Goal: Communication & Community: Answer question/provide support

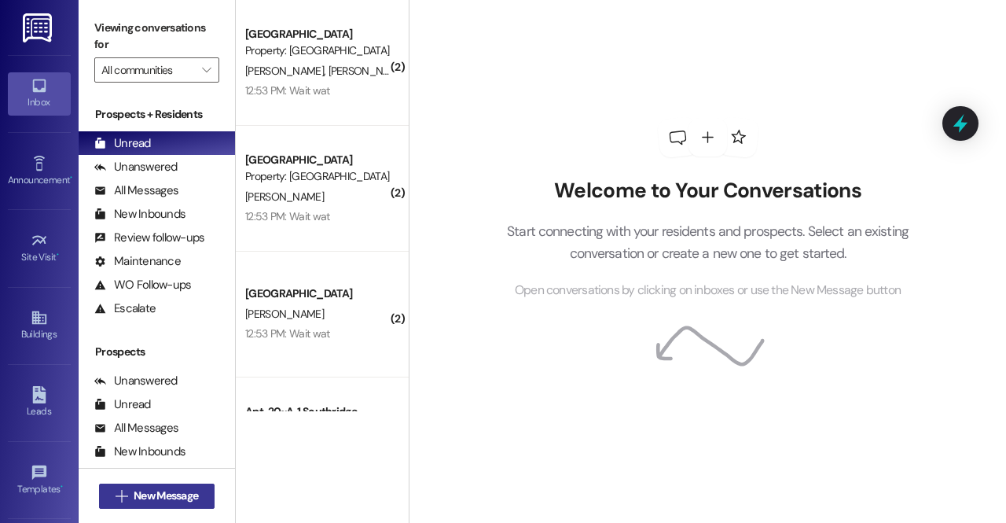
click at [163, 497] on span "New Message" at bounding box center [166, 495] width 64 height 17
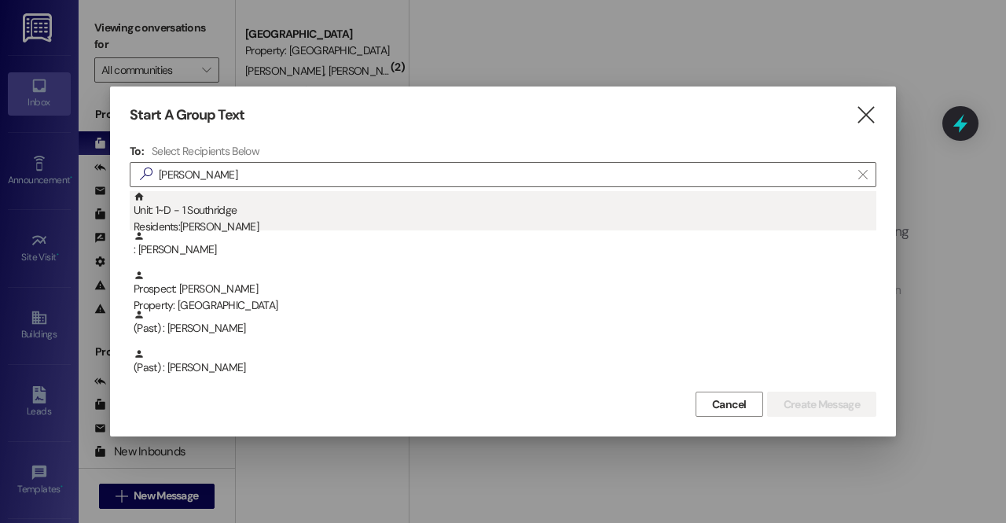
click at [292, 218] on div "Residents: Jesse Cote" at bounding box center [505, 226] width 743 height 17
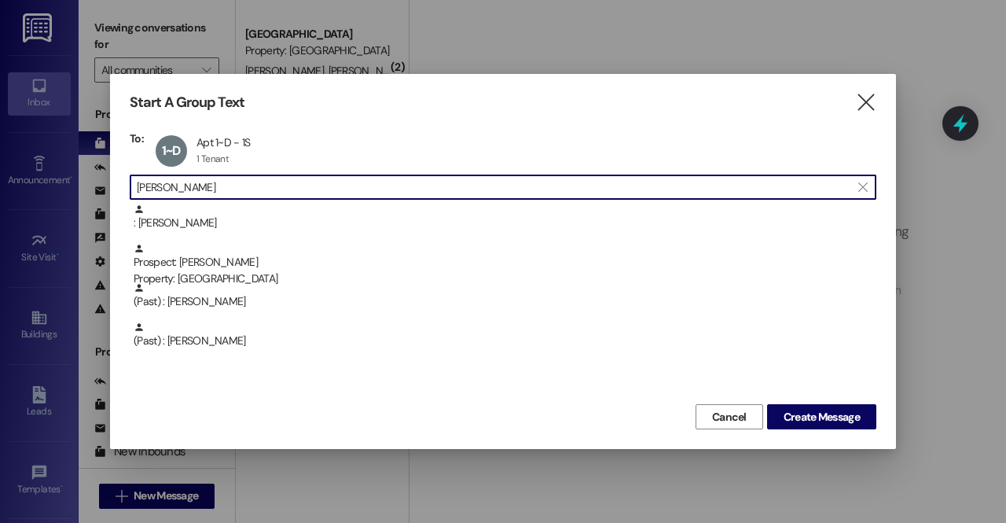
click at [264, 183] on input "jesse" at bounding box center [494, 187] width 714 height 22
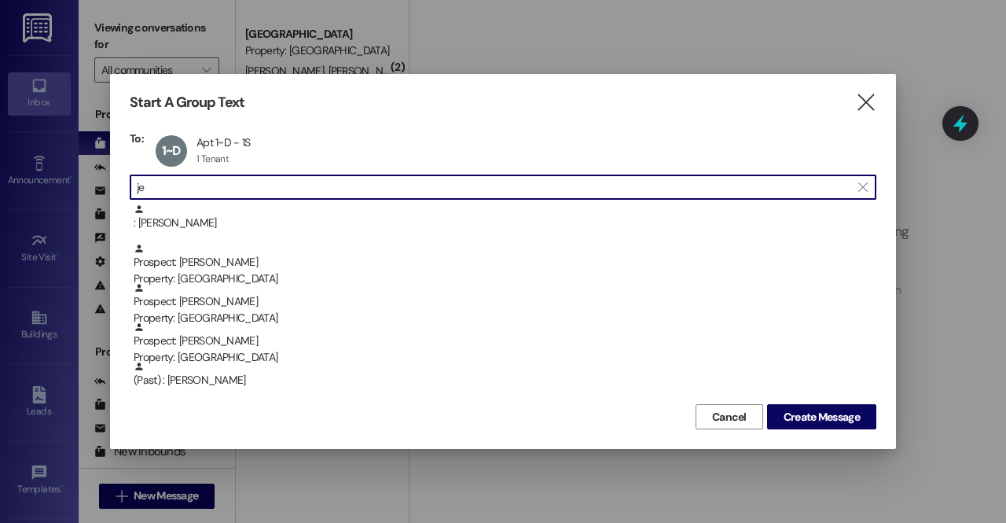
type input "j"
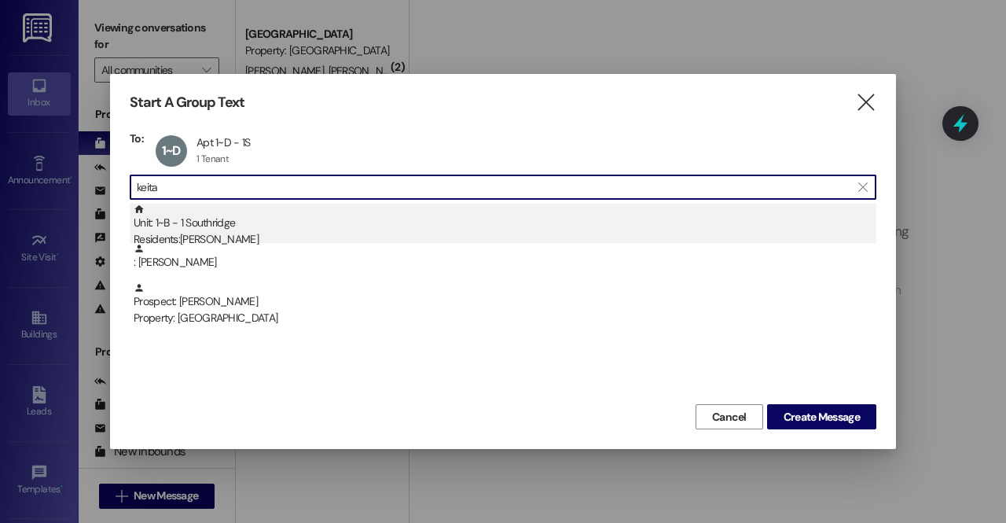
type input "keita"
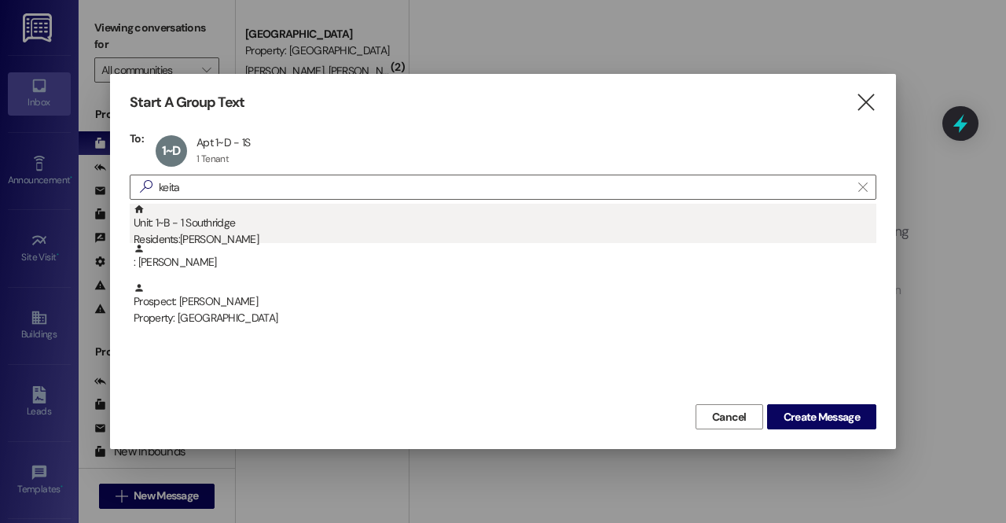
click at [240, 236] on div "Residents: Keita Hasumi" at bounding box center [505, 239] width 743 height 17
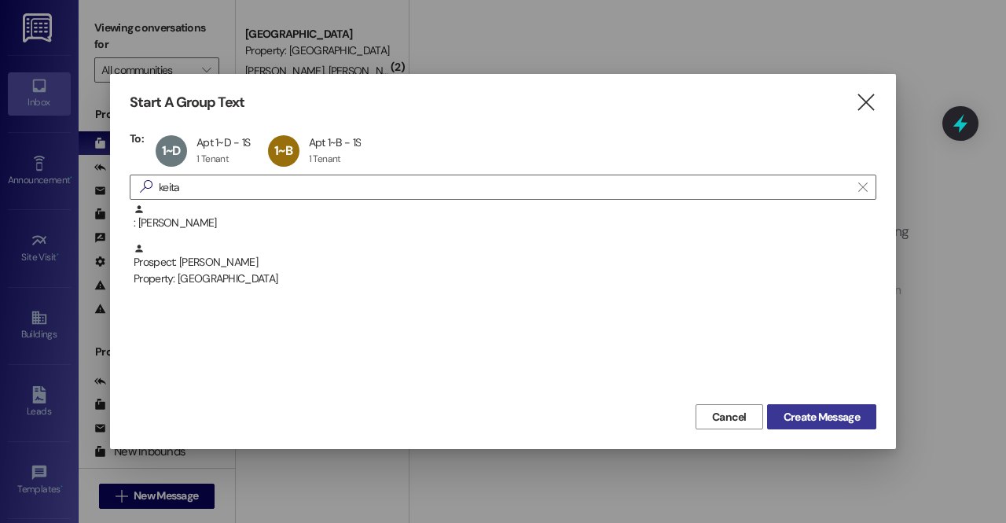
click at [800, 413] on span "Create Message" at bounding box center [821, 417] width 76 height 17
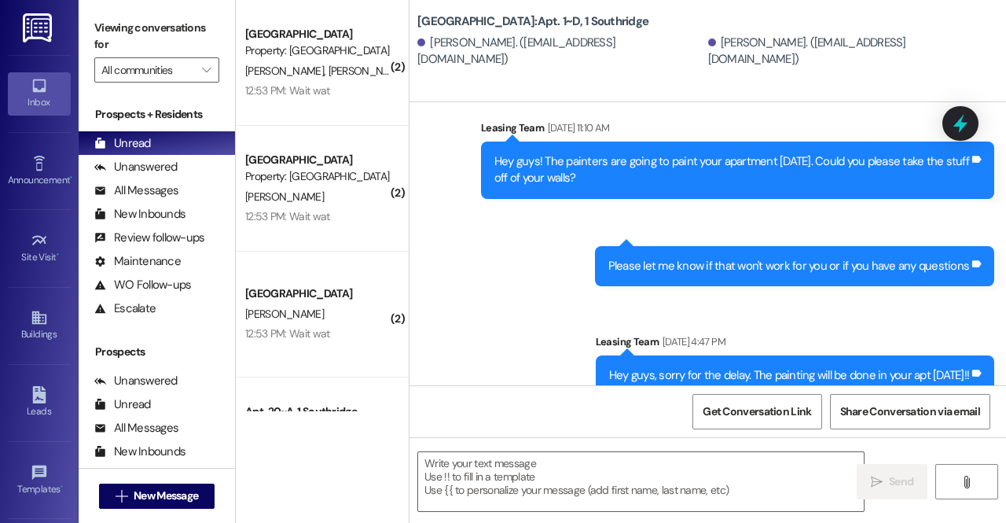
scroll to position [693, 0]
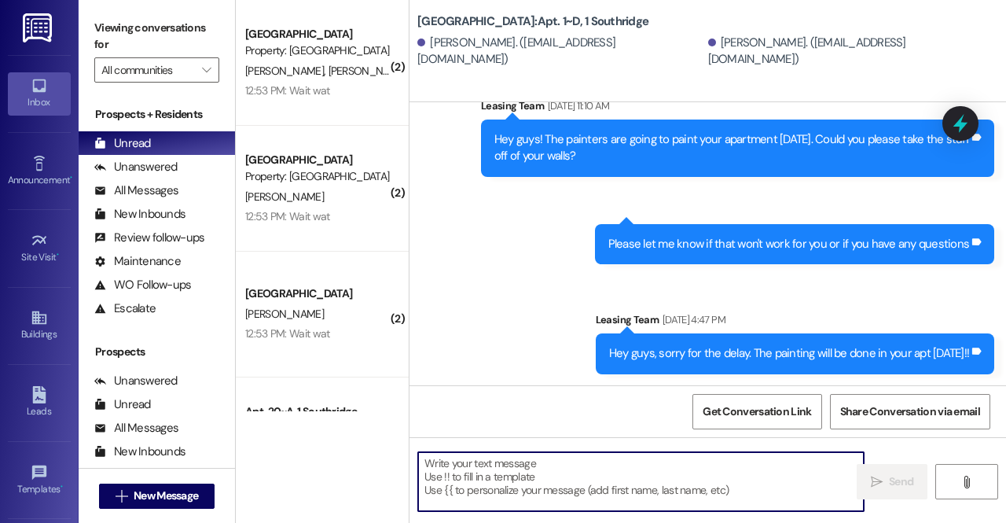
click at [567, 479] on textarea at bounding box center [641, 481] width 446 height 59
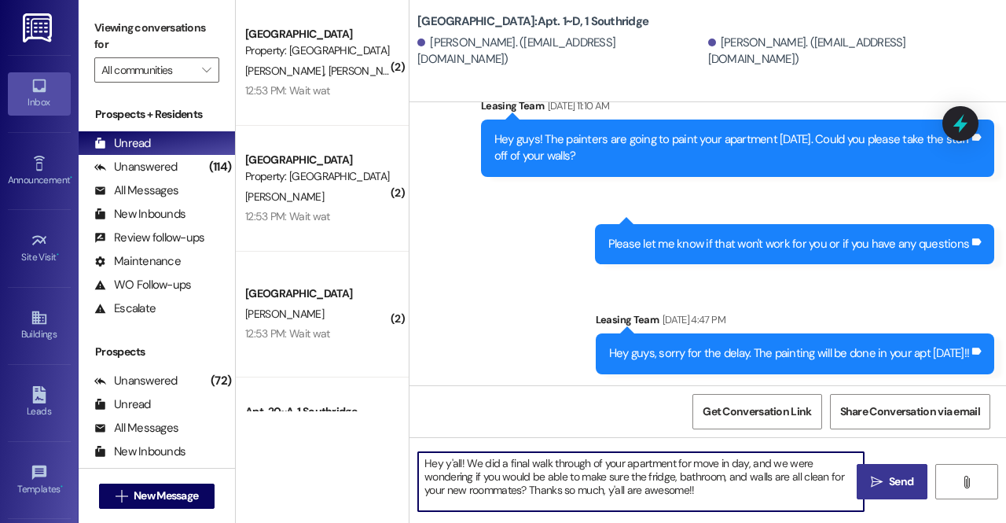
type textarea "Hey y'all! We did a final walk through of your apartment for move in day, and w…"
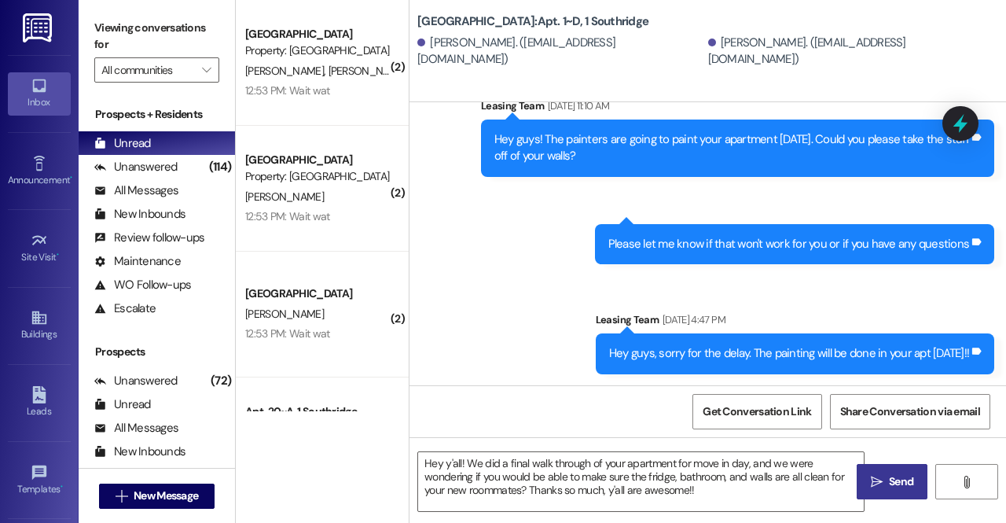
click at [894, 479] on span "Send" at bounding box center [901, 481] width 24 height 17
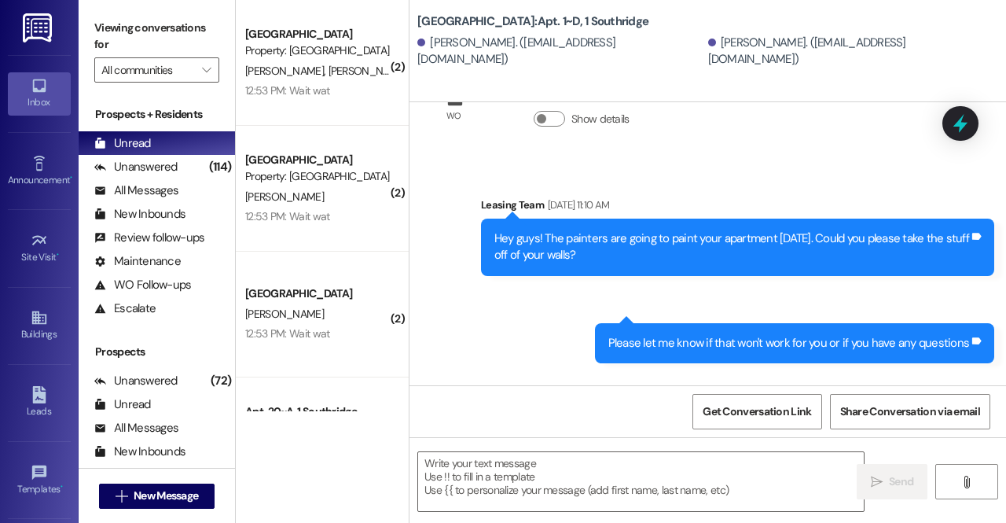
scroll to position [837, 0]
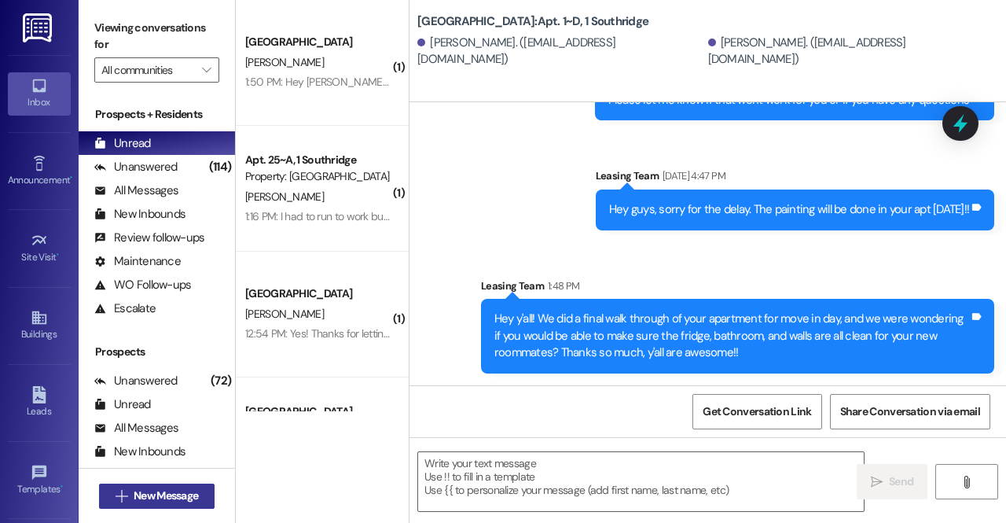
click at [175, 488] on span "New Message" at bounding box center [166, 495] width 64 height 17
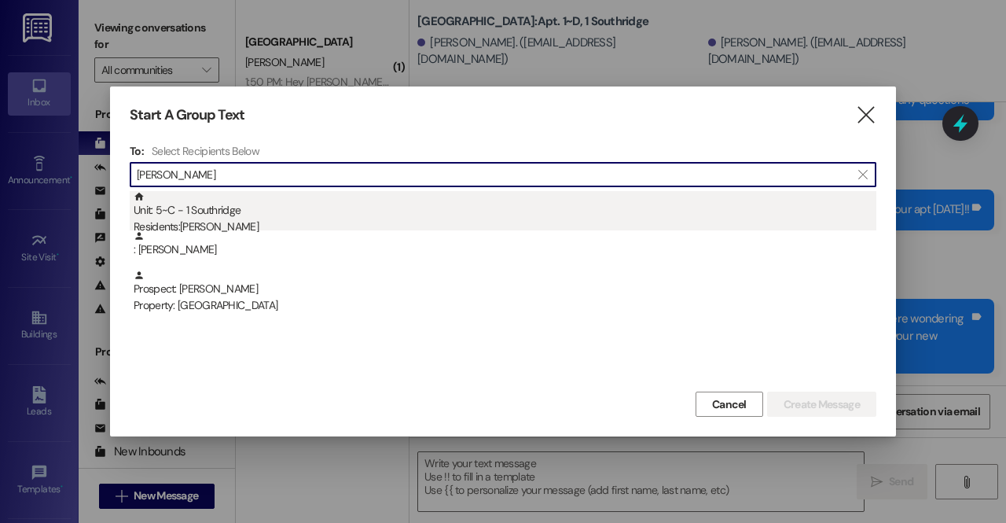
type input "caleb gregor"
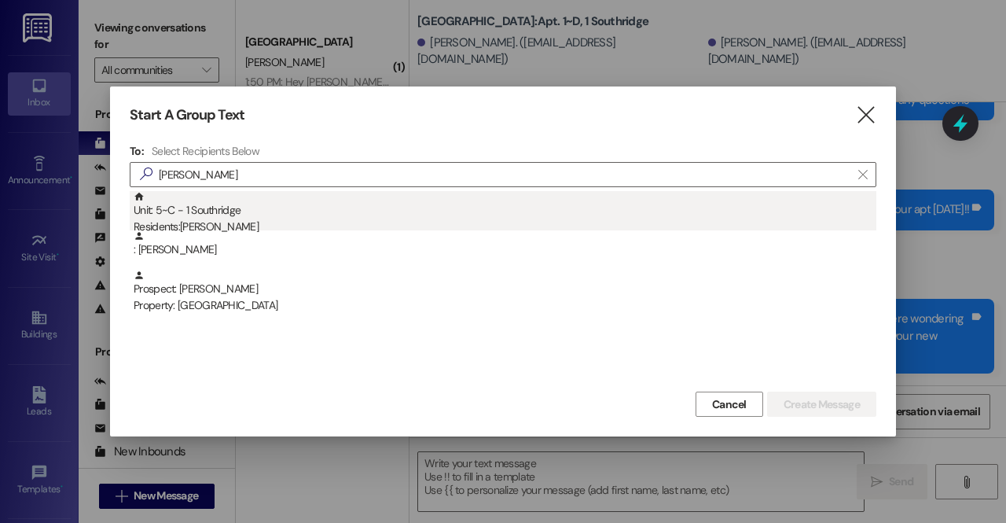
click at [240, 218] on div "Unit: 5~C - 1 Southridge Residents: Caleb Gregory" at bounding box center [505, 213] width 743 height 45
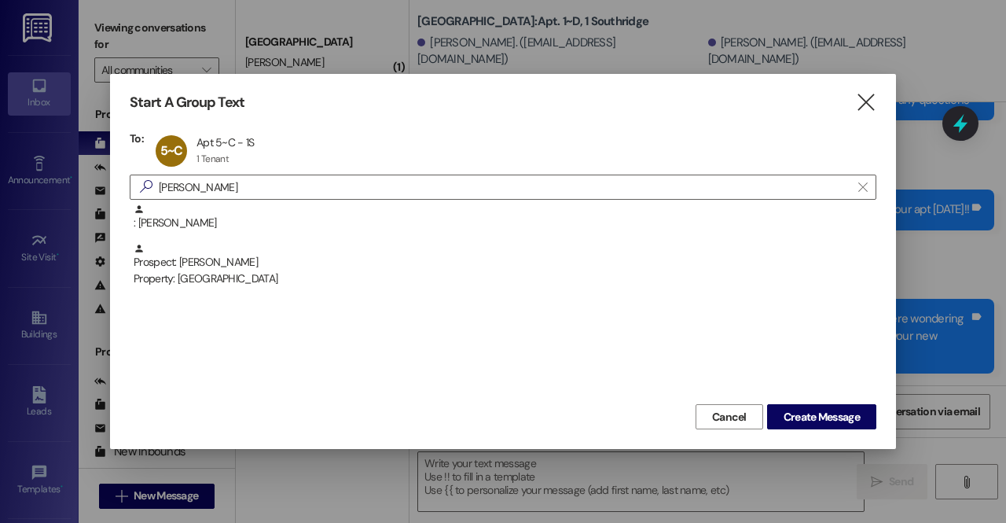
click at [811, 402] on div "Cancel Create Message" at bounding box center [503, 414] width 747 height 29
click at [811, 407] on button "Create Message" at bounding box center [821, 416] width 109 height 25
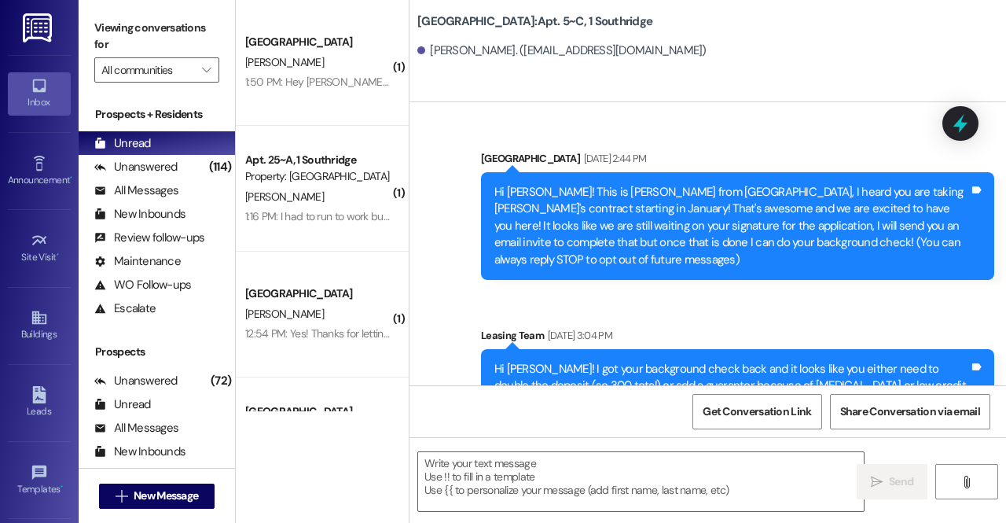
scroll to position [24075, 0]
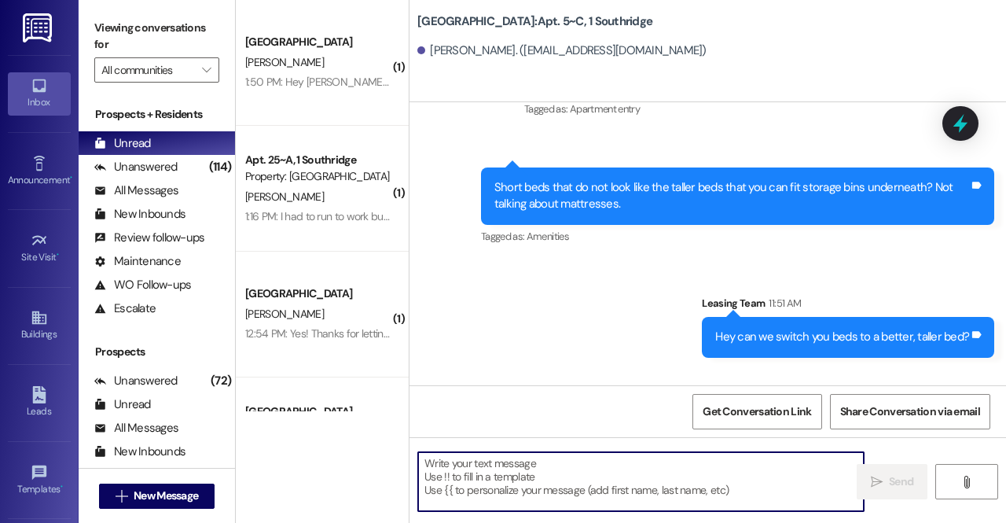
click at [487, 487] on textarea at bounding box center [641, 481] width 446 height 59
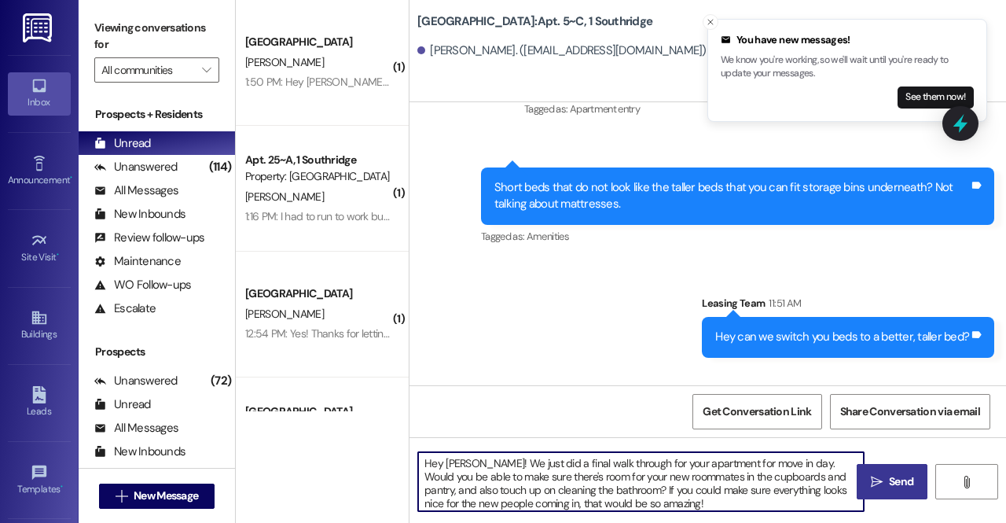
type textarea "Hey Caleb! We just did a final walk through for your apartment for move in day.…"
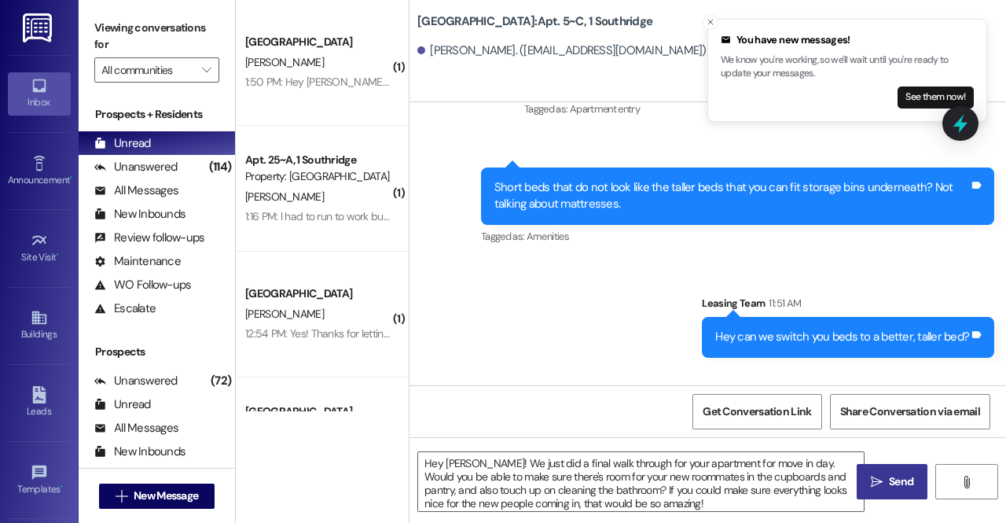
click at [883, 465] on button " Send" at bounding box center [892, 481] width 71 height 35
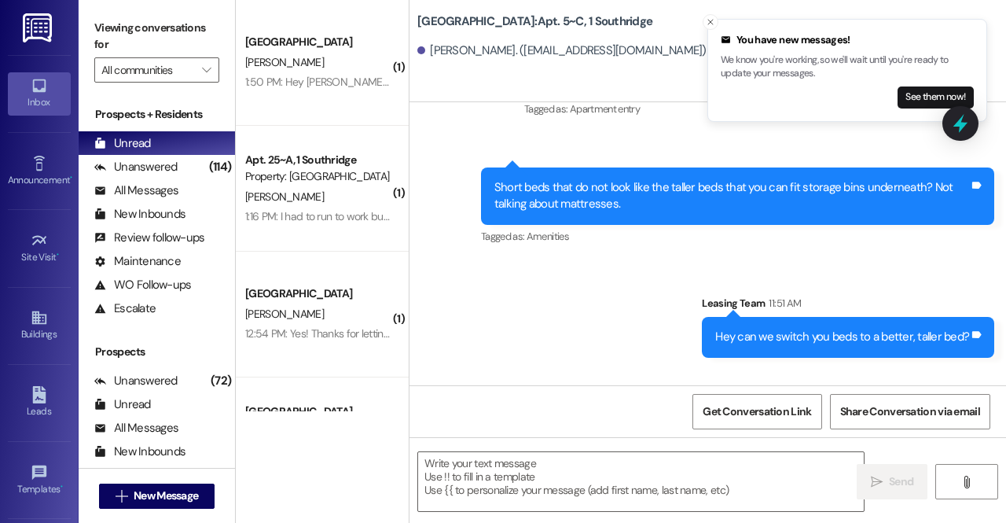
scroll to position [24236, 0]
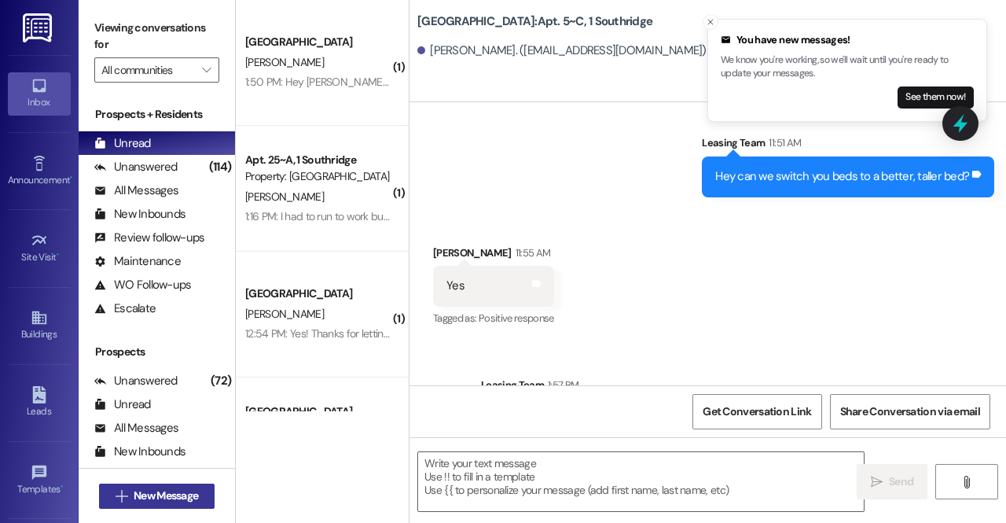
click at [151, 497] on span "New Message" at bounding box center [166, 495] width 64 height 17
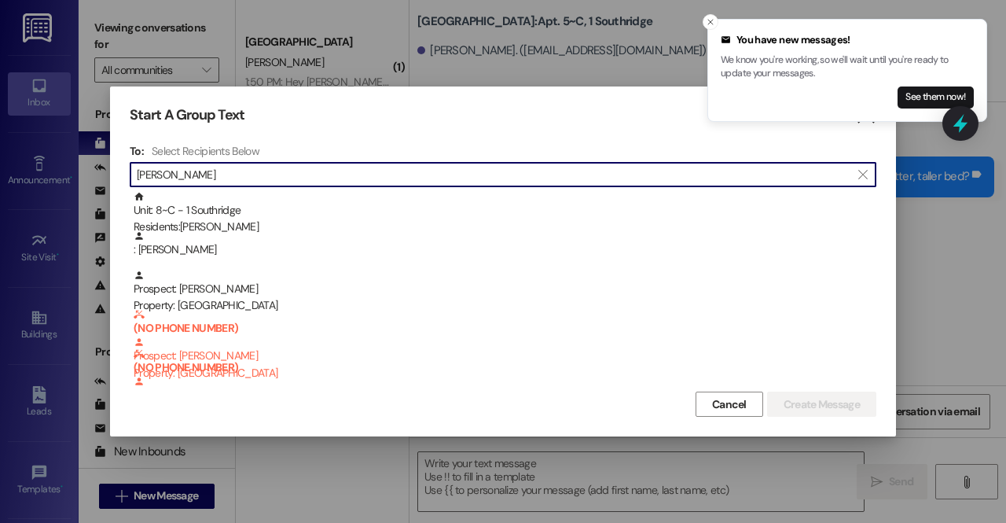
type input "miguel"
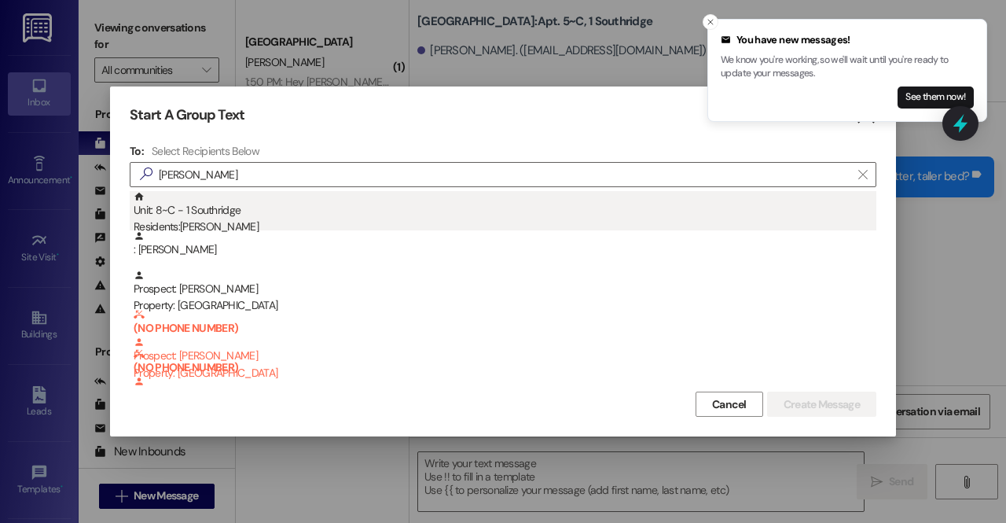
click at [196, 224] on div "Residents: Miguel Soto Alvarez" at bounding box center [505, 226] width 743 height 17
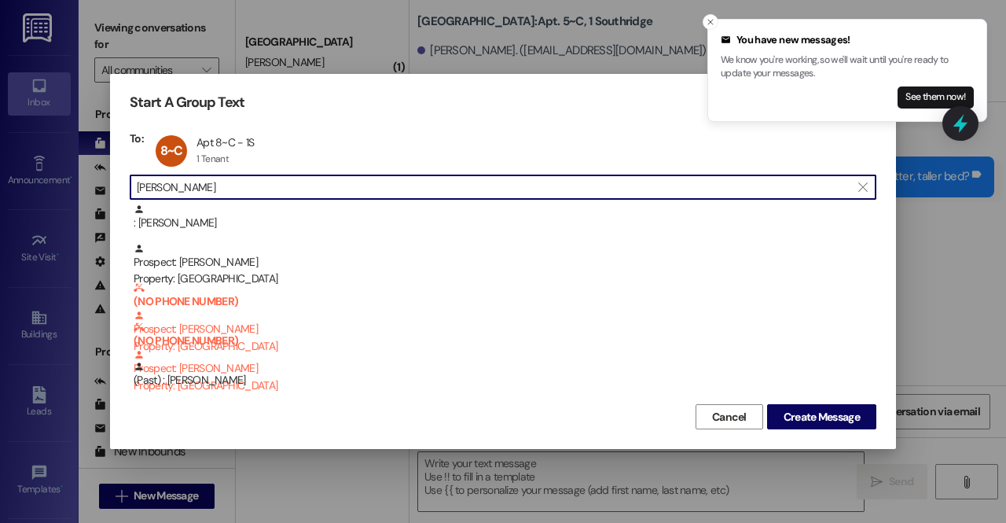
drag, startPoint x: 199, startPoint y: 186, endPoint x: 82, endPoint y: 186, distance: 117.1
click at [82, 186] on div "Start A Group Text  To: 8~C Apt 8~C - 1S Apt 8~C - 1S 1 Tenant 1 Tenant click …" at bounding box center [503, 261] width 1006 height 523
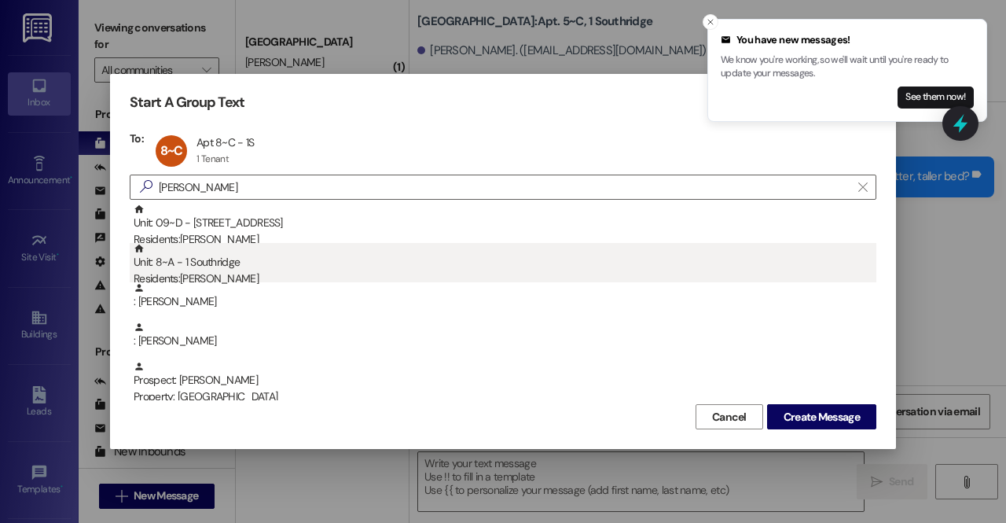
click at [227, 278] on div "Residents: Carson Cheney" at bounding box center [505, 278] width 743 height 17
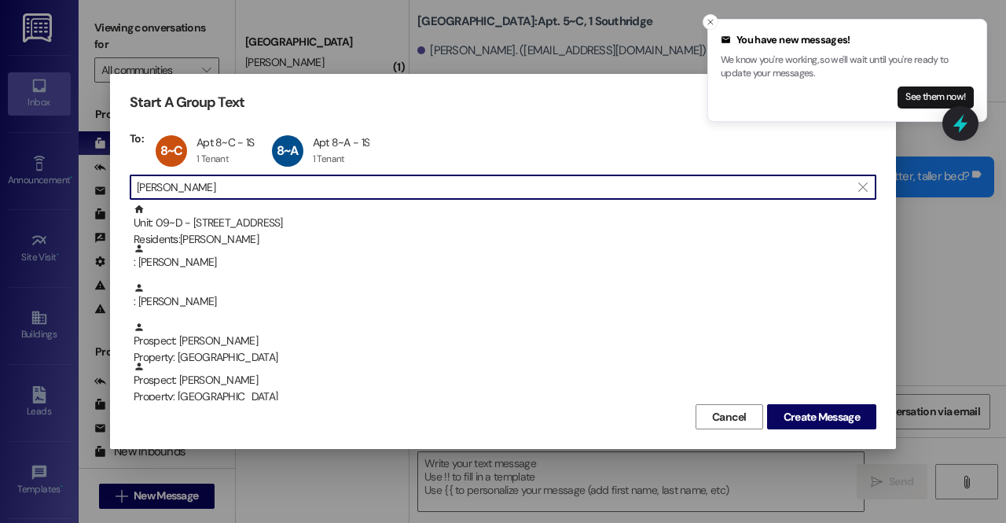
scroll to position [0, 0]
drag, startPoint x: 224, startPoint y: 191, endPoint x: 114, endPoint y: 183, distance: 110.3
click at [114, 183] on div "Start A Group Text  To: 8~C Apt 8~C - 1S Apt 8~C - 1S 1 Tenant 1 Tenant click …" at bounding box center [503, 261] width 786 height 375
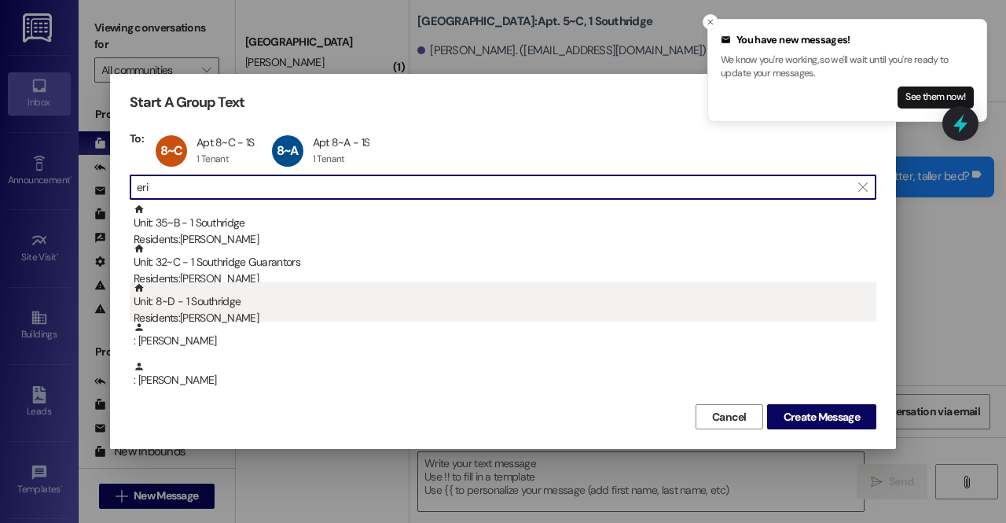
type input "eri"
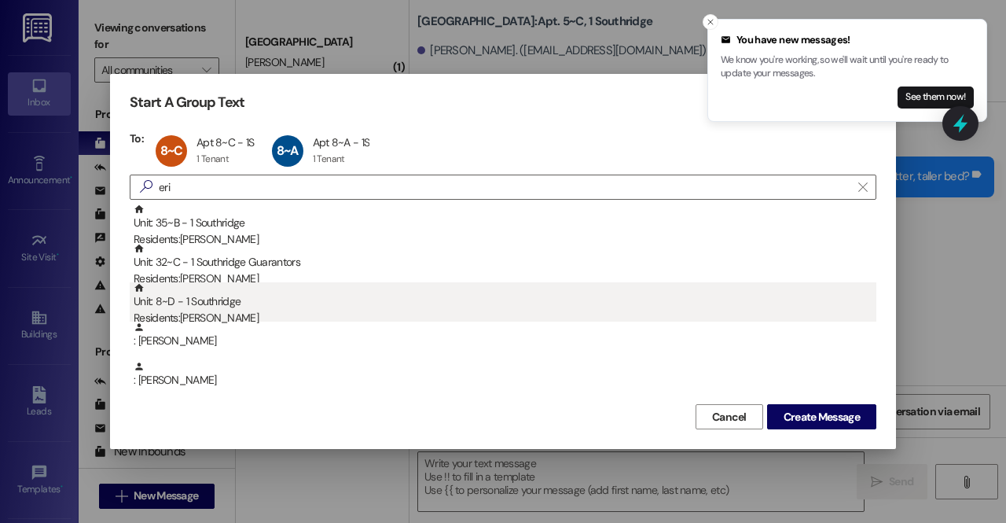
click at [208, 314] on div "Residents: Erick Rangel" at bounding box center [505, 318] width 743 height 17
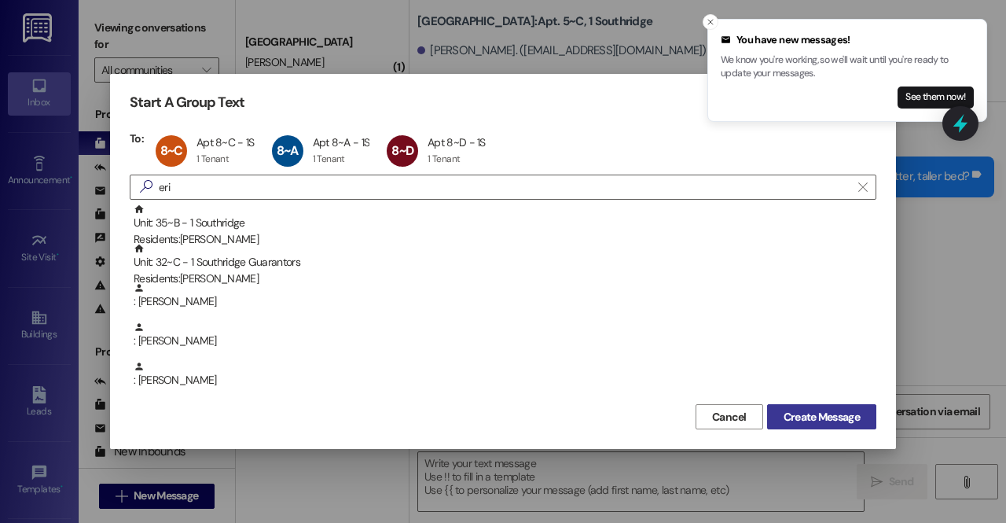
click at [802, 418] on span "Create Message" at bounding box center [821, 417] width 76 height 17
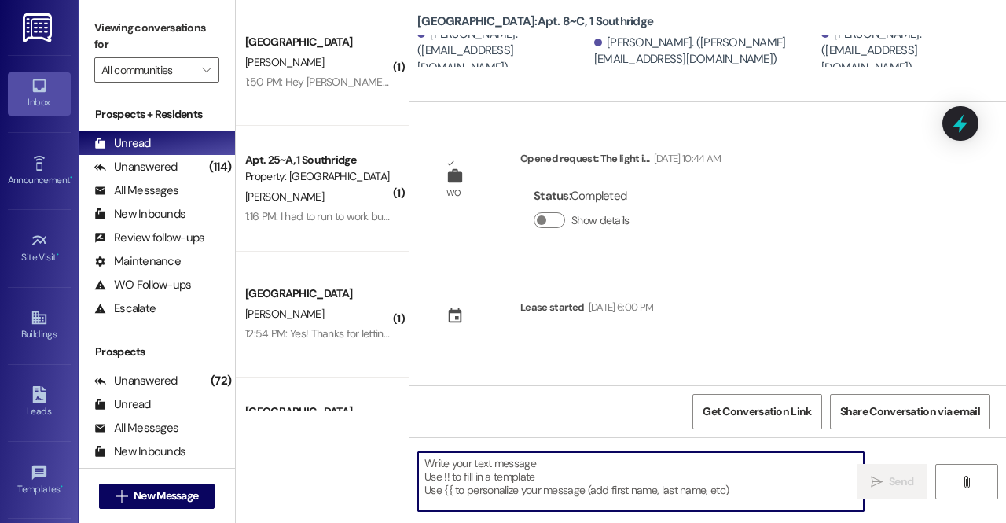
click at [541, 495] on textarea at bounding box center [641, 481] width 446 height 59
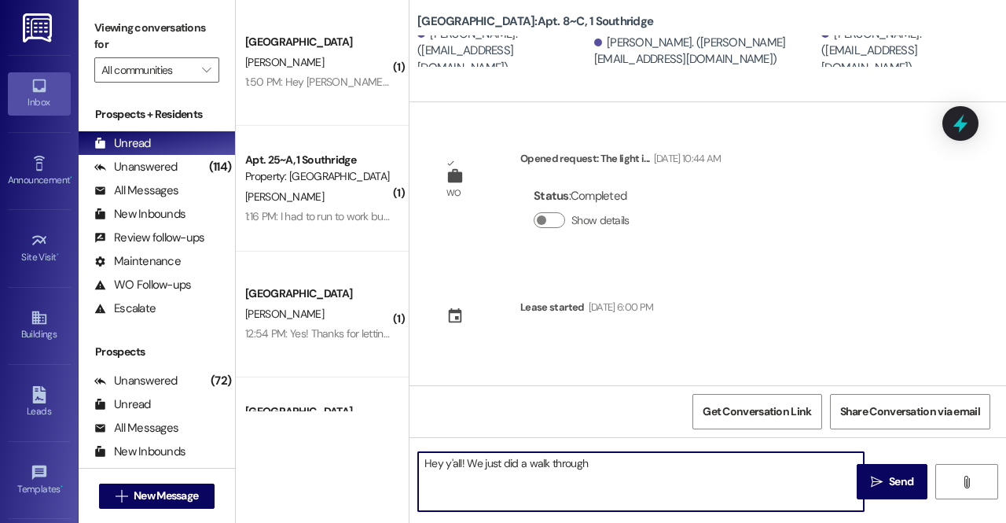
click at [525, 466] on textarea "Hey y'all! We just did a walk through" at bounding box center [641, 481] width 446 height 59
click at [673, 469] on textarea "Hey y'all! We just did a final walk through" at bounding box center [641, 481] width 446 height 59
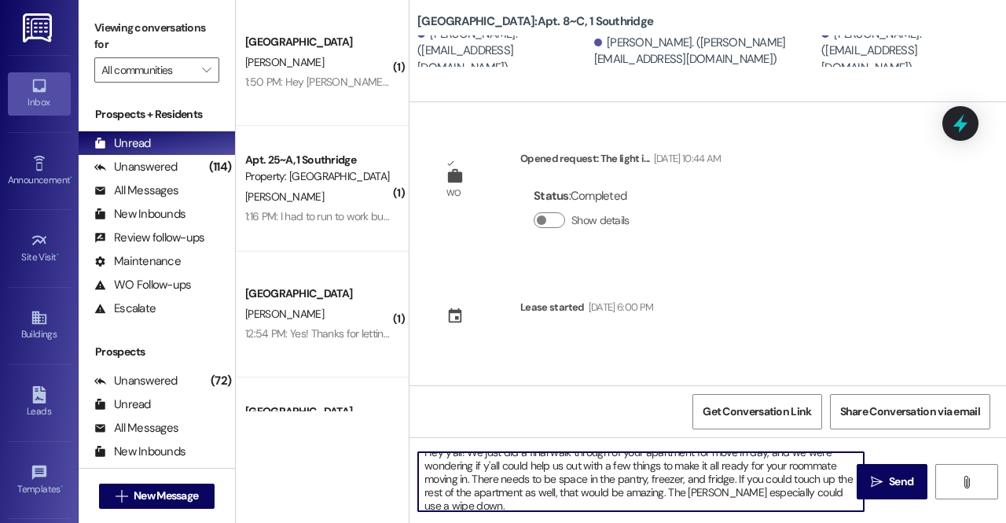
scroll to position [2, 0]
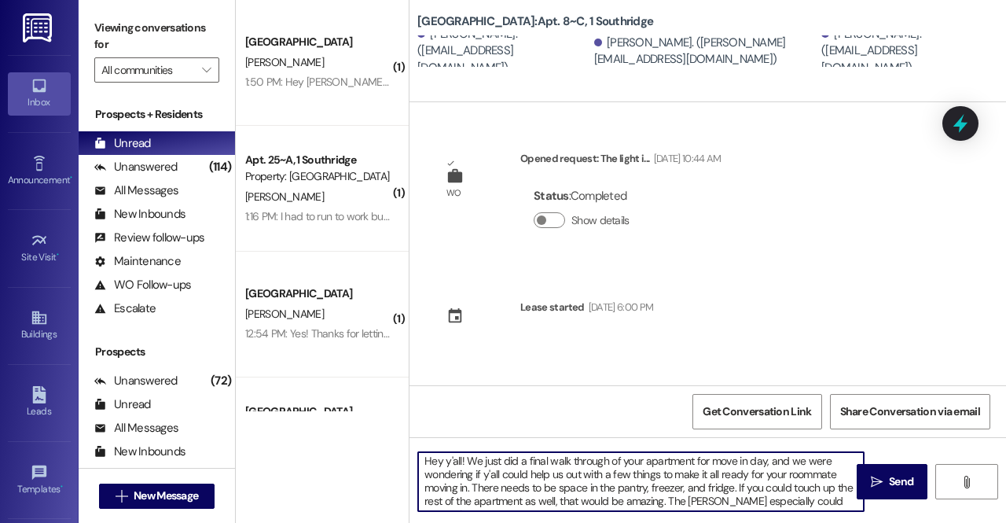
drag, startPoint x: 466, startPoint y: 461, endPoint x: 470, endPoint y: 493, distance: 32.5
click at [470, 493] on textarea "Hey y'all! We just did a final walk through of your apartment for move in day, …" at bounding box center [641, 481] width 446 height 59
click at [718, 494] on textarea "Hey y'all! We just did a final walk through of your apartment for move in day, …" at bounding box center [641, 481] width 446 height 59
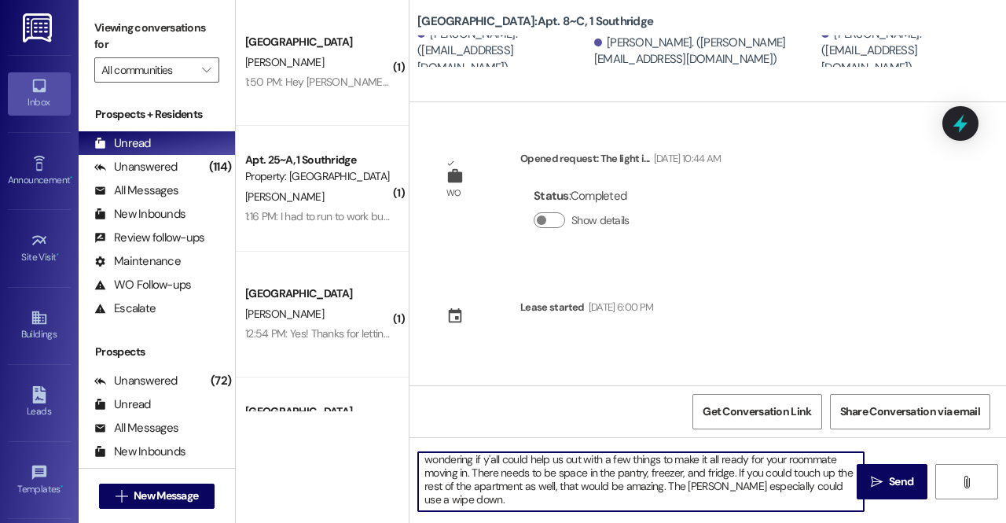
click at [662, 486] on textarea "Hey y'all! We just did a final walk through of your apartment for move in day, …" at bounding box center [641, 481] width 446 height 59
click at [698, 502] on textarea "Hey y'all! We just did a final walk through of your apartment for move in day, …" at bounding box center [641, 481] width 446 height 59
type textarea "Hey y'all! We just did a final walk through of your apartment for move in day, …"
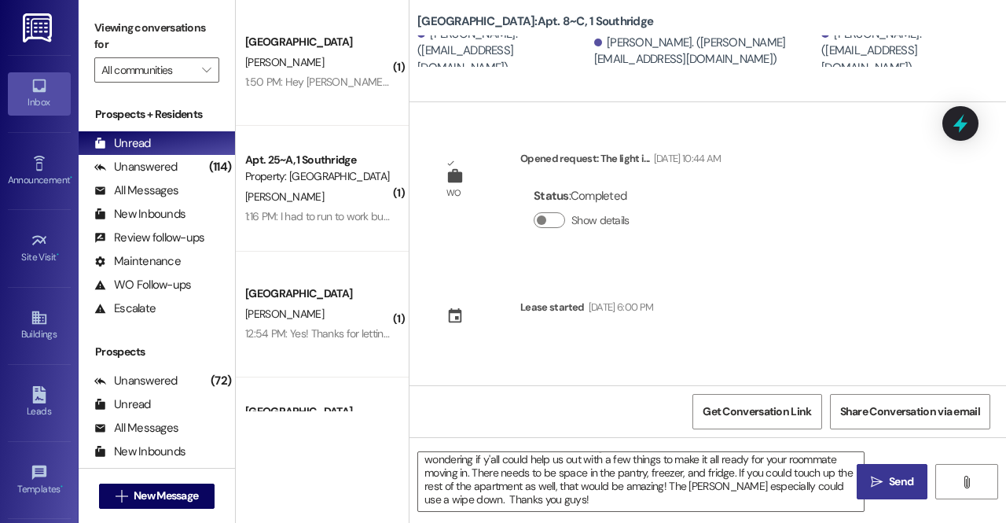
click at [905, 482] on span "Send" at bounding box center [901, 481] width 24 height 17
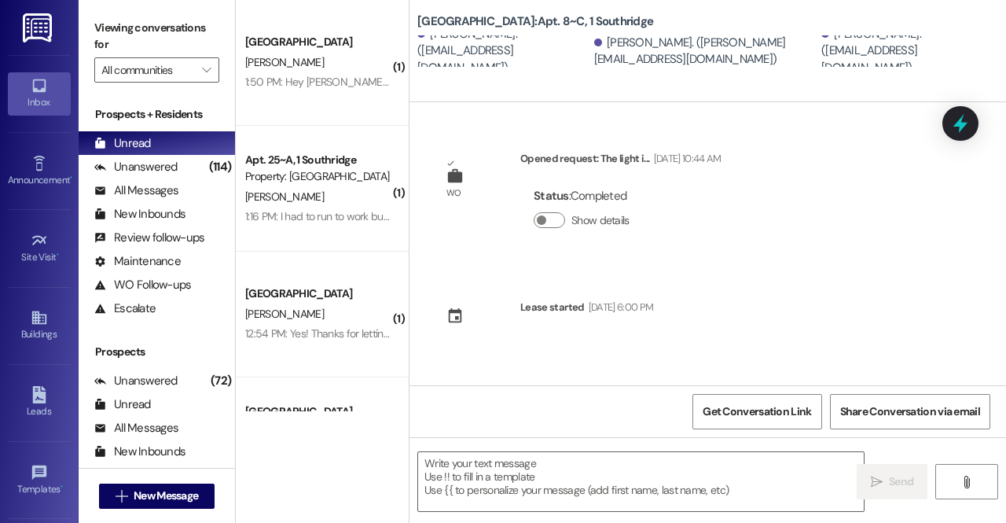
scroll to position [148, 0]
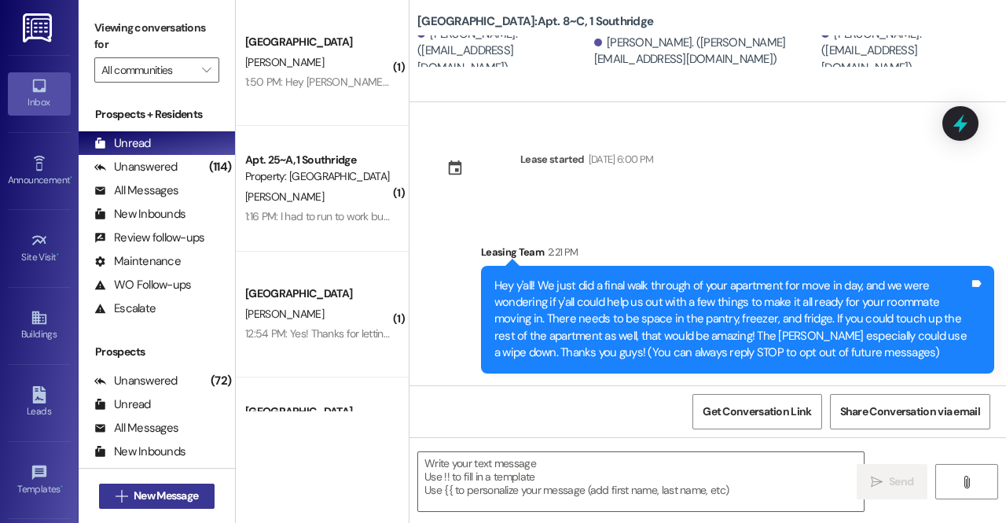
click at [156, 494] on span "New Message" at bounding box center [166, 495] width 64 height 17
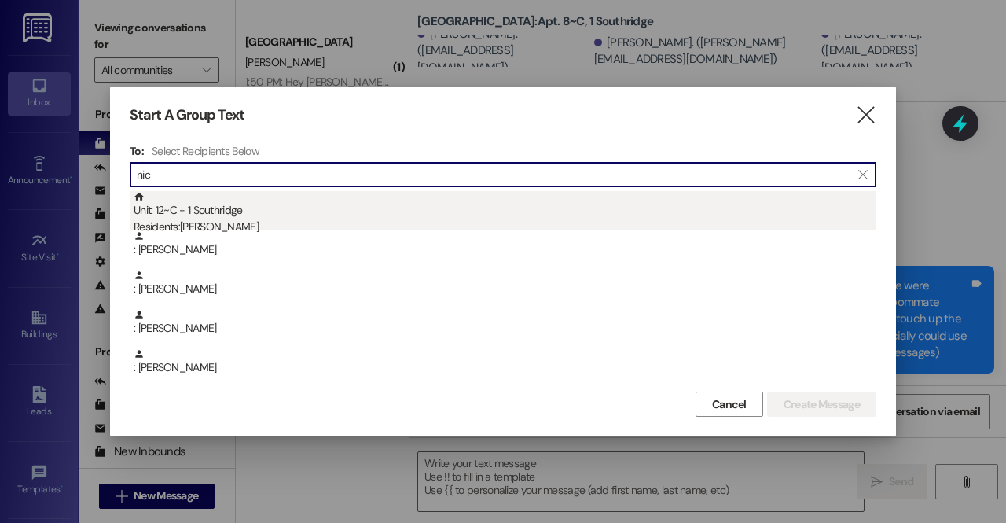
type input "nic"
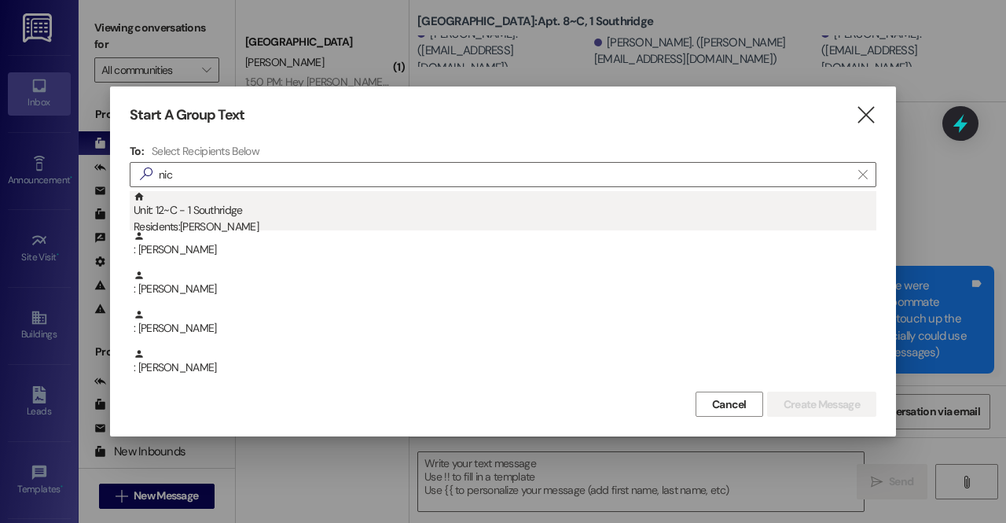
click at [274, 207] on div "Unit: 12~C - 1 Southridge Residents: Nicolas Gumm" at bounding box center [505, 213] width 743 height 45
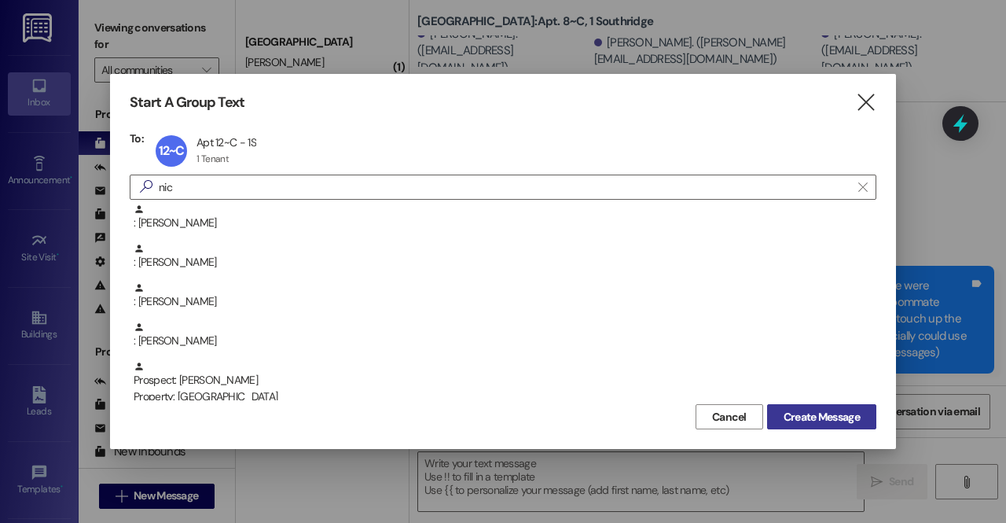
click at [855, 414] on span "Create Message" at bounding box center [821, 417] width 76 height 17
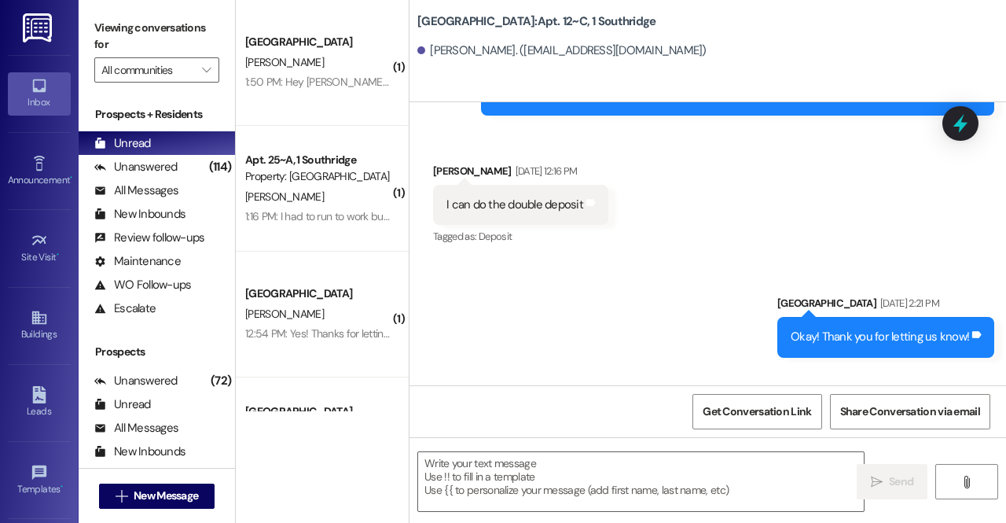
scroll to position [38413, 0]
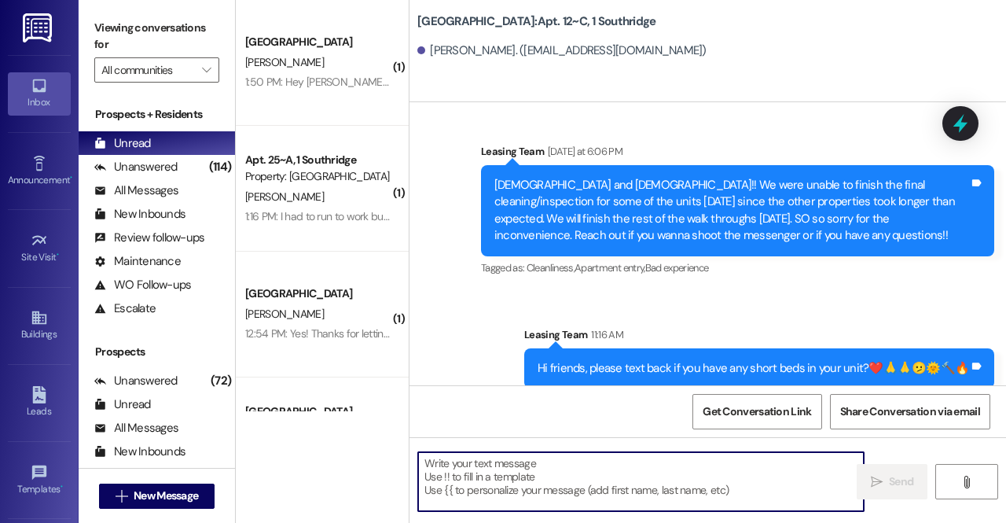
click at [503, 480] on textarea at bounding box center [641, 481] width 446 height 59
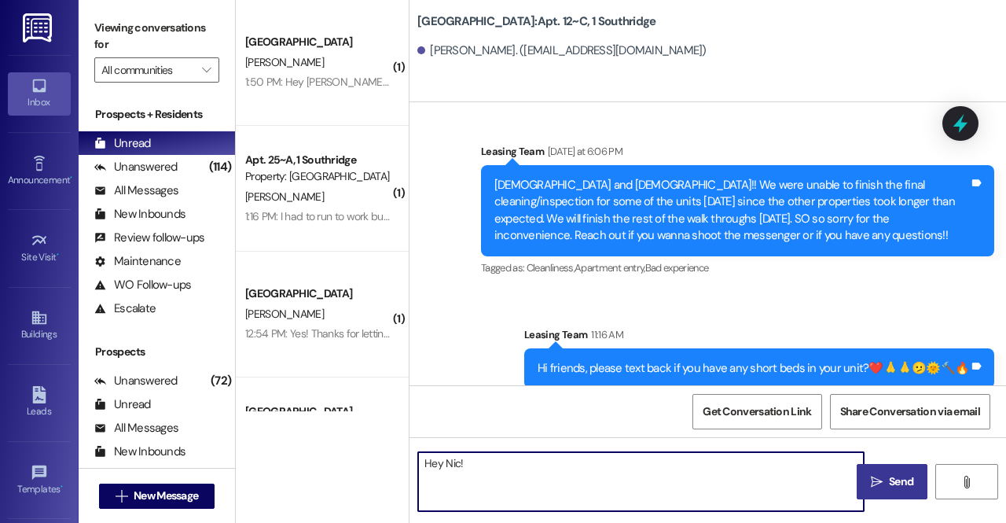
paste textarea "We just did a final walk through of your apartment for move in day, and we were…"
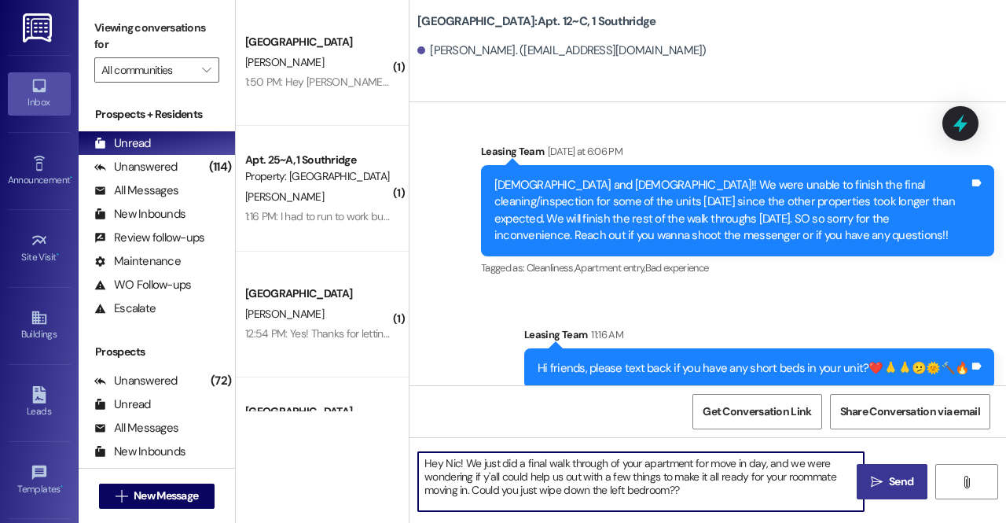
type textarea "Hey Nic! We just did a final walk through of your apartment for move in day, an…"
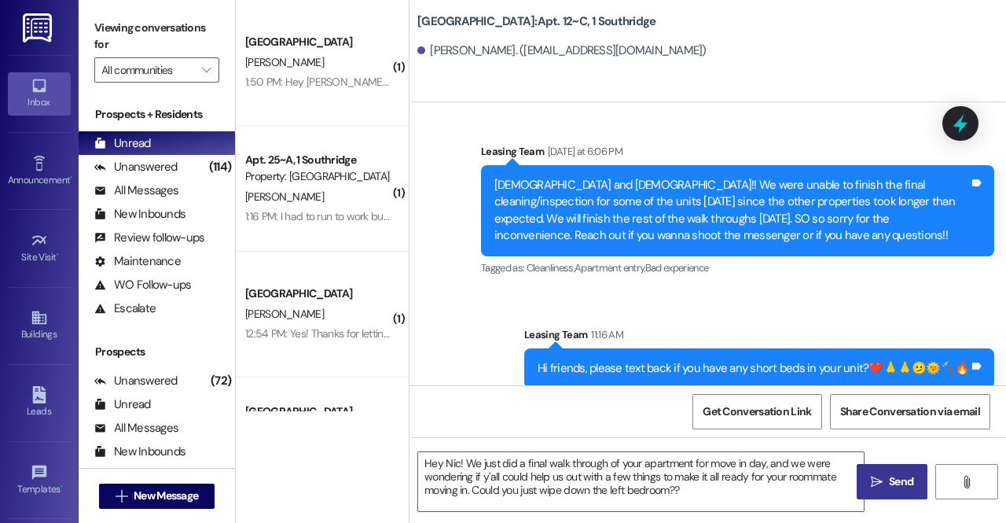
click at [871, 489] on span " Send" at bounding box center [893, 481] width 50 height 17
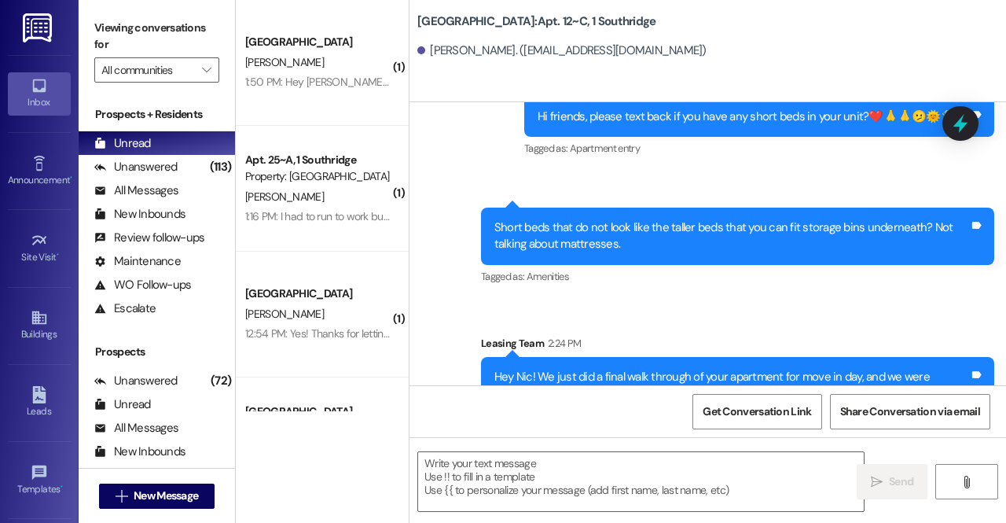
scroll to position [38665, 0]
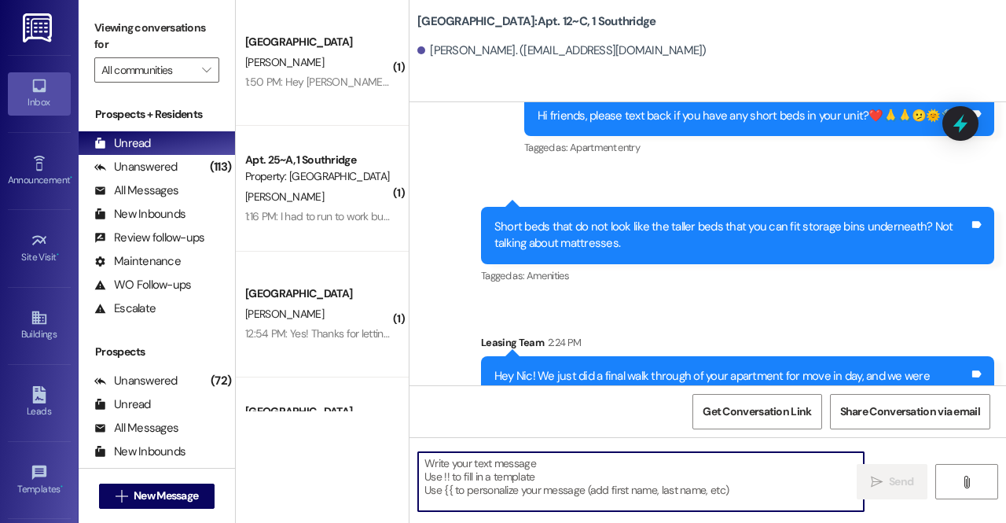
click at [536, 474] on textarea at bounding box center [641, 481] width 446 height 59
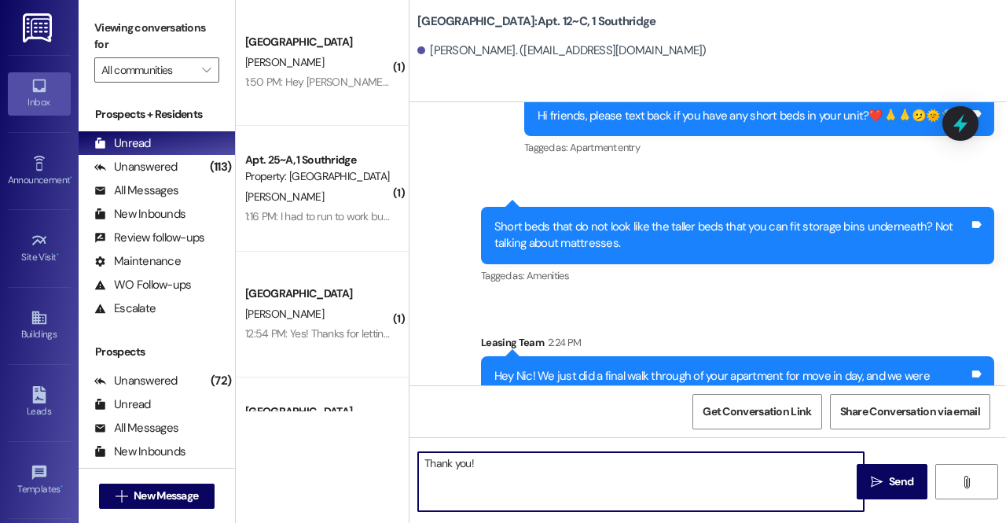
type textarea "Thank you!!"
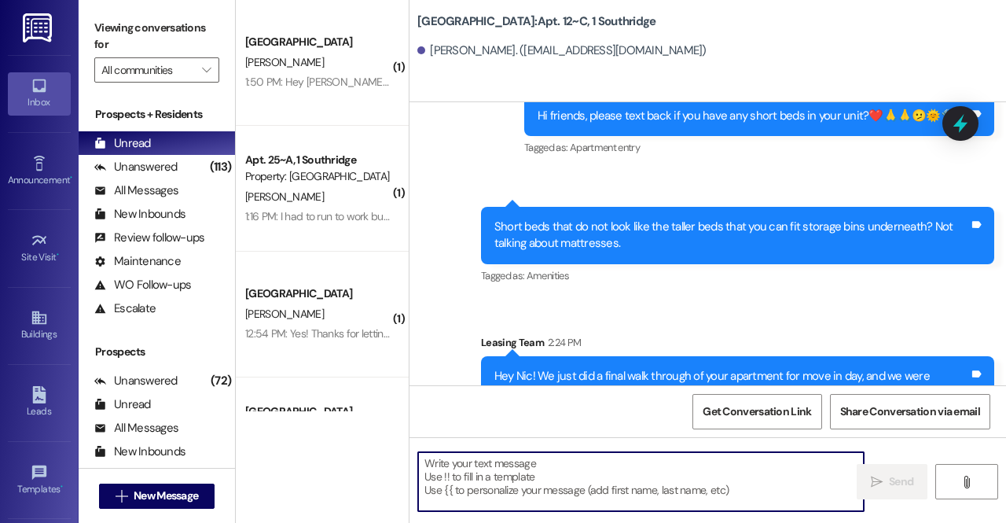
scroll to position [38776, 0]
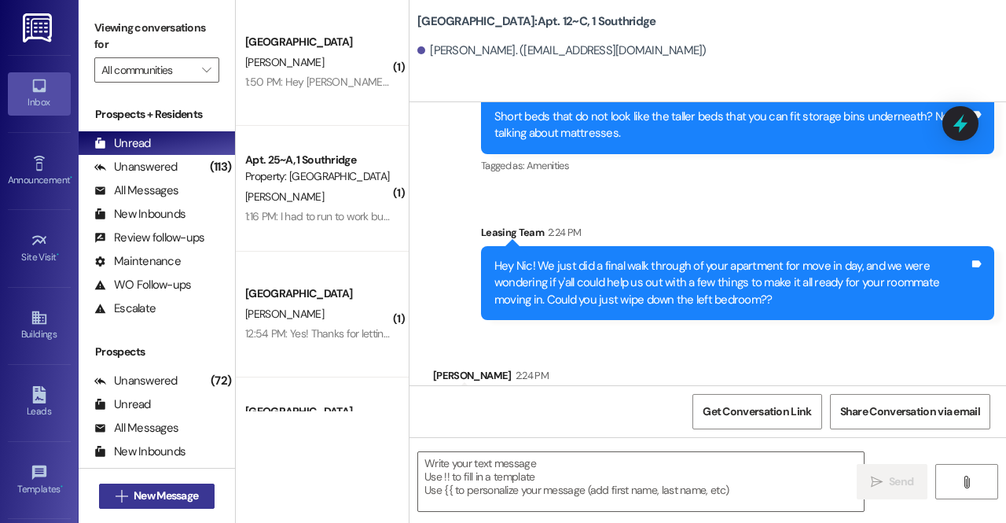
click at [156, 494] on span "New Message" at bounding box center [166, 495] width 64 height 17
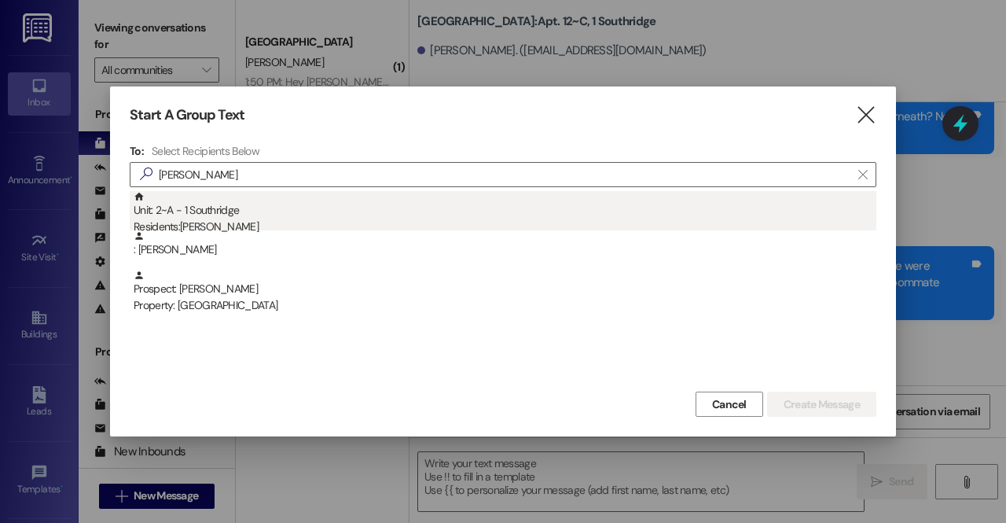
click at [217, 207] on div "Unit: 2~A - 1 Southridge Residents: [PERSON_NAME]" at bounding box center [505, 213] width 743 height 45
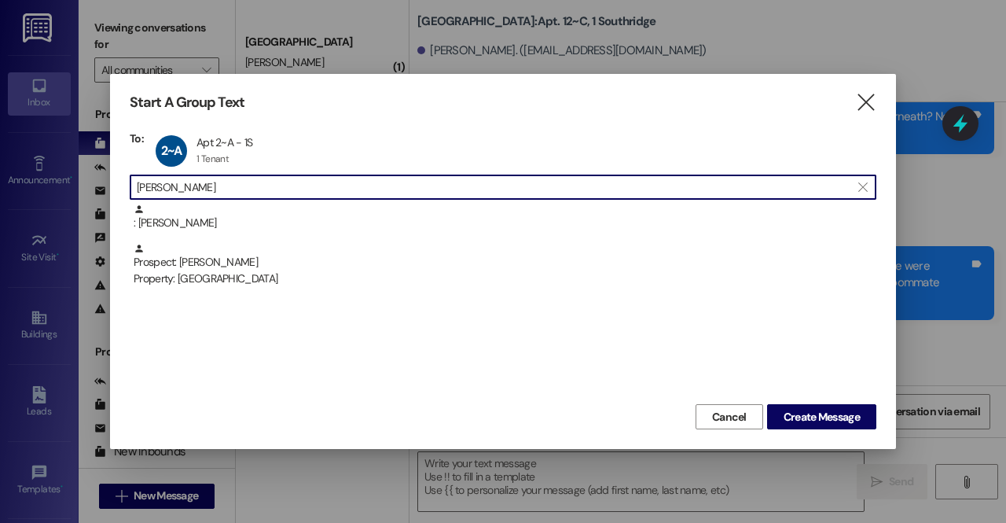
click at [226, 191] on input "[PERSON_NAME]" at bounding box center [494, 187] width 714 height 22
type input "e"
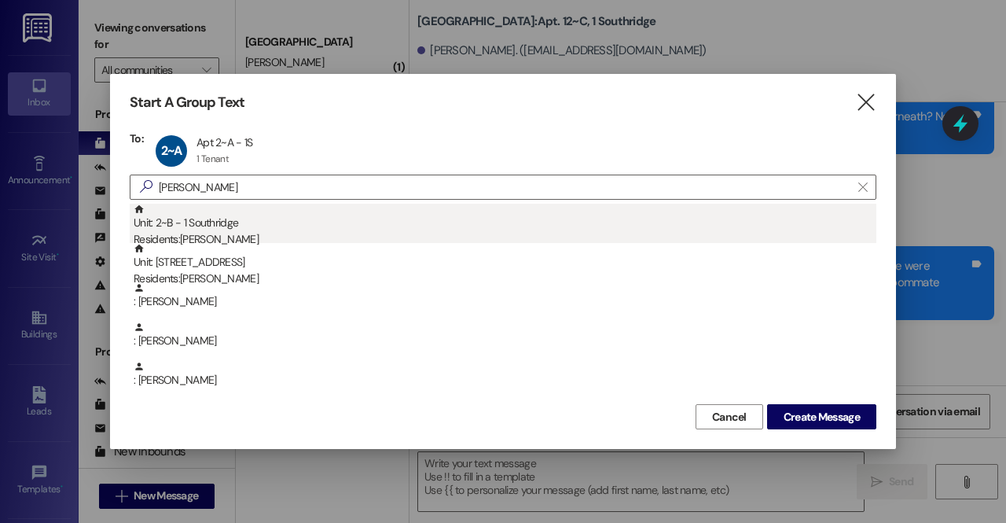
click at [272, 218] on div "Unit: 2~B - 1 Southridge Residents: Isaac Hales" at bounding box center [505, 226] width 743 height 45
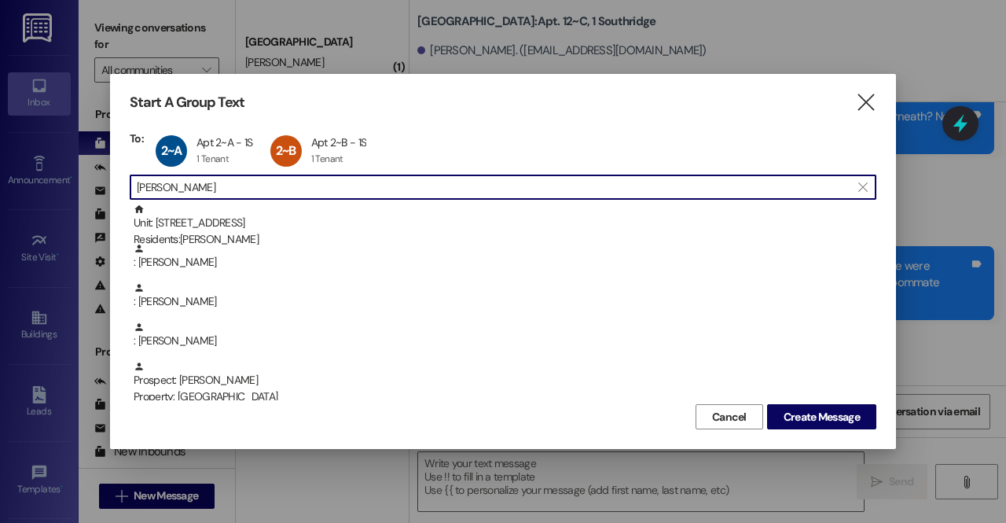
click at [242, 187] on input "isaac" at bounding box center [494, 187] width 714 height 22
type input "i"
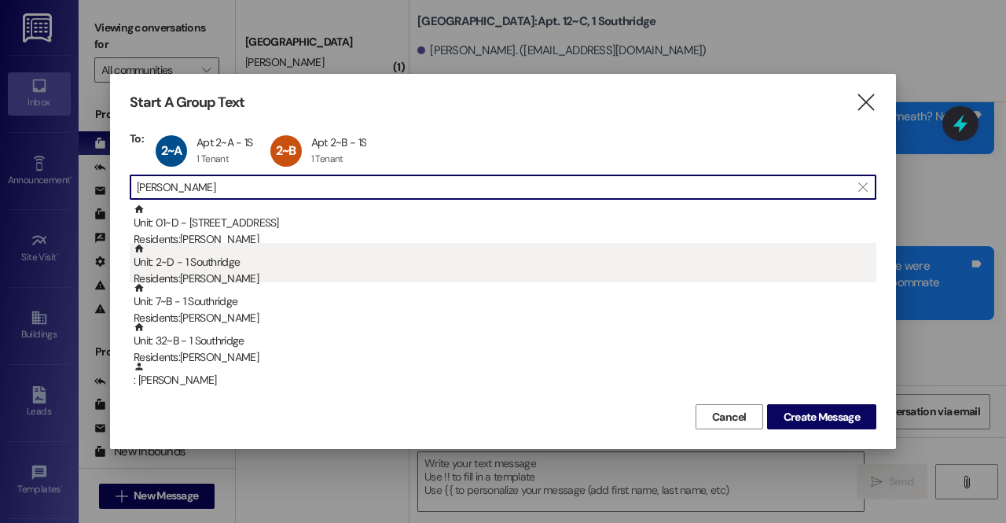
type input "alex"
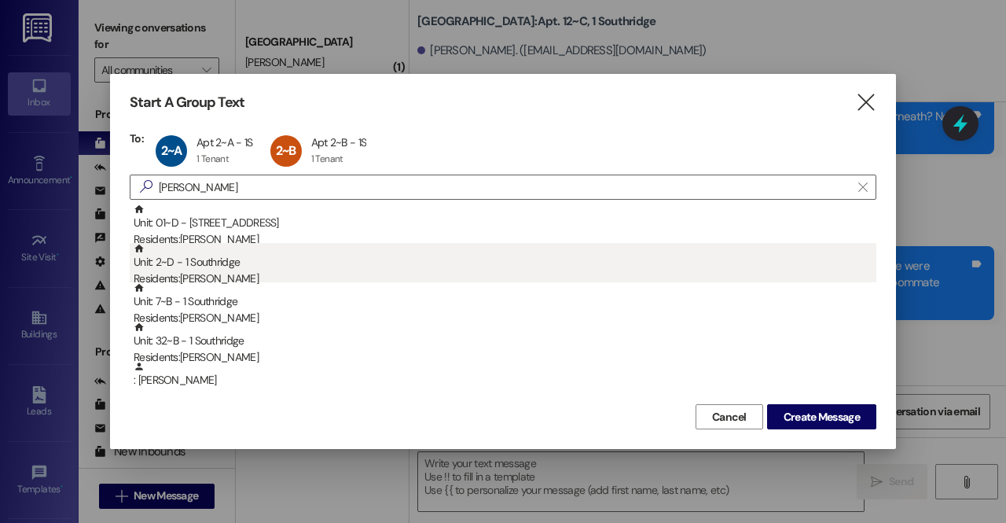
click at [212, 276] on div "Residents: Alexander Milne" at bounding box center [505, 278] width 743 height 17
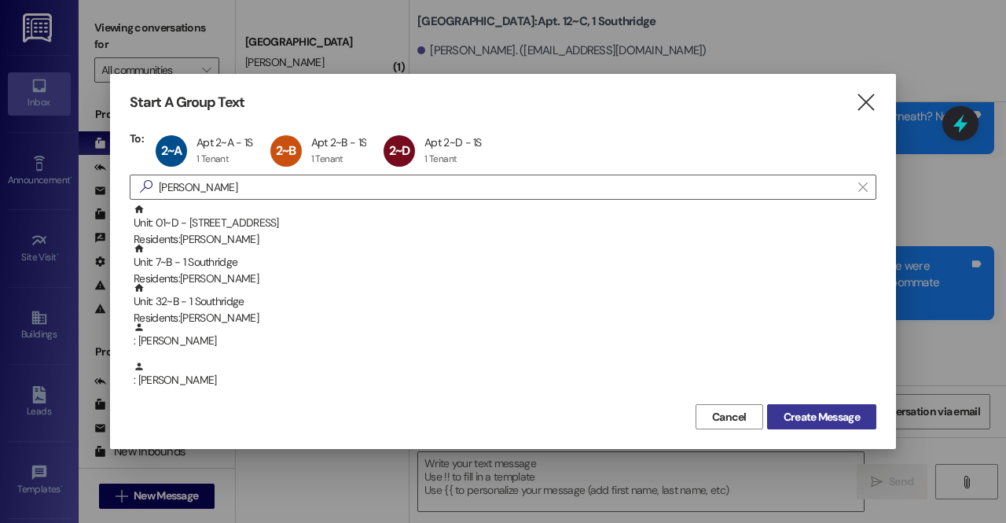
click at [845, 419] on span "Create Message" at bounding box center [821, 417] width 76 height 17
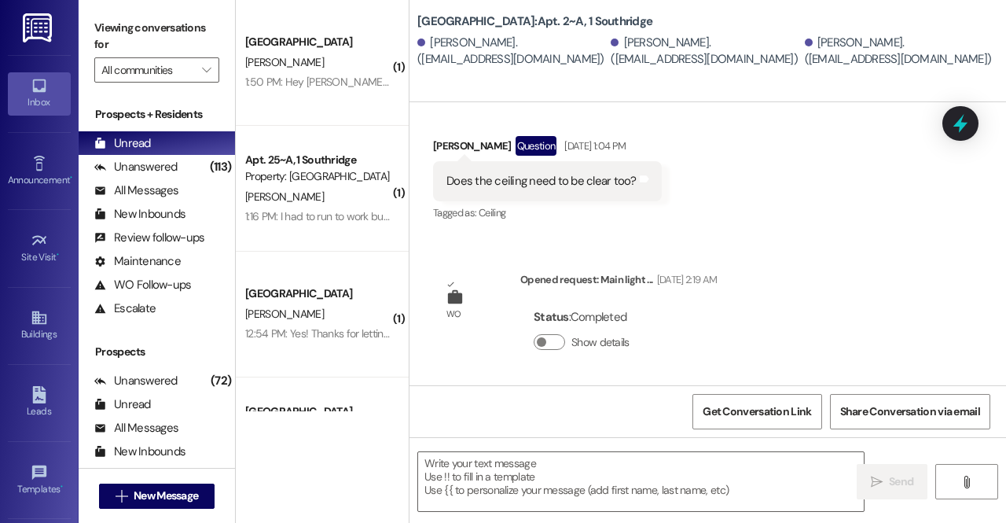
scroll to position [1965, 0]
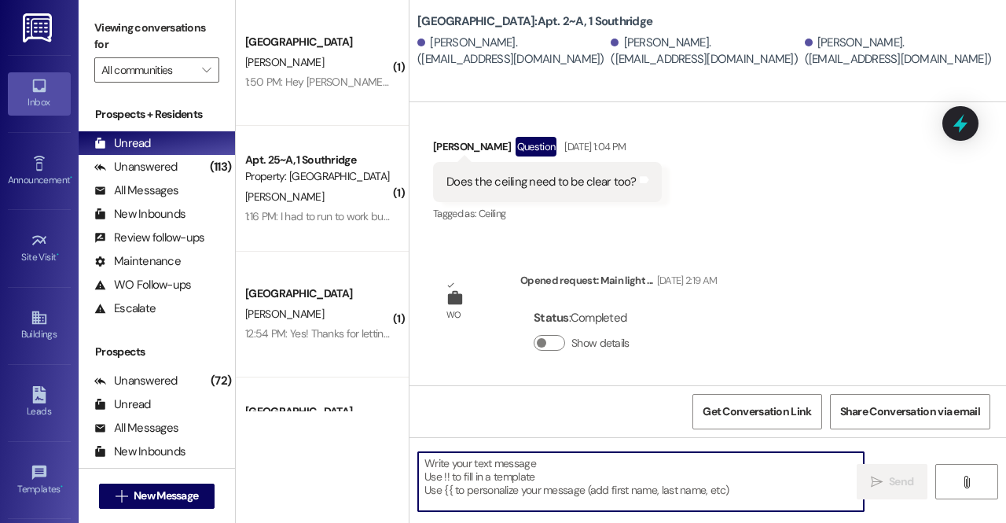
click at [637, 475] on textarea at bounding box center [641, 481] width 446 height 59
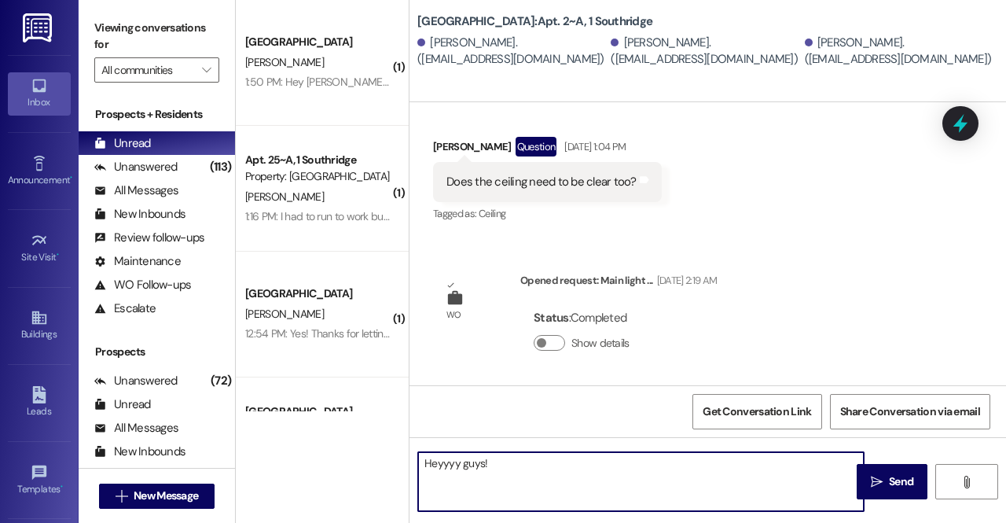
paste textarea "We just did a final walk through of your apartment for move in day, and we were…"
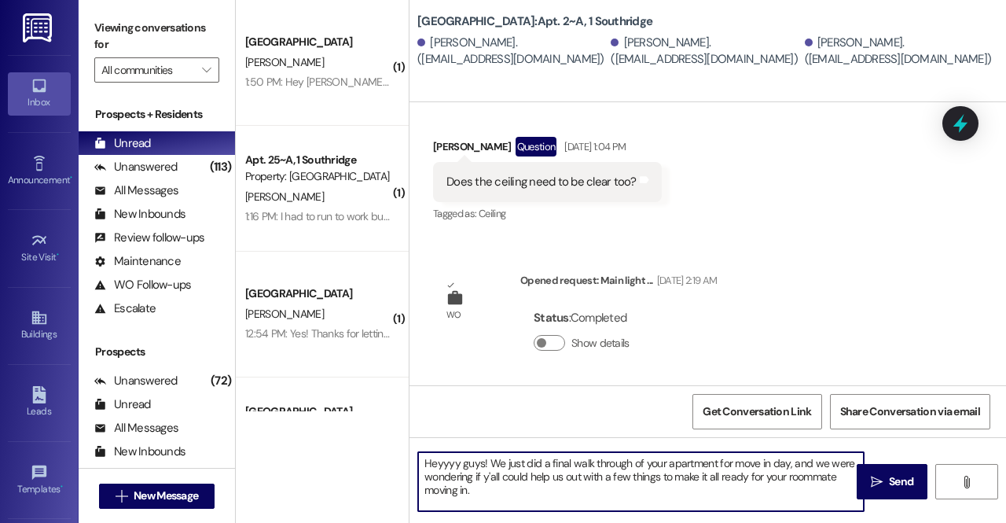
click at [611, 496] on textarea "Heyyyy guys! We just did a final walk through of your apartment for move in day…" at bounding box center [641, 481] width 446 height 59
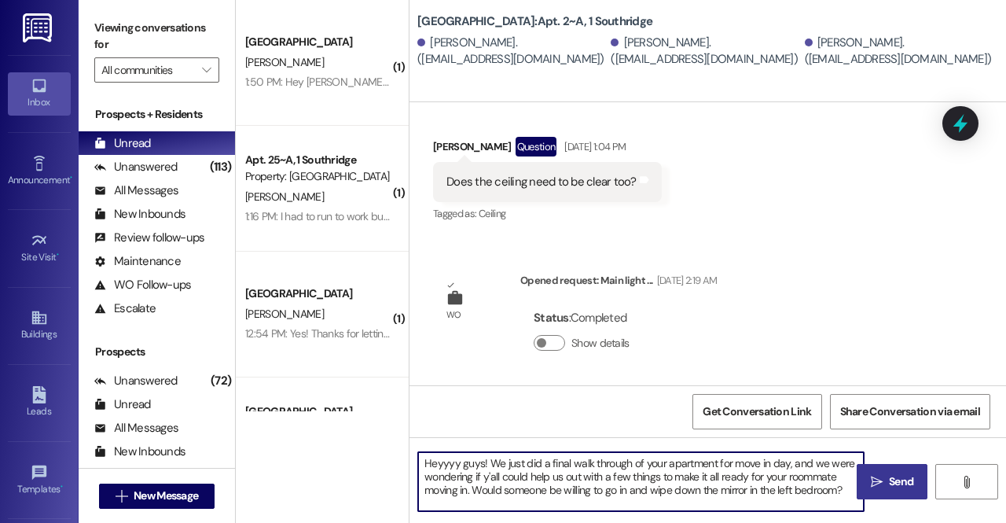
type textarea "Heyyyy guys! We just did a final walk through of your apartment for move in day…"
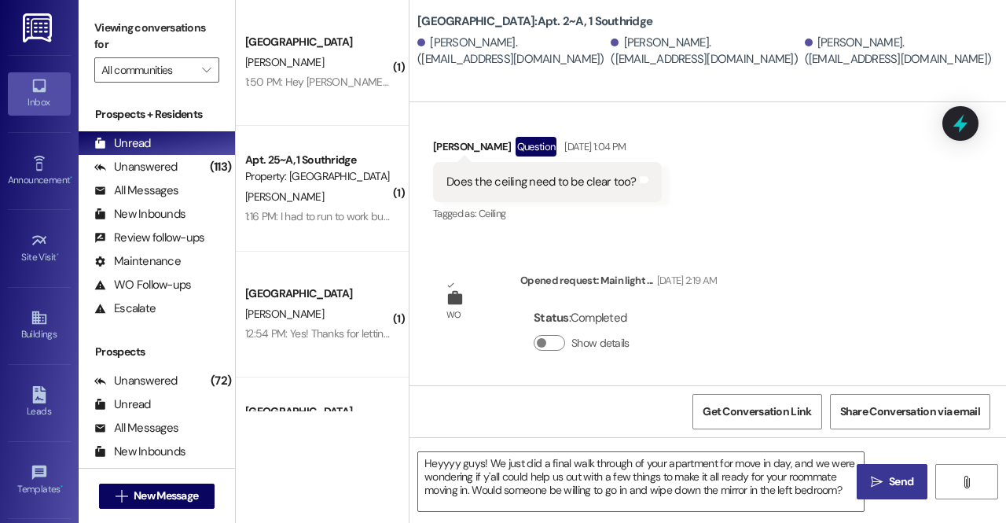
click at [905, 485] on span "Send" at bounding box center [901, 481] width 24 height 17
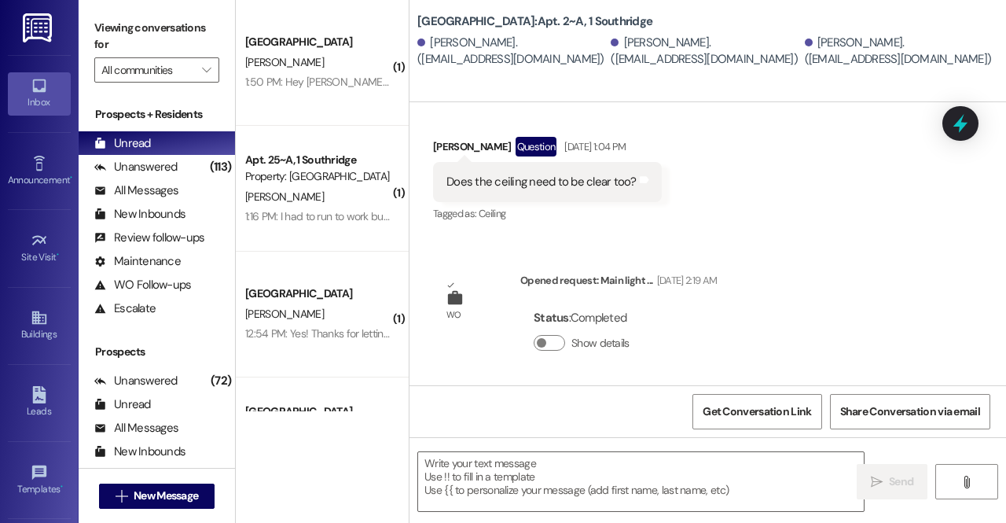
scroll to position [2108, 0]
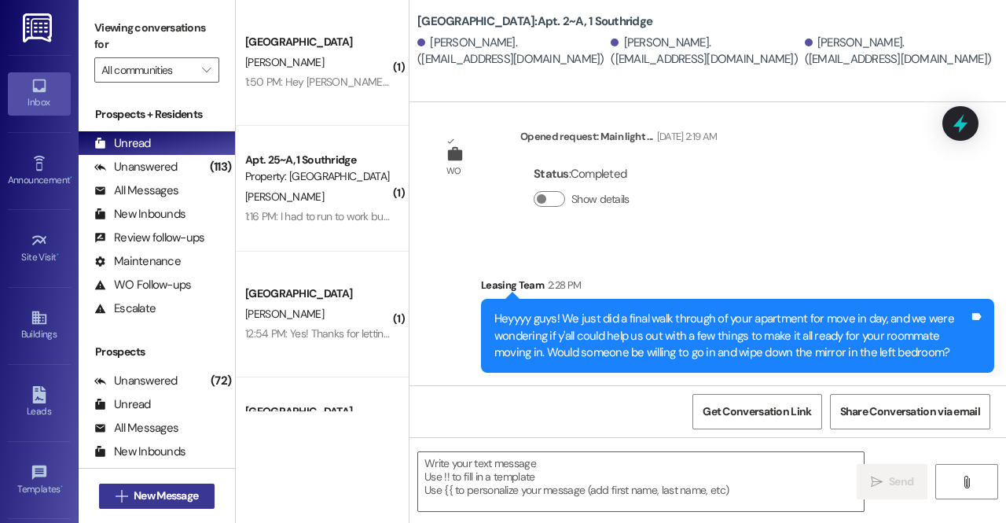
click at [195, 489] on span "New Message" at bounding box center [166, 495] width 64 height 17
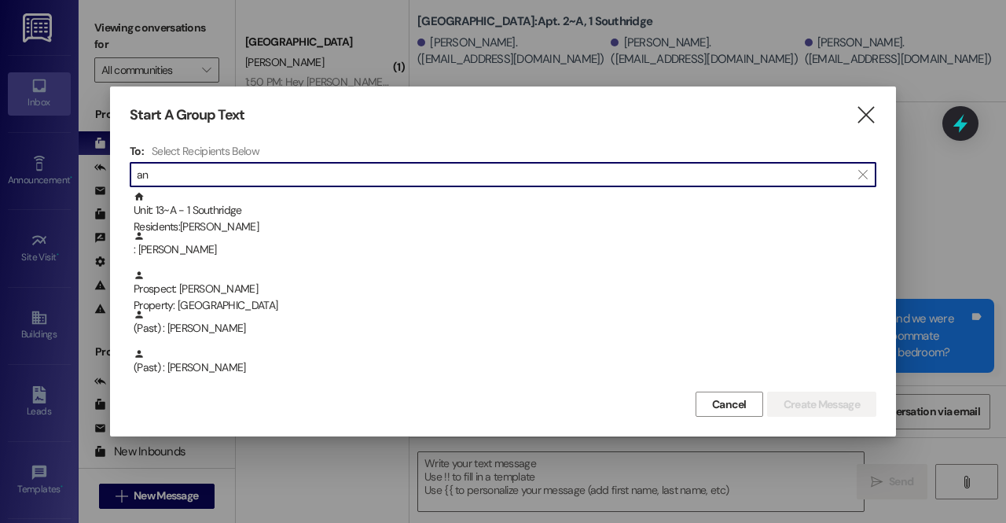
type input "a"
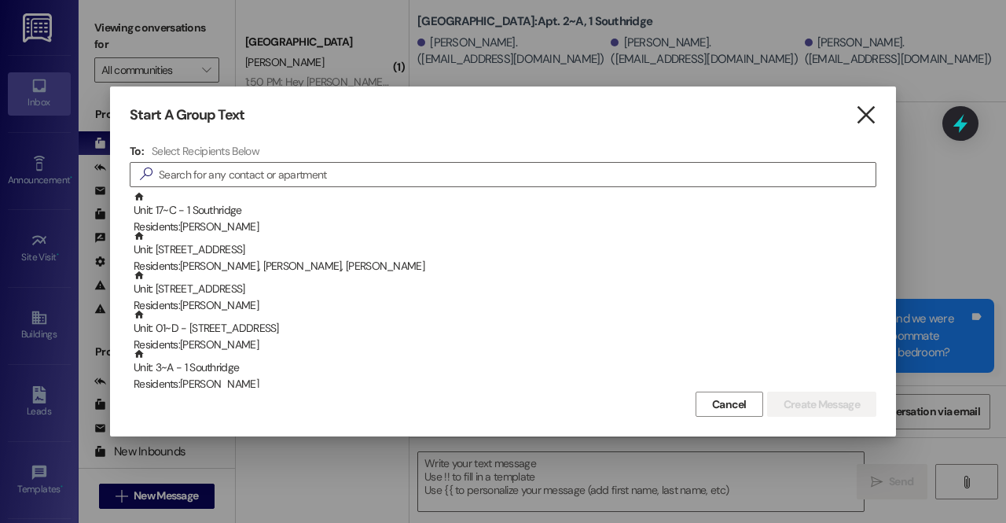
click at [868, 111] on icon "" at bounding box center [865, 115] width 21 height 17
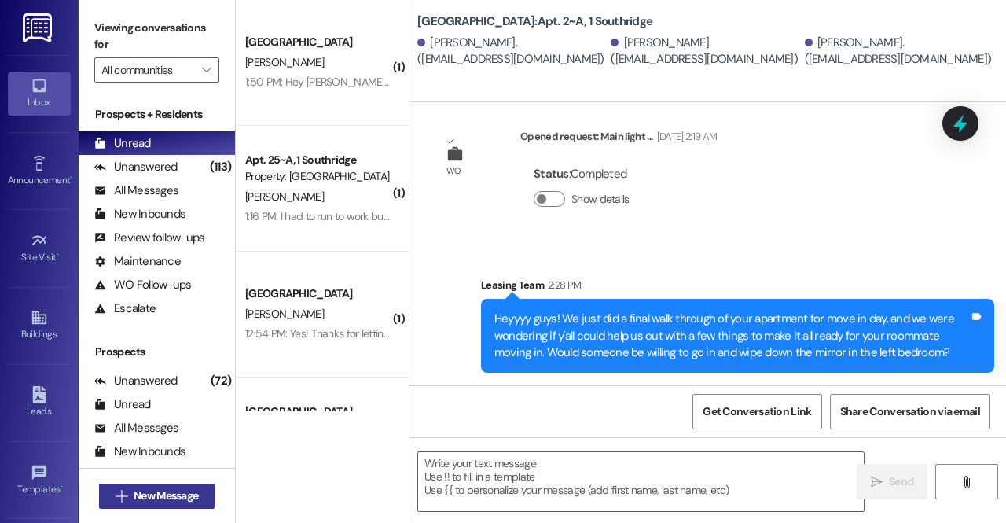
click at [174, 494] on span "New Message" at bounding box center [166, 495] width 64 height 17
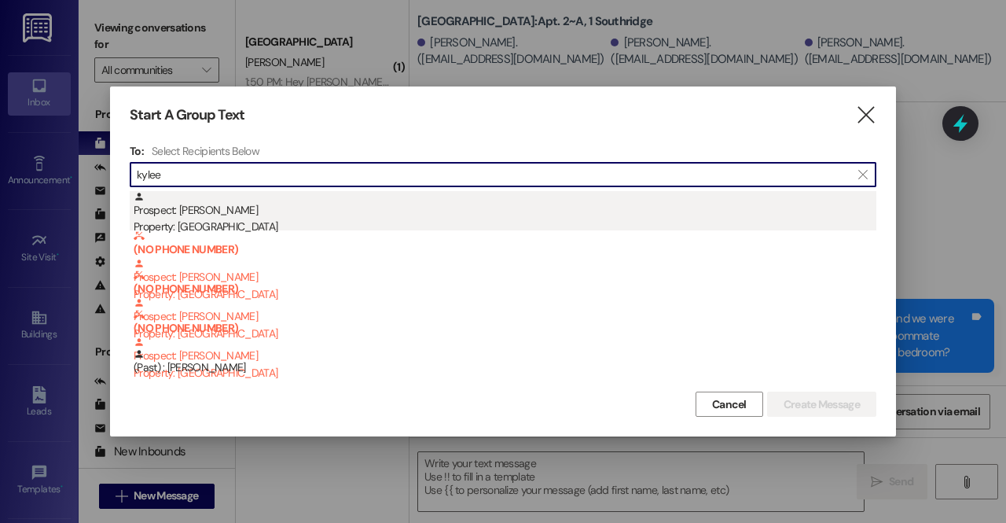
type input "kylee"
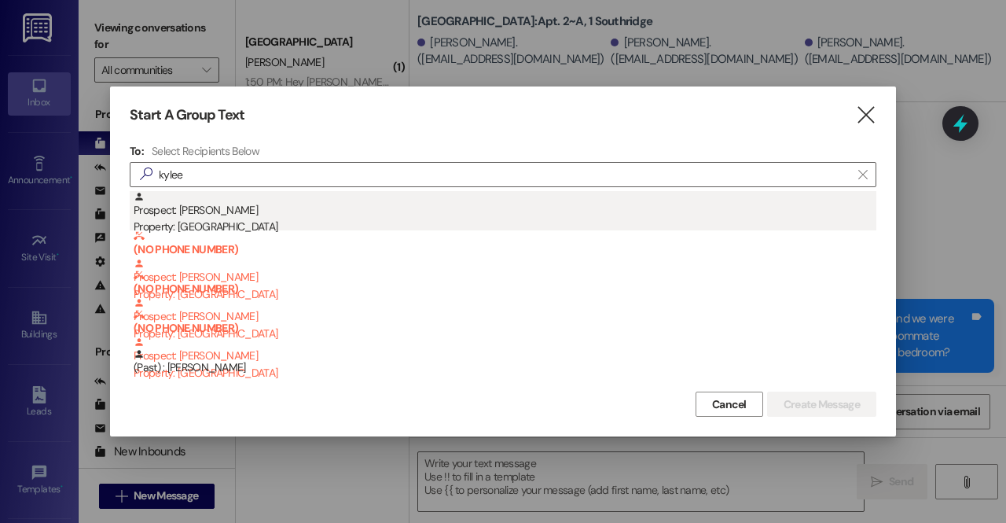
click at [273, 210] on div "Prospect: Kylee Myers Property: Southridge" at bounding box center [505, 213] width 743 height 45
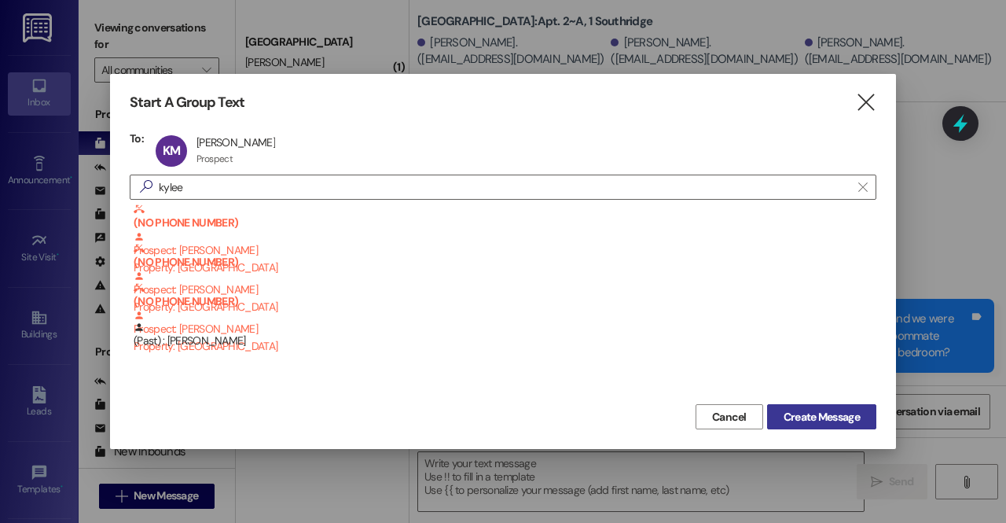
click at [820, 417] on span "Create Message" at bounding box center [821, 417] width 76 height 17
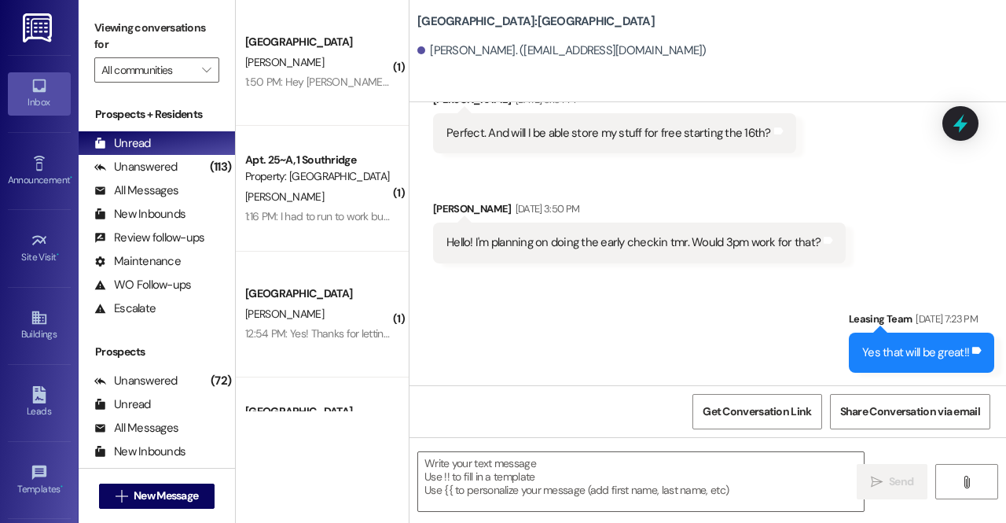
scroll to position [627, 0]
click at [505, 466] on textarea at bounding box center [641, 481] width 446 height 59
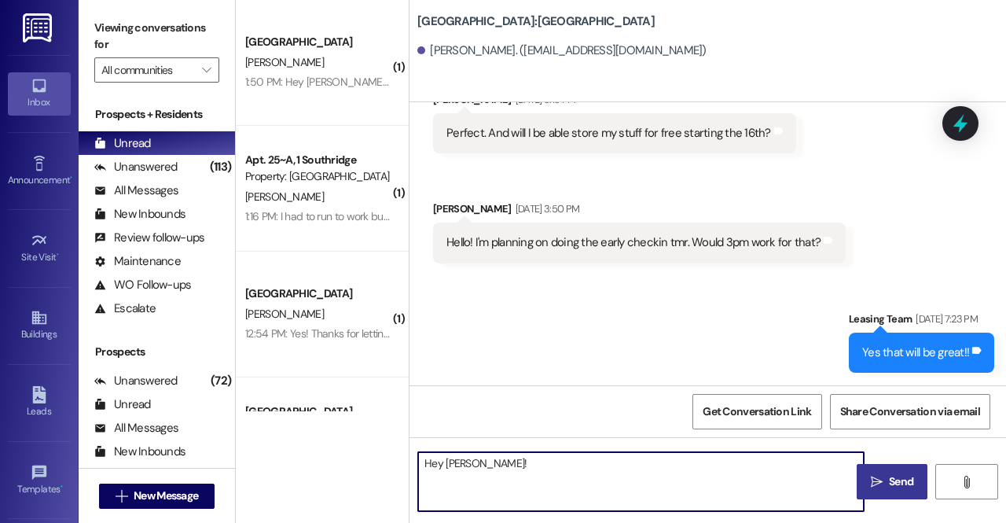
paste textarea "We just did a final walk through of your apartment for move in day, and we were…"
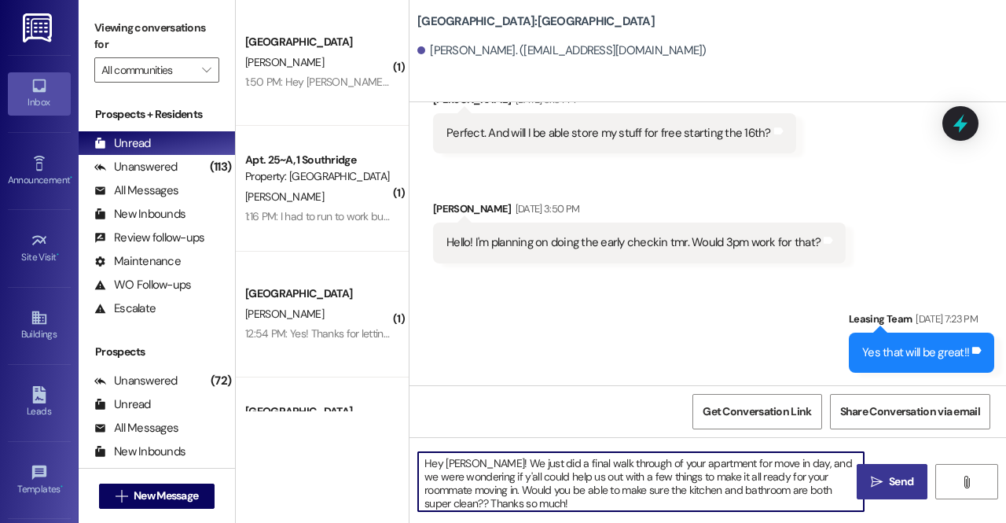
type textarea "Hey Kylee! We just did a final walk through of your apartment for move in day, …"
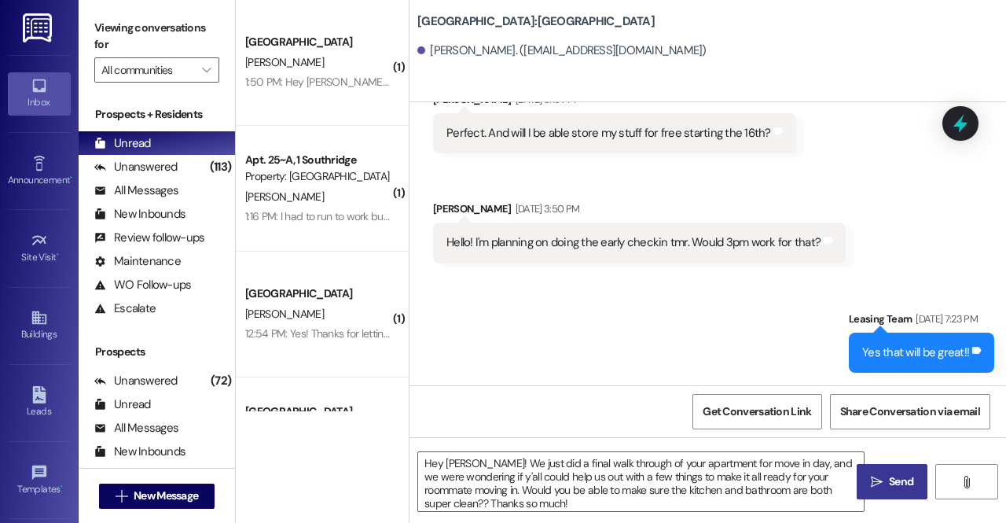
click at [875, 490] on button " Send" at bounding box center [892, 481] width 71 height 35
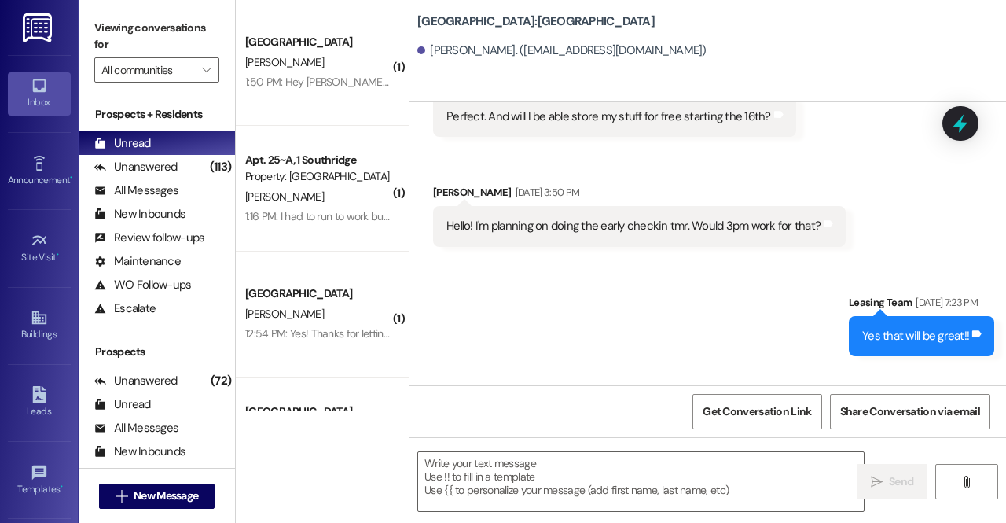
scroll to position [787, 0]
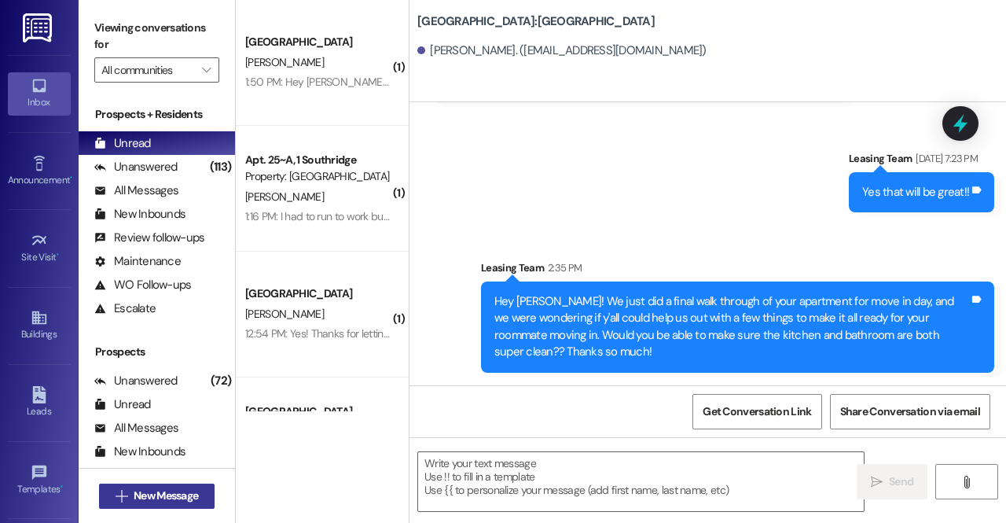
click at [167, 495] on span "New Message" at bounding box center [166, 495] width 64 height 17
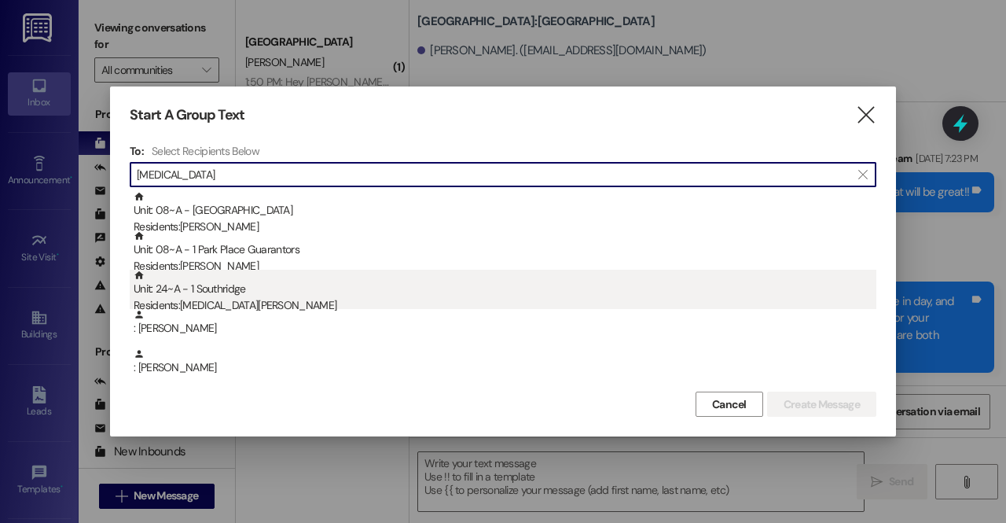
type input "alli"
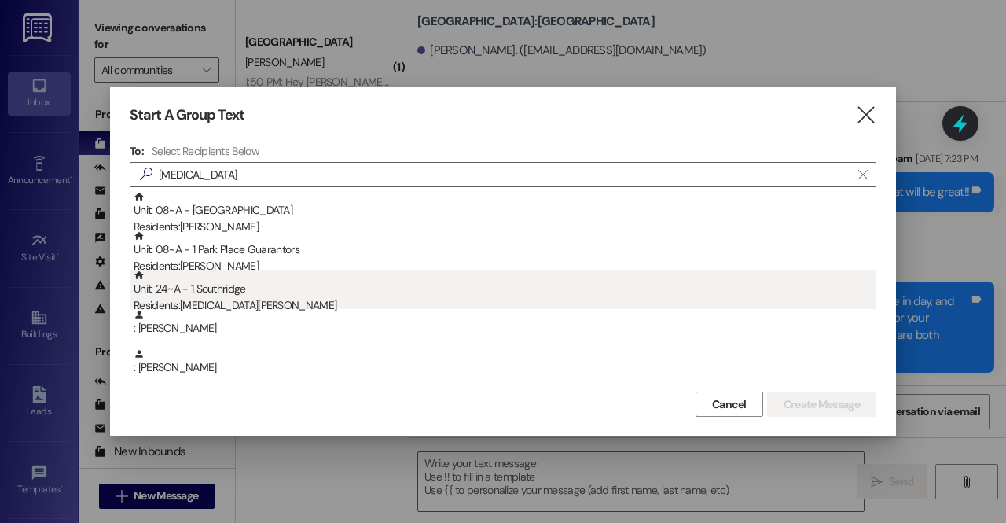
click at [228, 307] on div "Residents: Alli Baker" at bounding box center [505, 305] width 743 height 17
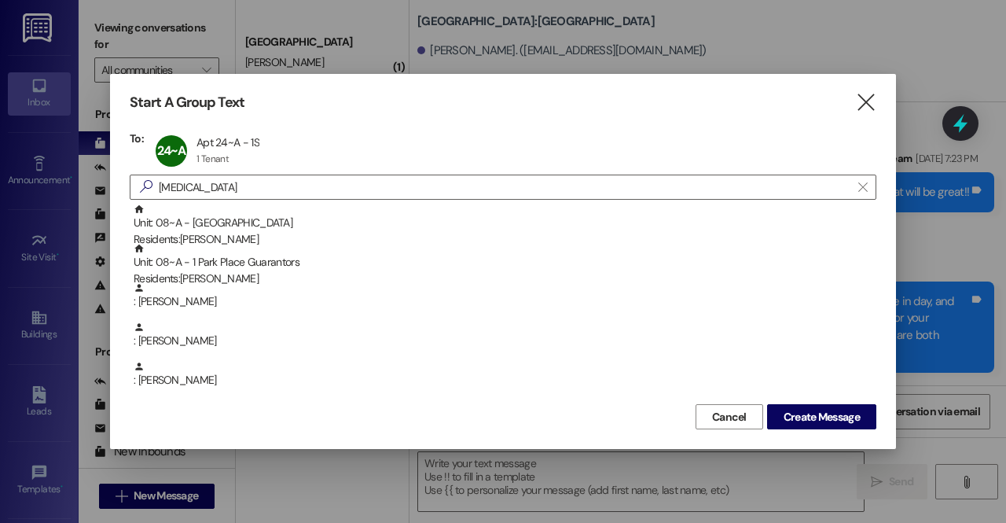
click at [835, 402] on div "Cancel Create Message" at bounding box center [503, 414] width 747 height 29
click at [835, 412] on span "Create Message" at bounding box center [821, 417] width 76 height 17
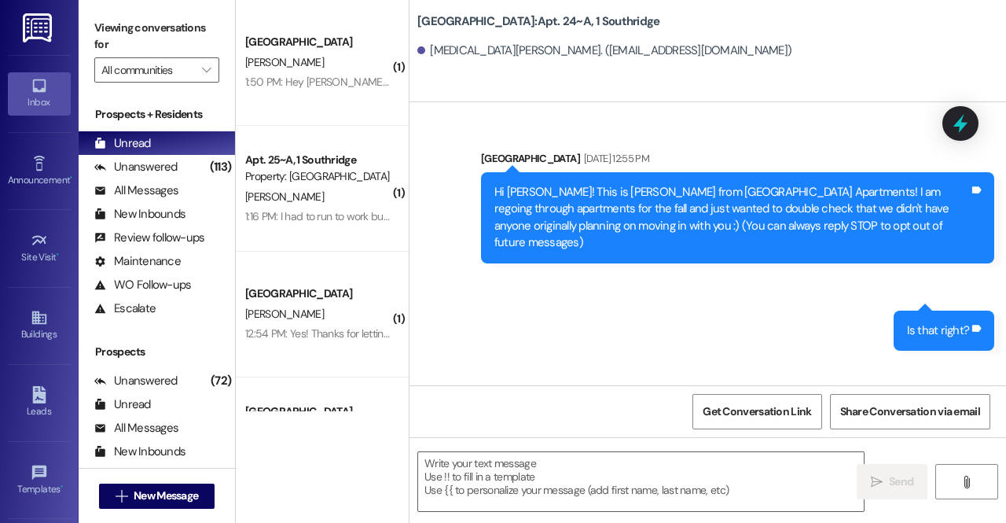
scroll to position [44319, 0]
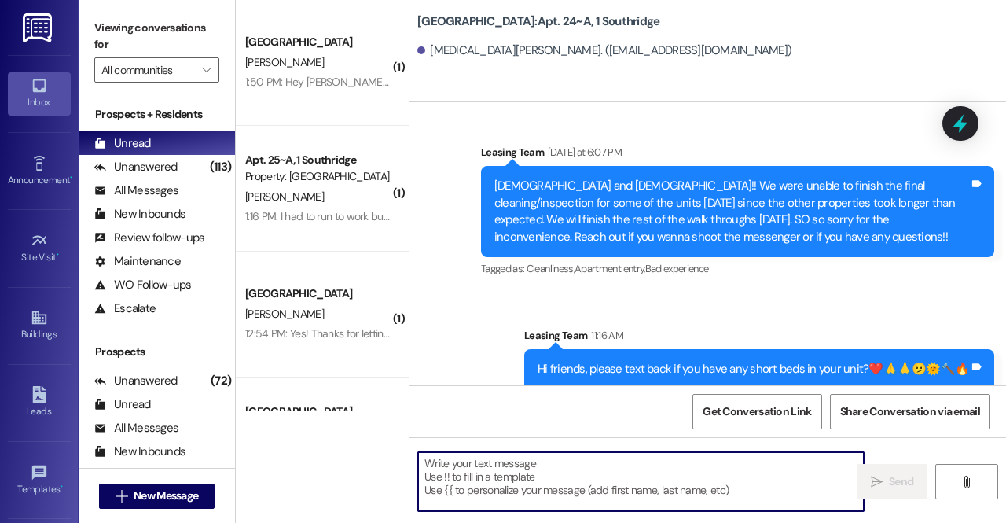
click at [523, 490] on textarea at bounding box center [641, 481] width 446 height 59
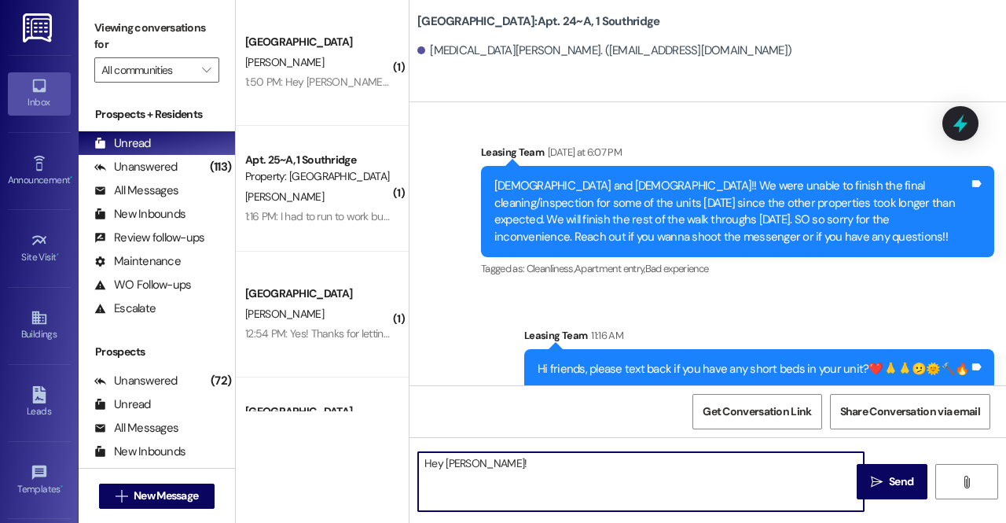
paste textarea "We just did a final walk through of your apartment for move in day, and we were…"
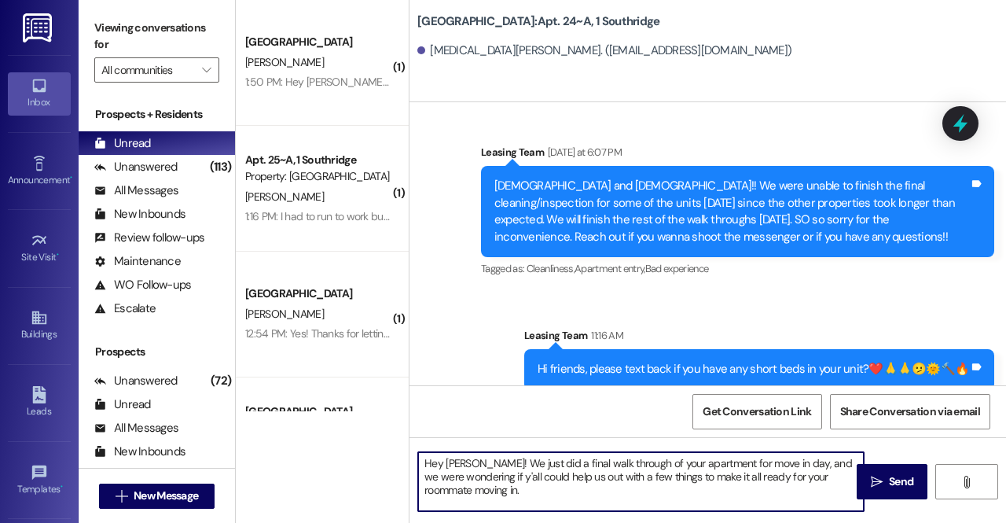
click at [657, 479] on textarea "Hey Alli! We just did a final walk through of your apartment for move in day, a…" at bounding box center [641, 481] width 446 height 59
click at [647, 507] on textarea "Hey Alli! We just did a final walk through of your apartment for move in day, a…" at bounding box center [641, 481] width 446 height 59
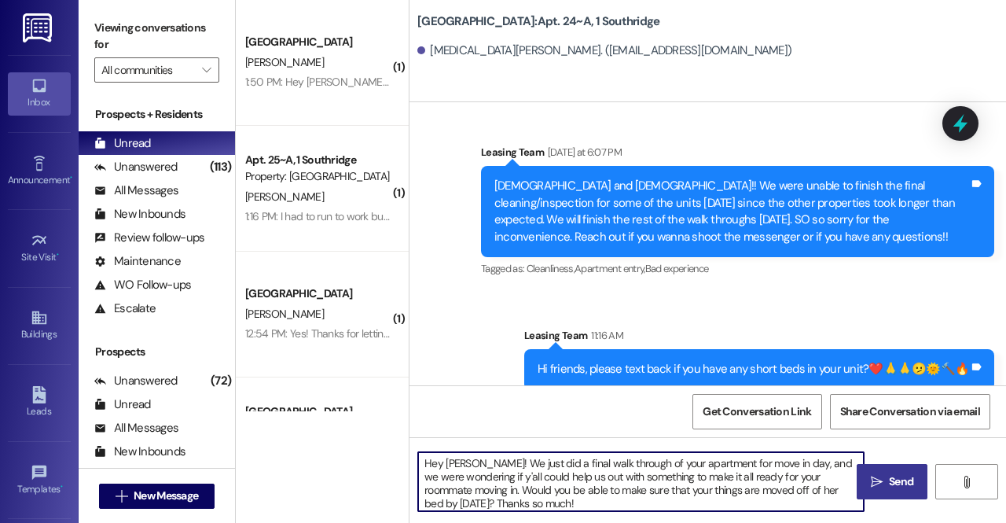
type textarea "Hey Alli! We just did a final walk through of your apartment for move in day, a…"
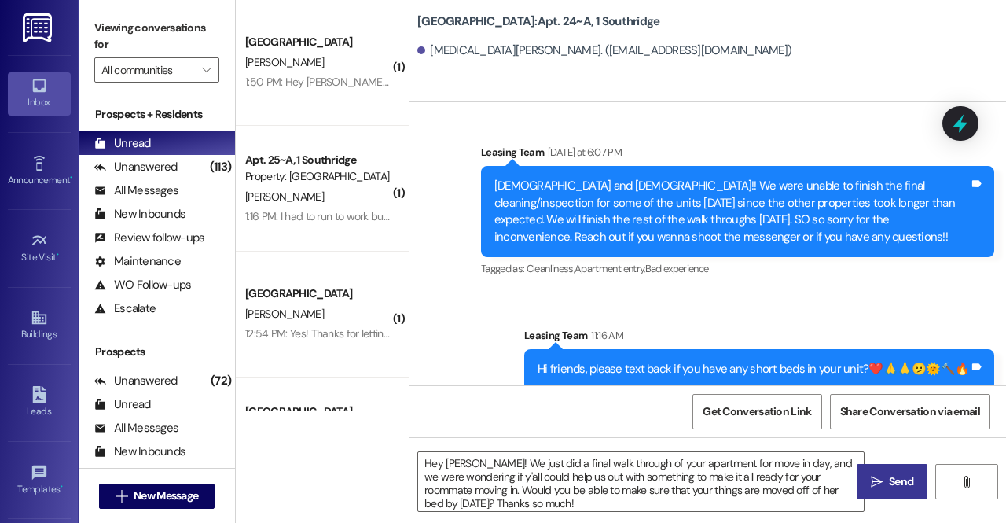
click at [888, 479] on span "Send" at bounding box center [901, 481] width 31 height 17
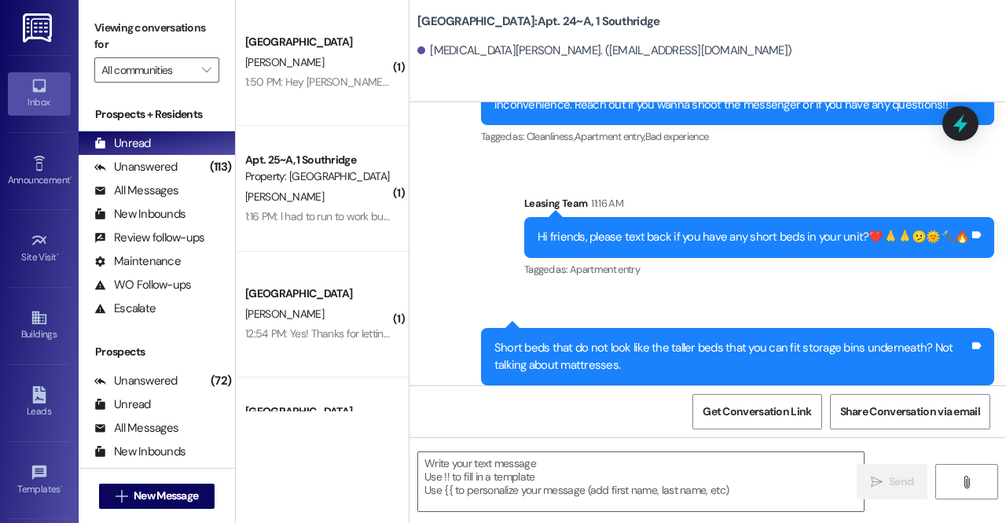
scroll to position [44479, 0]
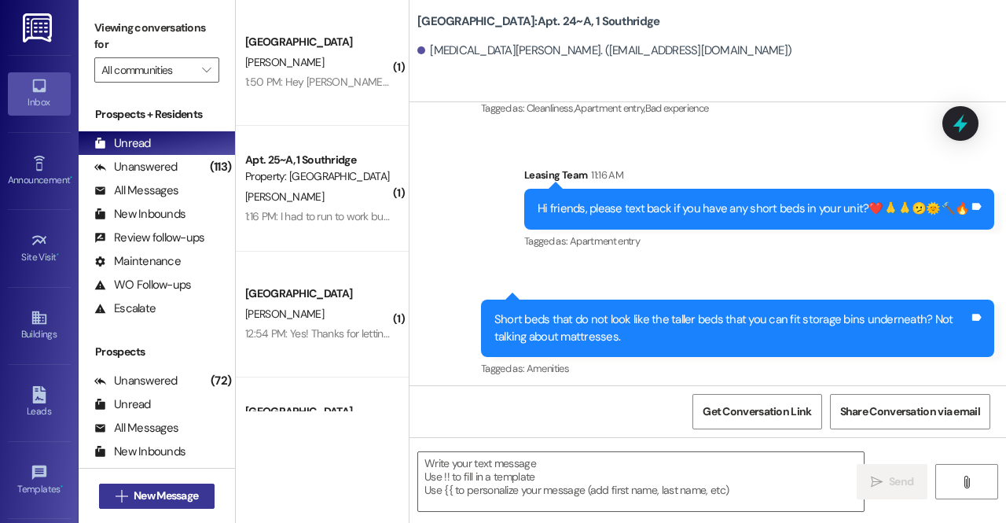
click at [178, 499] on span "New Message" at bounding box center [166, 495] width 64 height 17
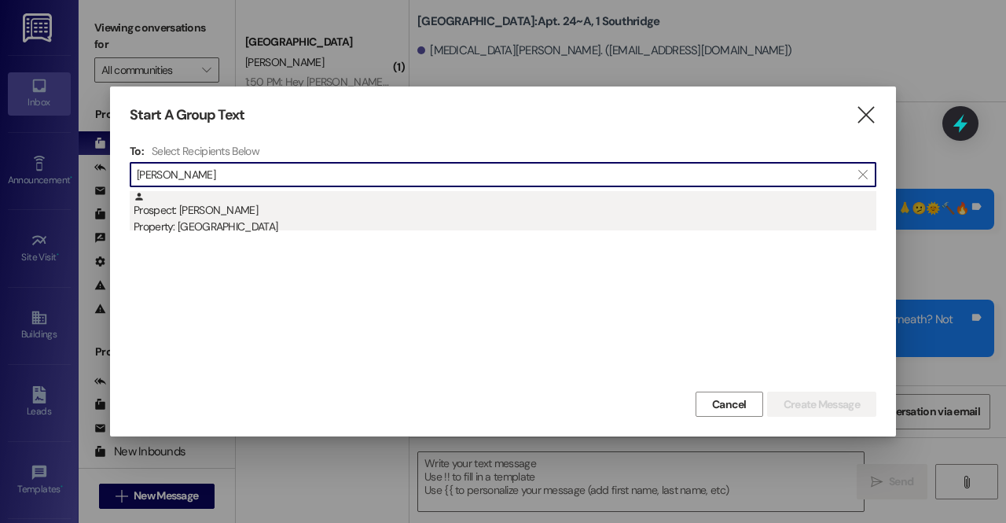
type input "katelyn hut"
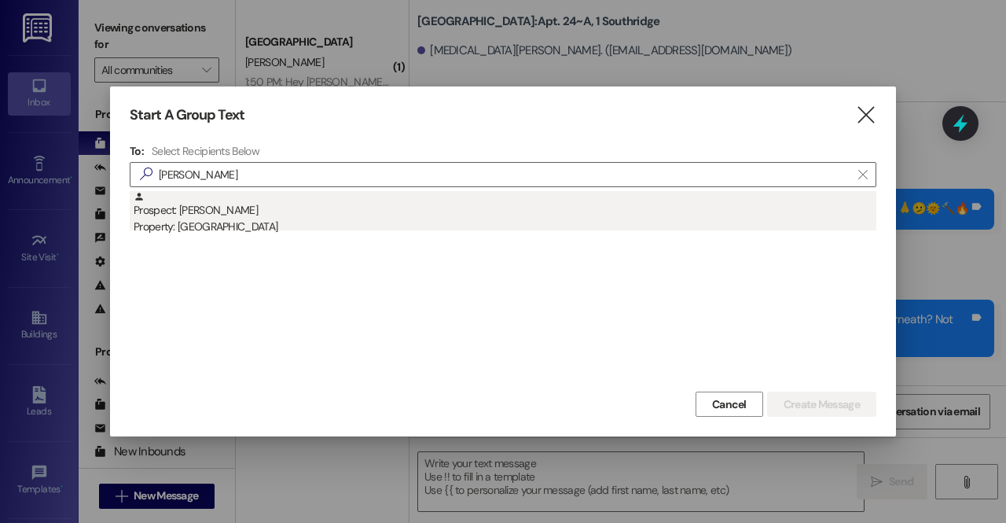
click at [306, 229] on div "Property: [GEOGRAPHIC_DATA]" at bounding box center [505, 226] width 743 height 17
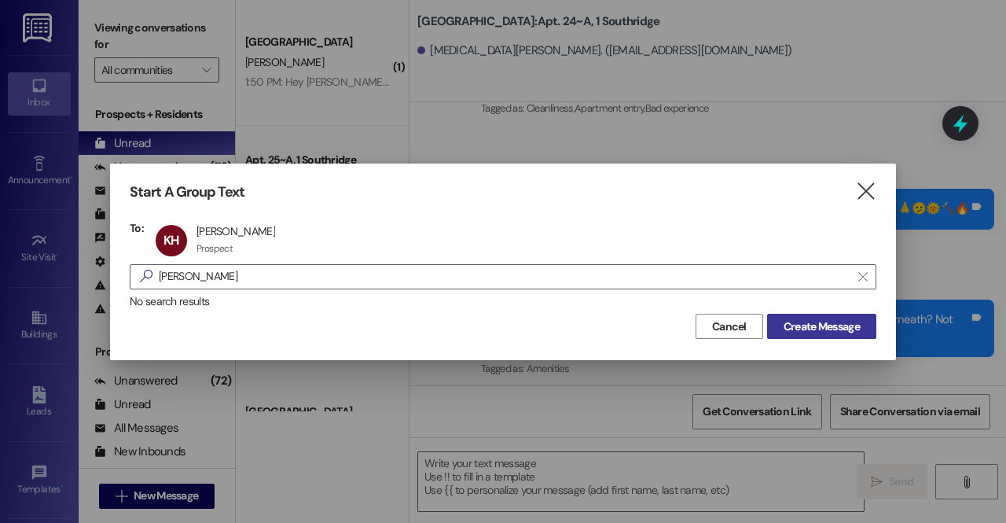
click at [810, 322] on span "Create Message" at bounding box center [821, 326] width 76 height 17
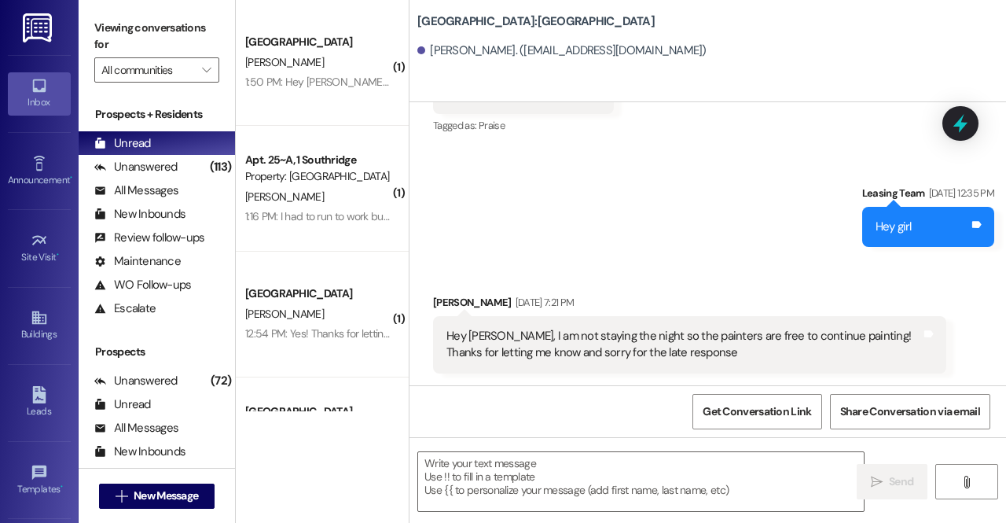
scroll to position [461, 0]
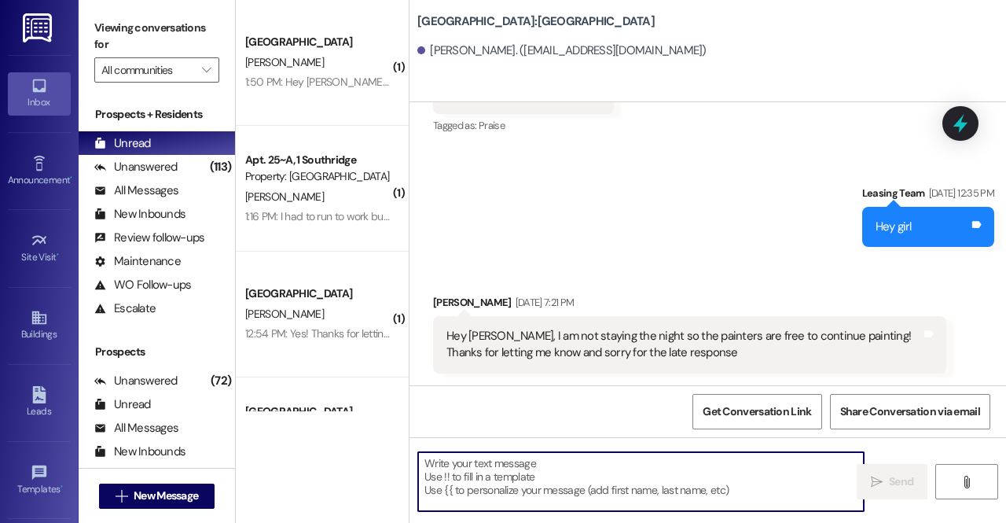
click at [549, 494] on textarea at bounding box center [641, 481] width 446 height 59
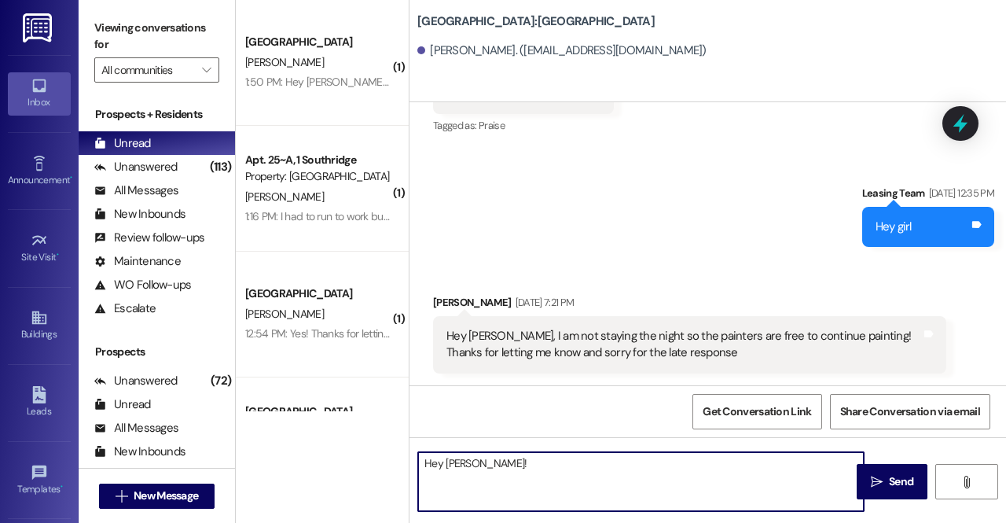
paste textarea "We just did a final walk through of your apartment for move in day, and we were…"
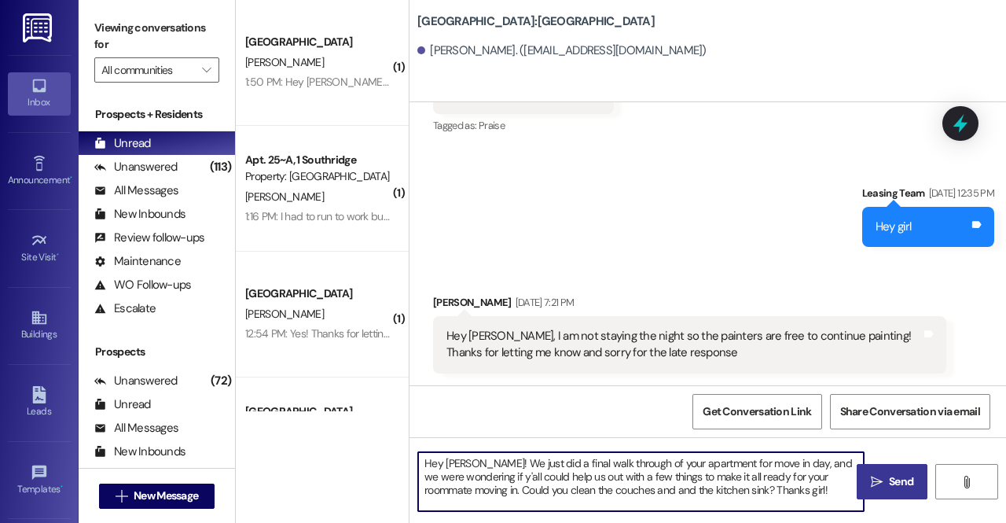
type textarea "Hey [PERSON_NAME]! We just did a final walk through of your apartment for move …"
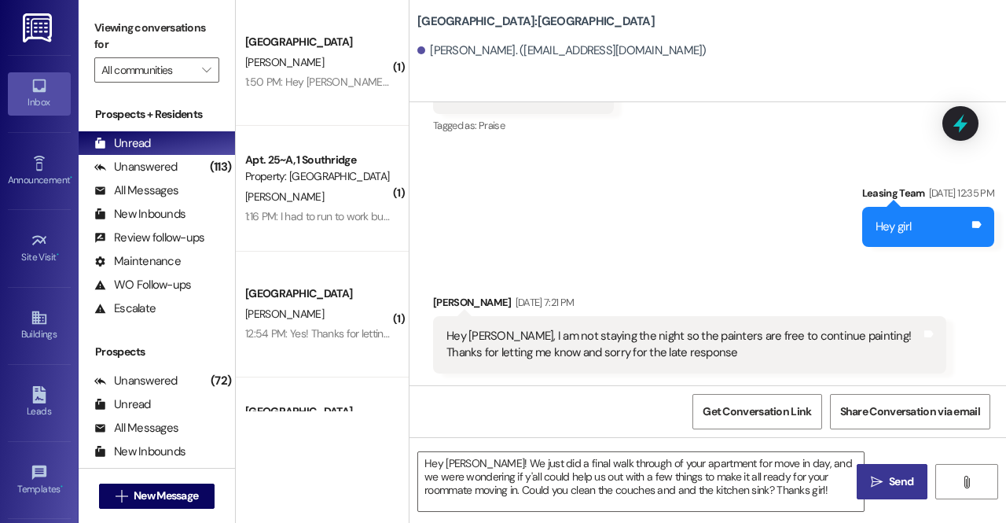
click at [915, 474] on span "Send" at bounding box center [901, 481] width 31 height 17
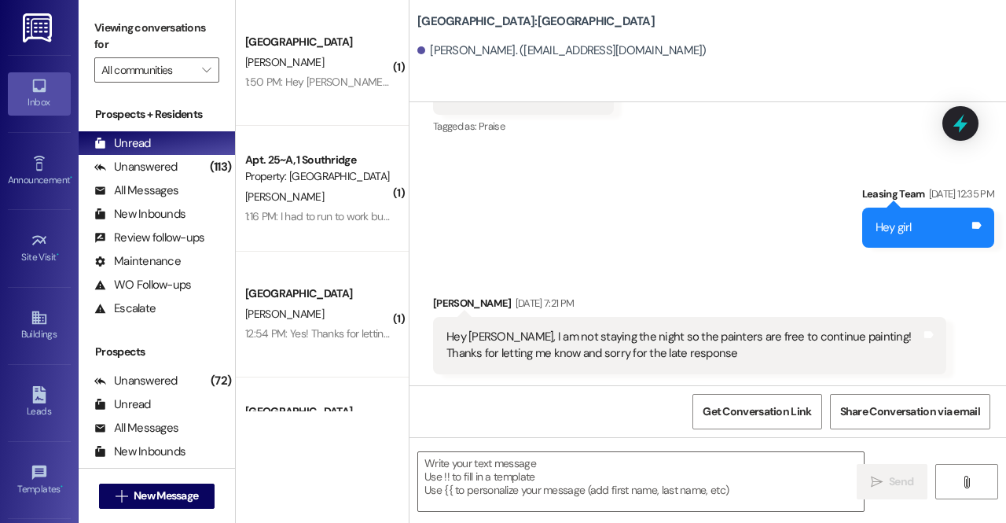
scroll to position [604, 0]
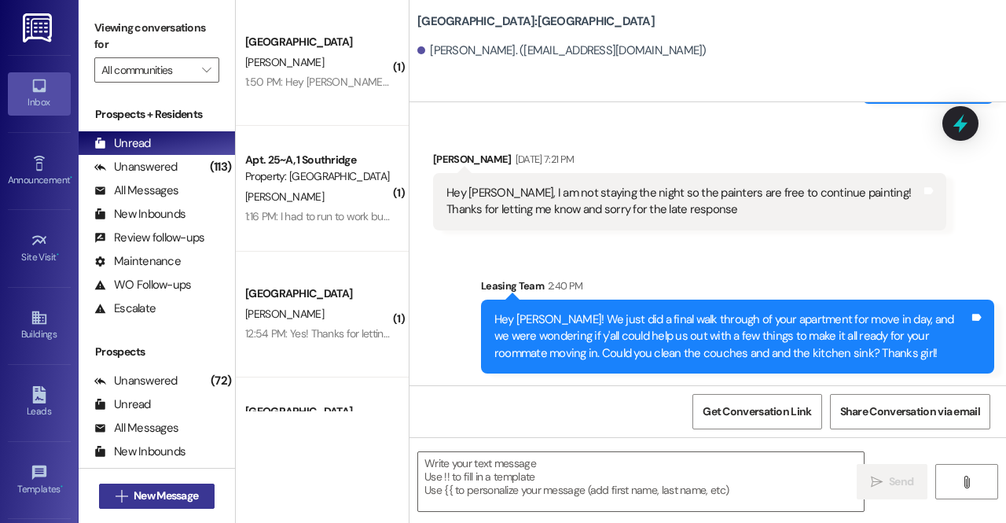
click at [153, 496] on span "New Message" at bounding box center [166, 495] width 64 height 17
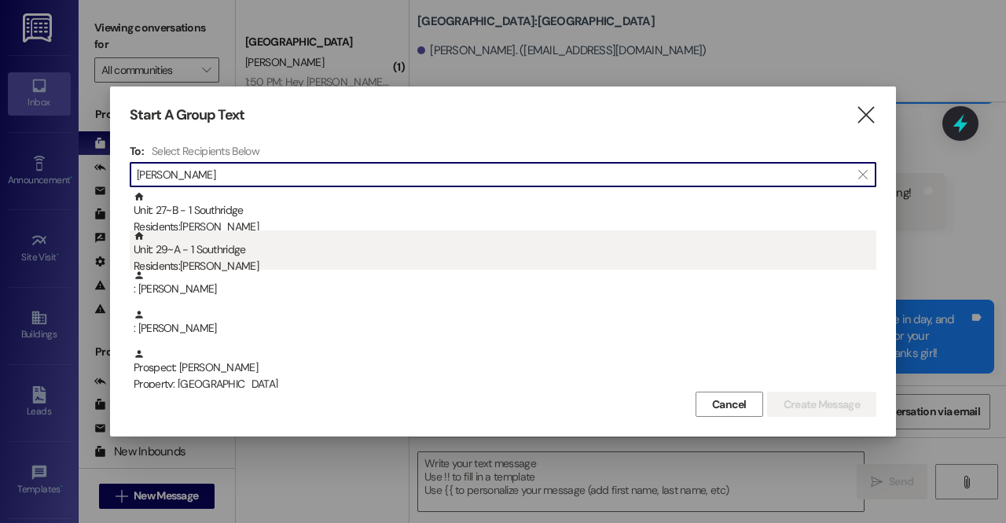
type input "samantha"
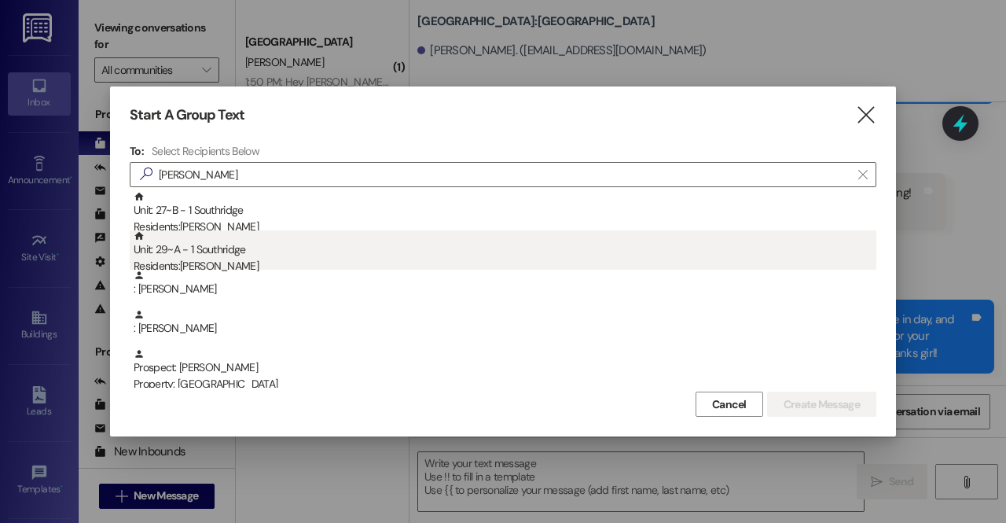
click at [248, 252] on div "Unit: 29~A - 1 Southridge Residents: Samantha Service" at bounding box center [505, 252] width 743 height 45
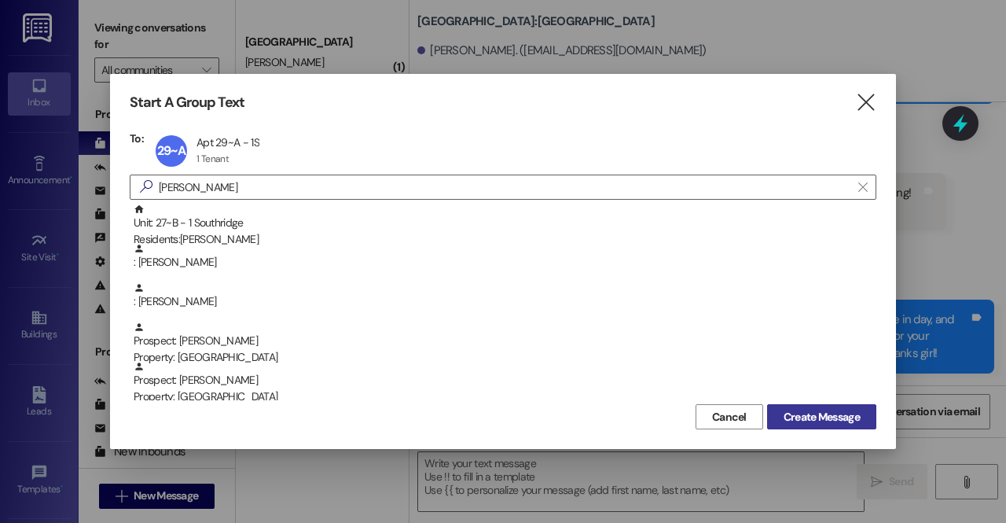
click at [828, 417] on span "Create Message" at bounding box center [821, 417] width 76 height 17
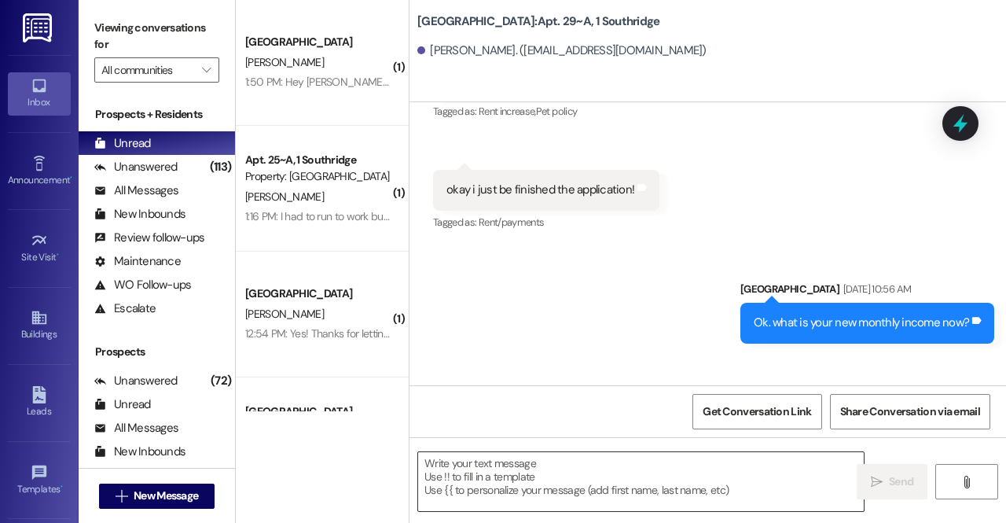
click at [649, 477] on textarea at bounding box center [641, 481] width 446 height 59
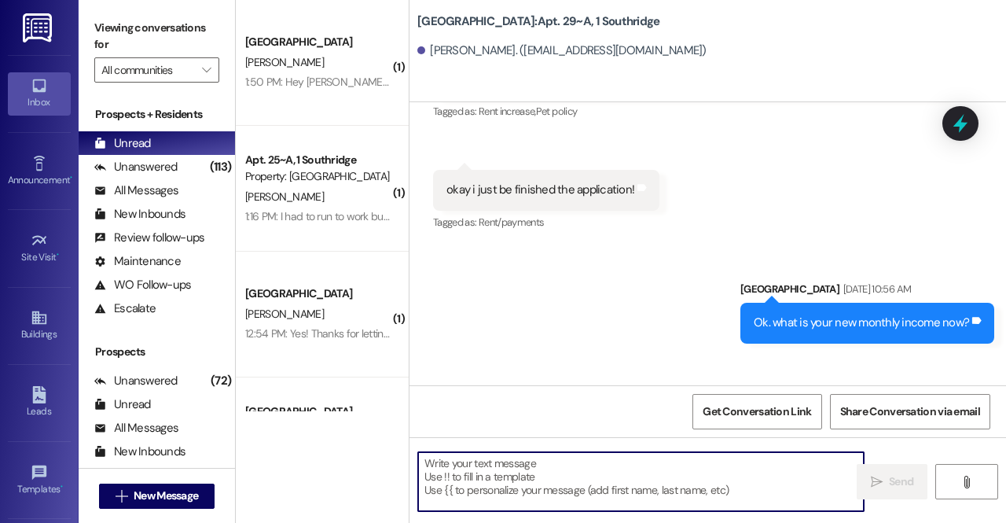
scroll to position [16451, 0]
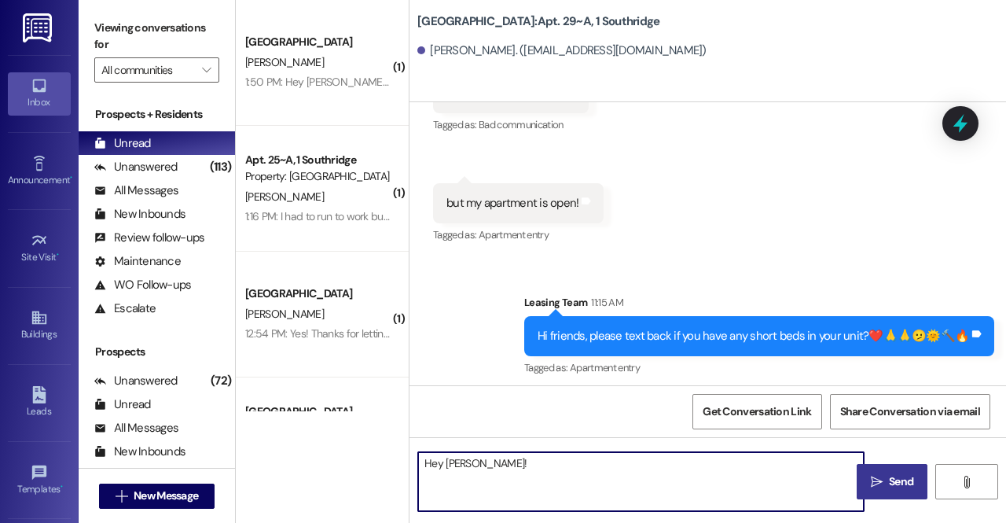
paste textarea "We just did a final walk through of your apartment for move in day, and we were…"
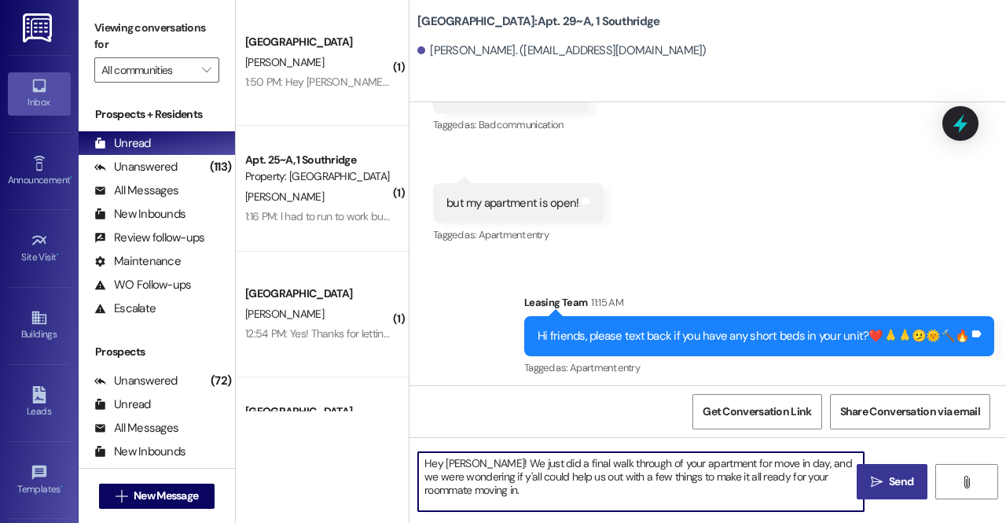
click at [640, 494] on textarea "Hey Samantha! We just did a final walk through of your apartment for move in da…" at bounding box center [641, 481] width 446 height 59
click at [615, 476] on textarea "Hey Samantha! We just did a final walk through of your apartment for move in da…" at bounding box center [641, 481] width 446 height 59
drag, startPoint x: 655, startPoint y: 477, endPoint x: 645, endPoint y: 480, distance: 10.7
click at [645, 480] on textarea "Hey Samantha! We just did a final walk through of your apartment for move in da…" at bounding box center [641, 481] width 446 height 59
drag, startPoint x: 659, startPoint y: 478, endPoint x: 602, endPoint y: 481, distance: 56.7
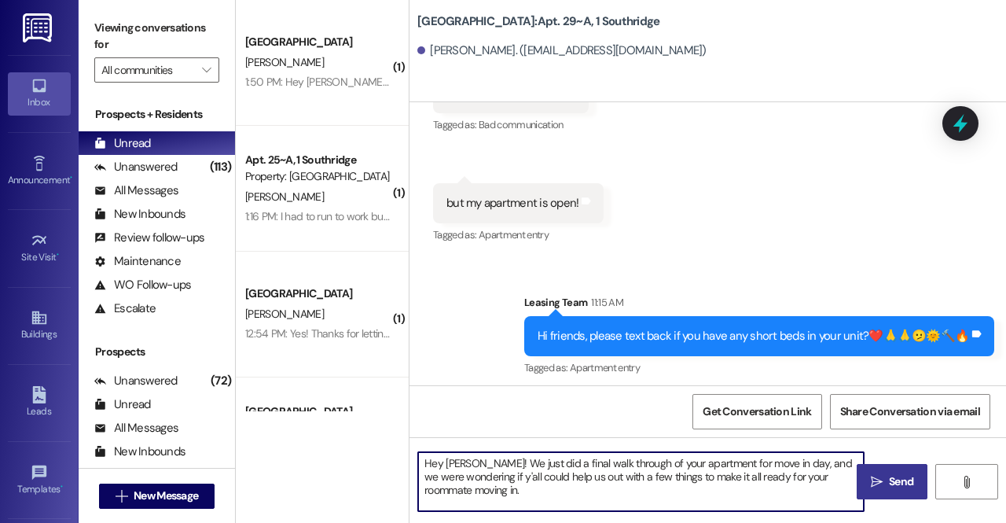
click at [602, 481] on textarea "Hey Samantha! We just did a final walk through of your apartment for move in da…" at bounding box center [641, 481] width 446 height 59
click at [611, 500] on textarea "Hey Samantha! We just did a final walk through of your apartment for move in da…" at bounding box center [641, 481] width 446 height 59
type textarea "Hey Samantha! We just did a final walk through of your apartment for move in da…"
click at [875, 479] on icon "" at bounding box center [877, 481] width 12 height 13
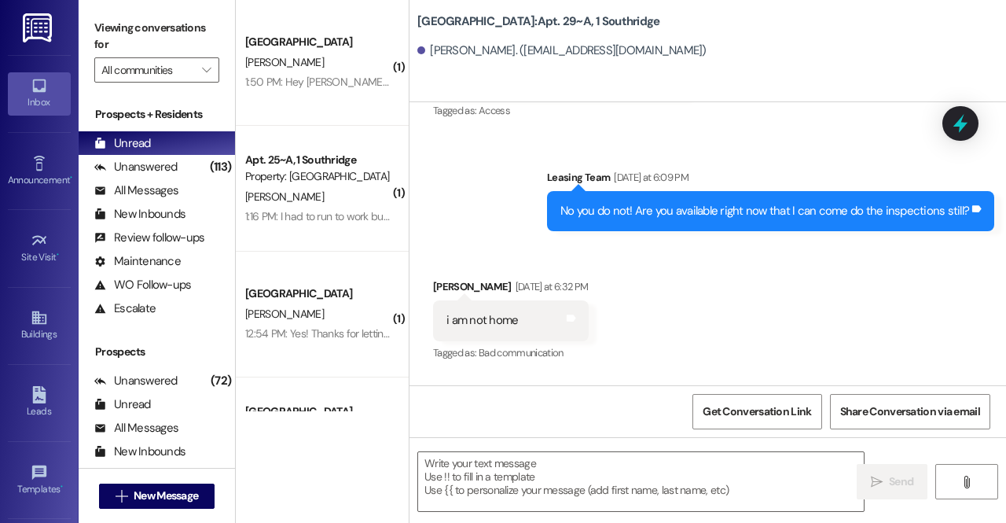
scroll to position [16594, 0]
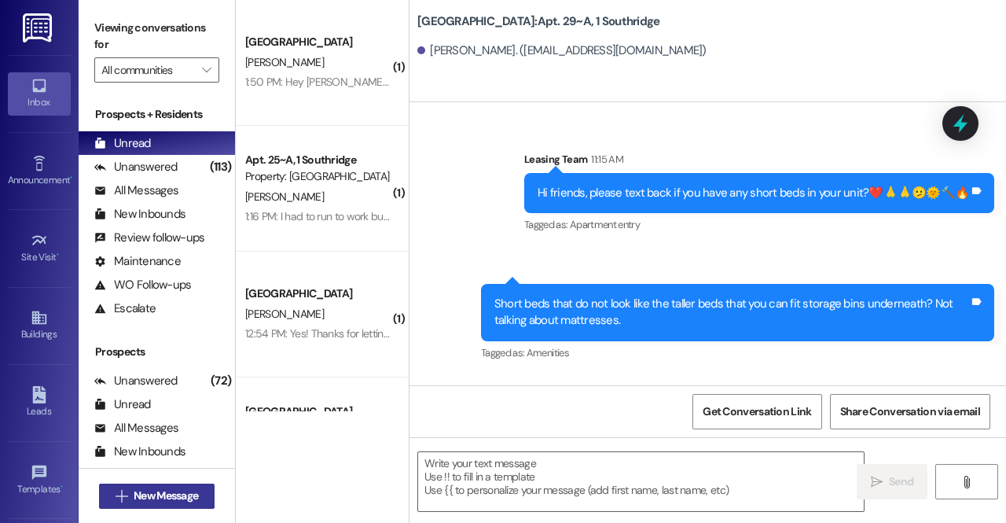
click at [142, 497] on span "New Message" at bounding box center [166, 495] width 64 height 17
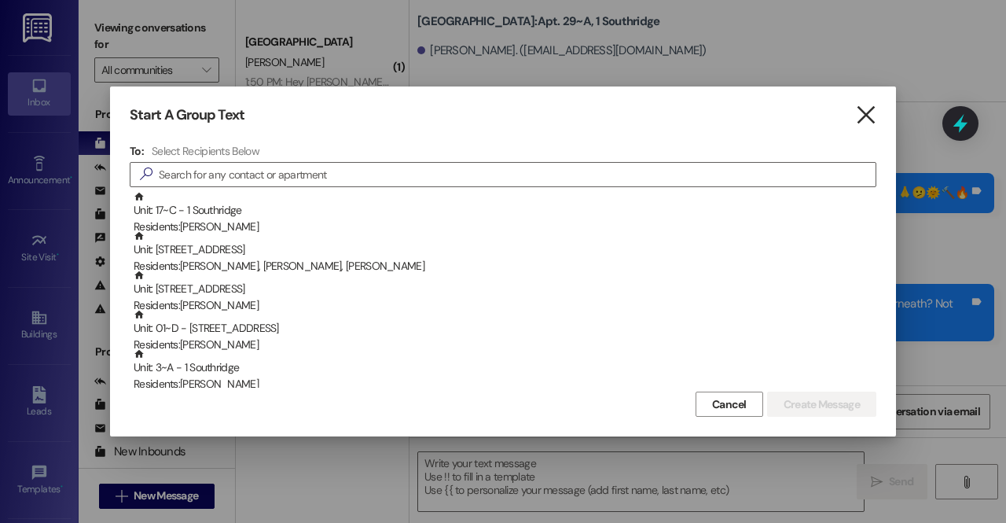
click at [867, 116] on icon "" at bounding box center [865, 115] width 21 height 17
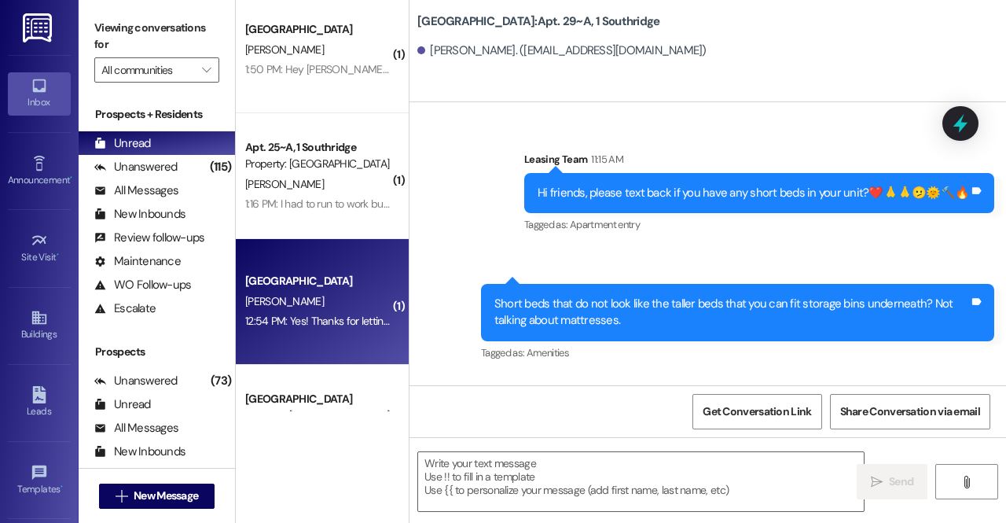
scroll to position [0, 0]
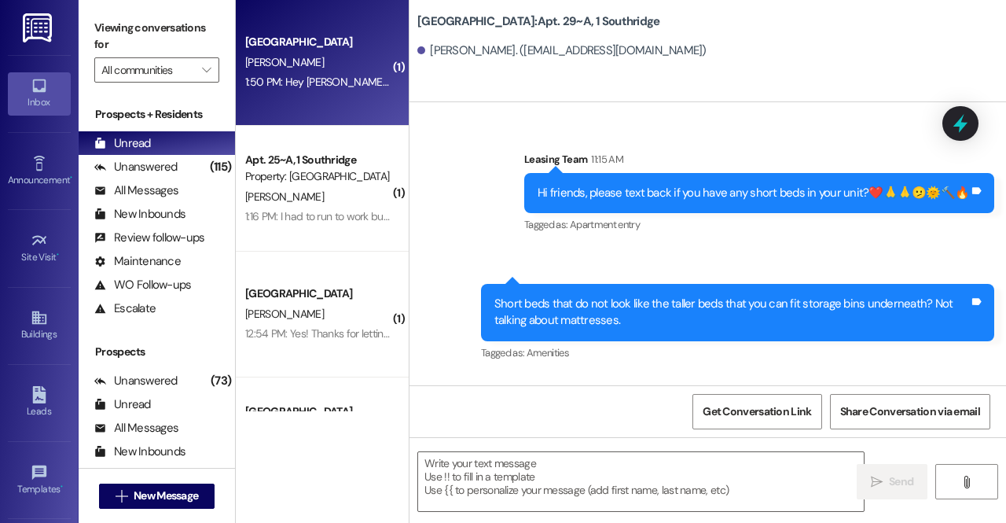
click at [342, 111] on div "Park Place Prospect J. Sperle 1:50 PM: Hey Alyssa!! Yes! A couple of the boxes …" at bounding box center [322, 63] width 173 height 126
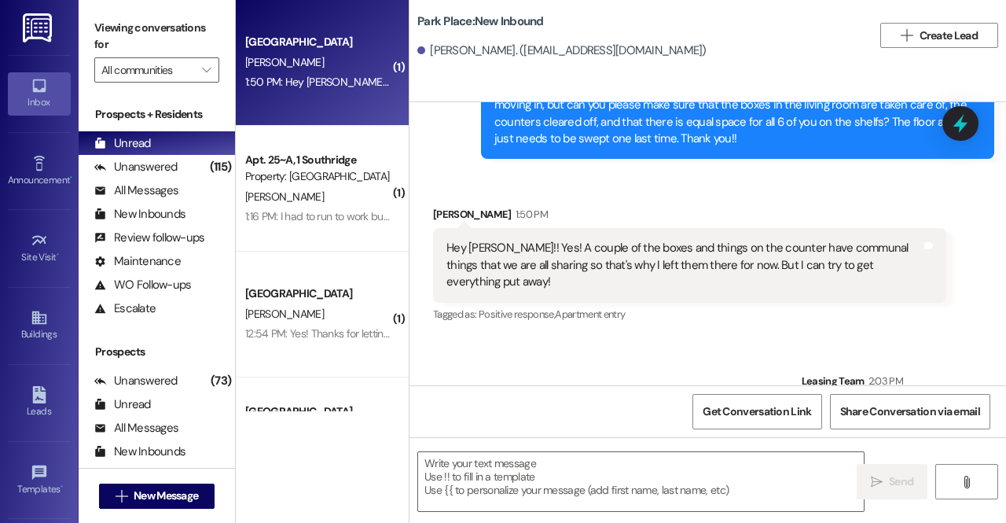
scroll to position [2983, 0]
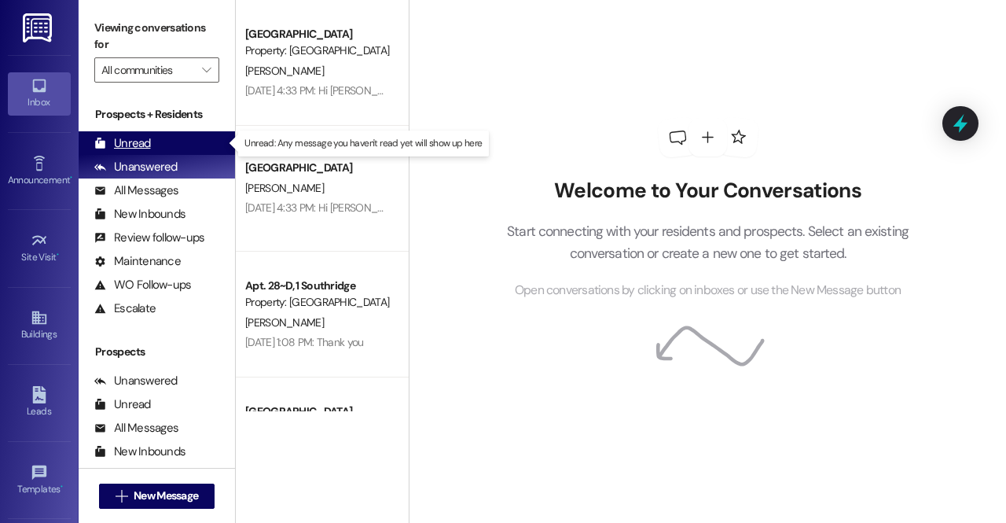
click at [179, 136] on div "Unread (0)" at bounding box center [157, 143] width 156 height 24
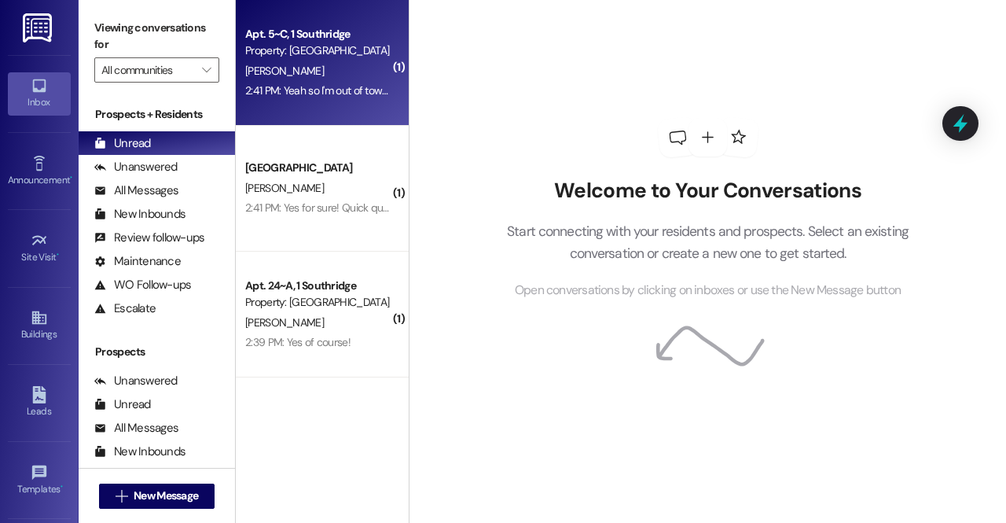
click at [333, 78] on div "[PERSON_NAME]" at bounding box center [318, 71] width 149 height 20
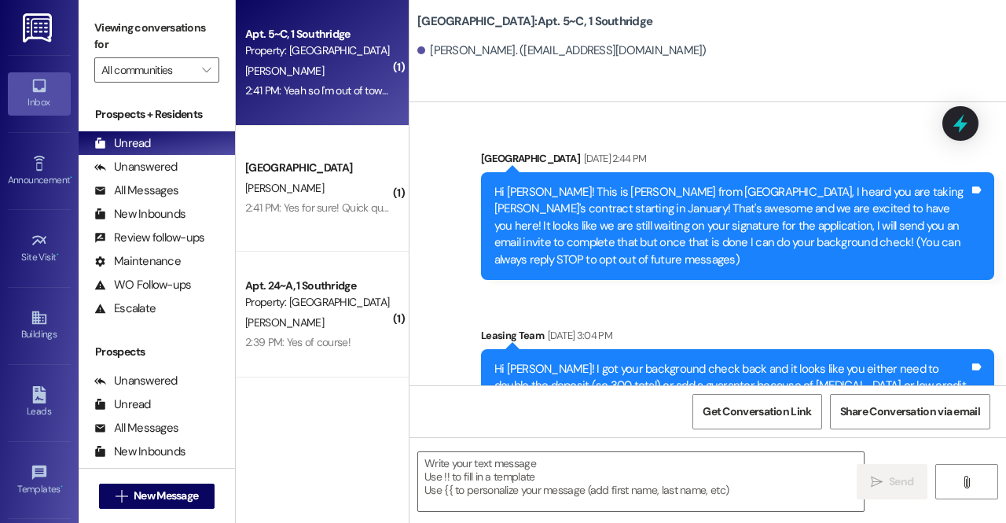
scroll to position [24368, 0]
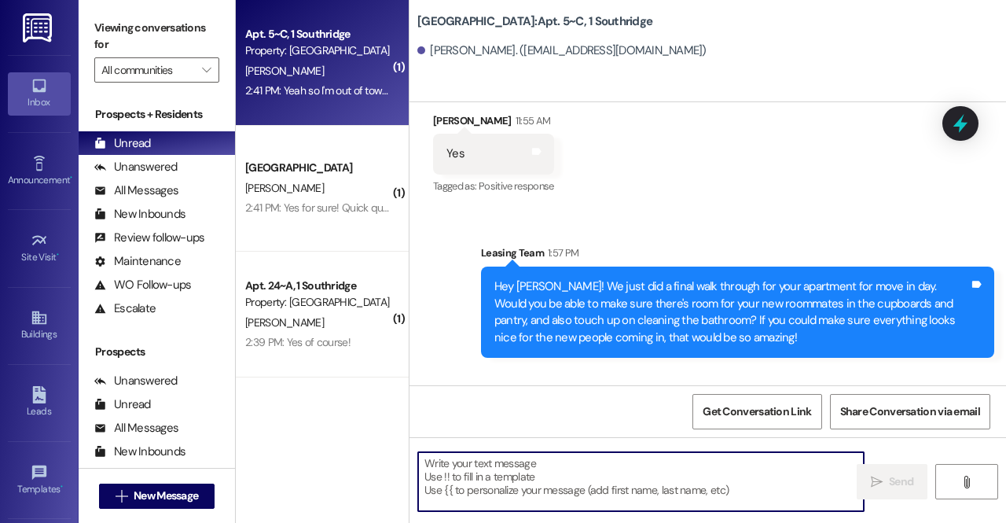
click at [537, 505] on textarea at bounding box center [641, 481] width 446 height 59
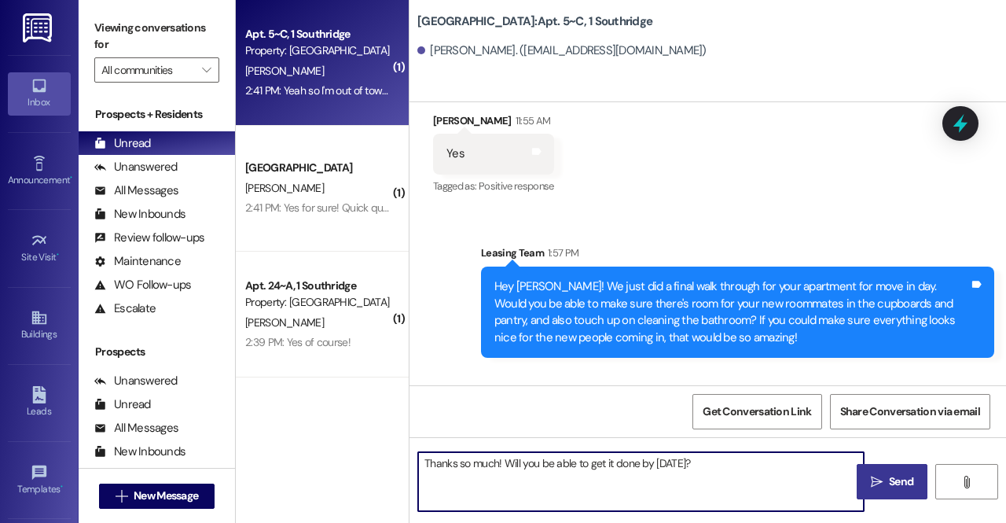
type textarea "Thanks so much! Will you be able to get it done by Friday?"
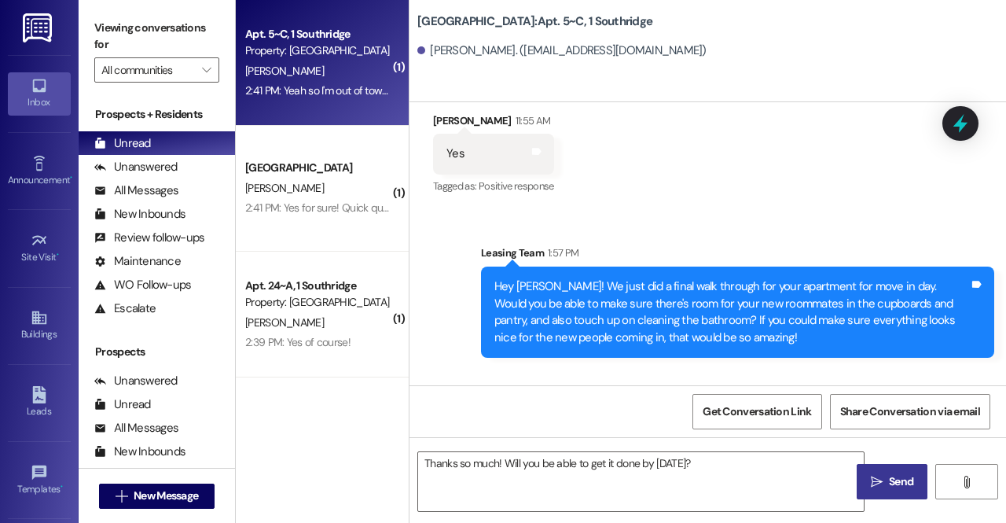
click at [883, 486] on span " Send" at bounding box center [893, 481] width 50 height 17
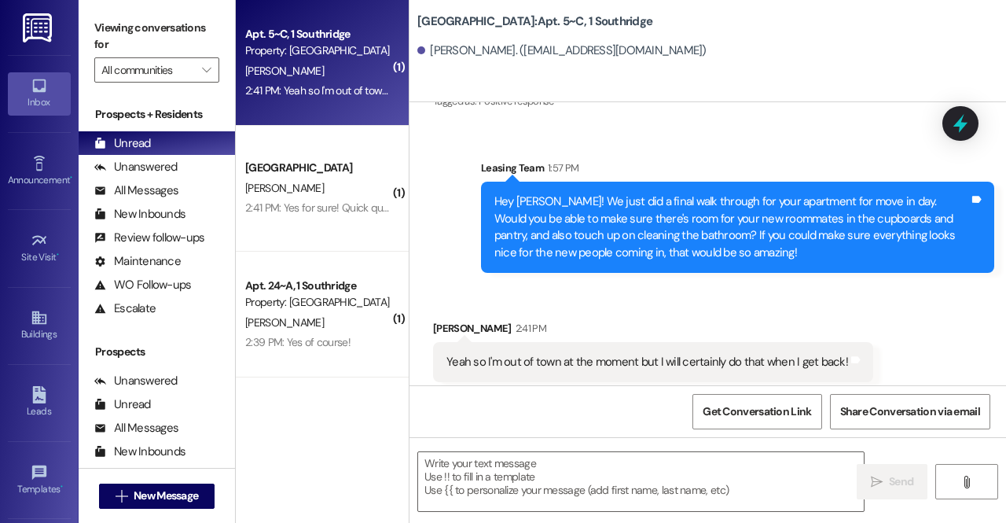
scroll to position [24478, 0]
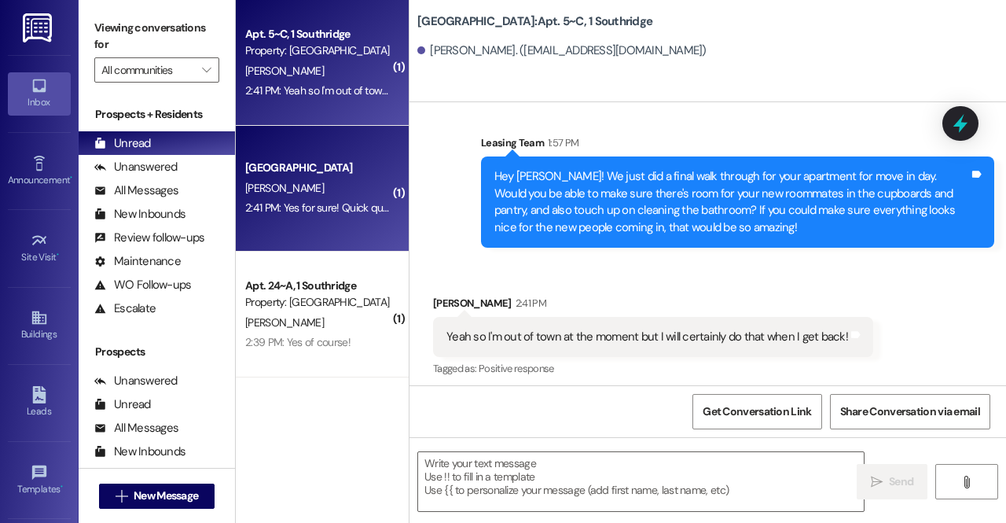
click at [323, 184] on div "K. Hutchings" at bounding box center [318, 188] width 149 height 20
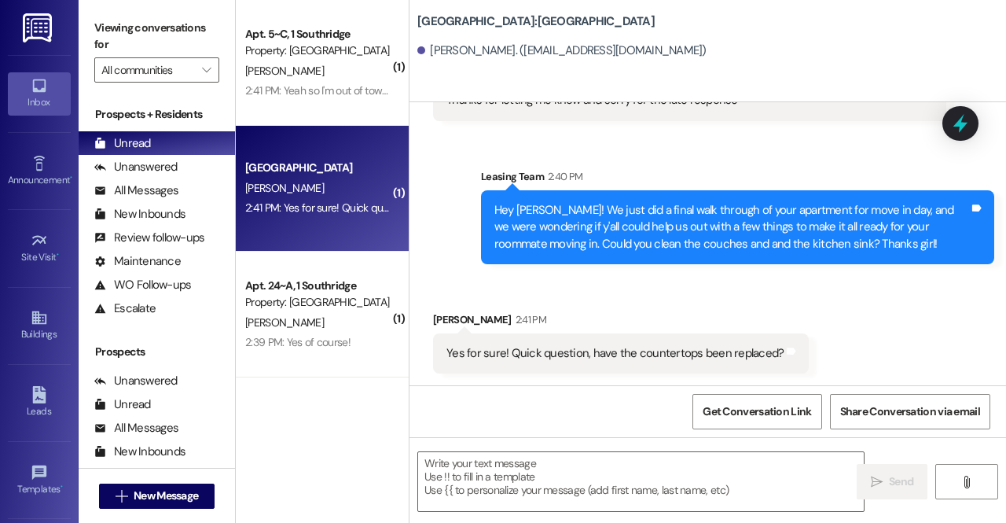
scroll to position [714, 0]
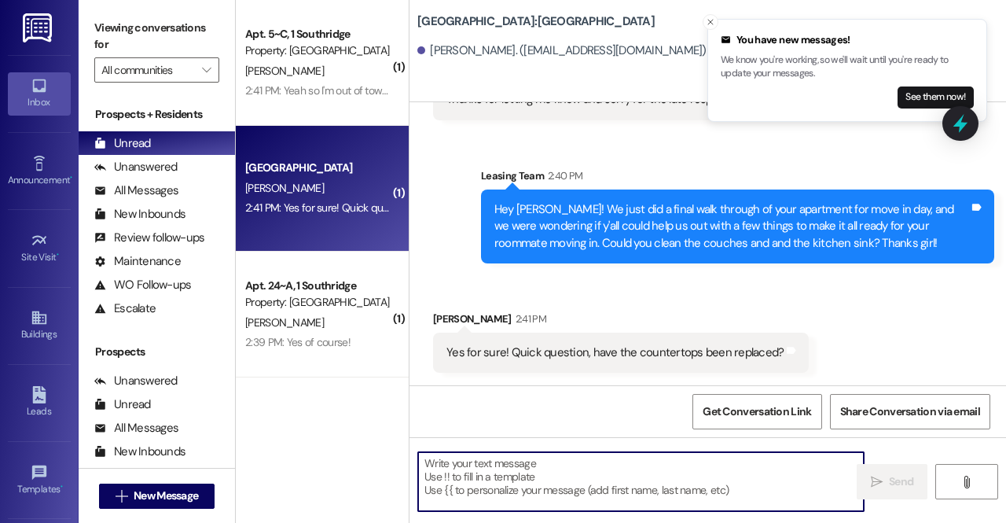
click at [539, 479] on textarea at bounding box center [641, 481] width 446 height 59
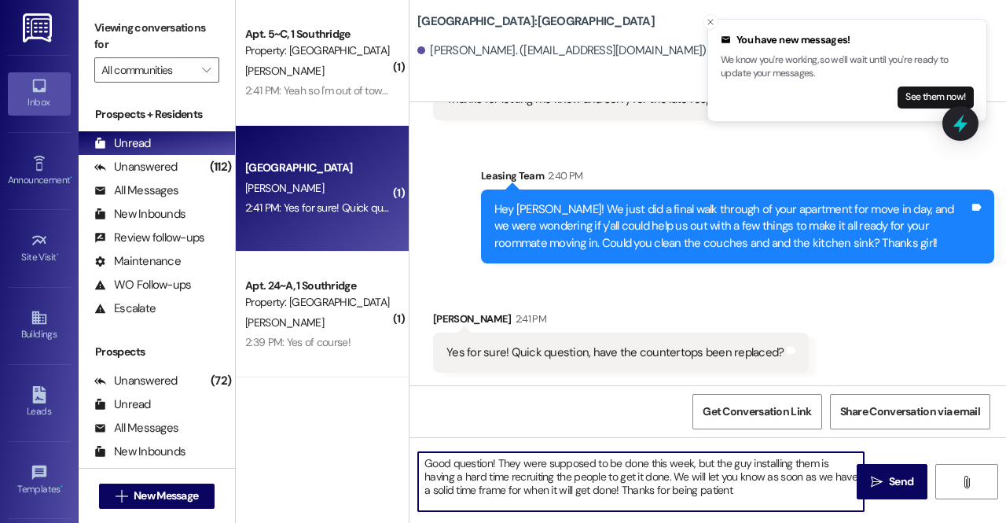
paste textarea "(🫠)"
click at [707, 494] on textarea "Good question! They were supposed to be done this week, but the guy installing …" at bounding box center [641, 481] width 446 height 59
type textarea "Good question! They were supposed to be done this week, but the guy installing …"
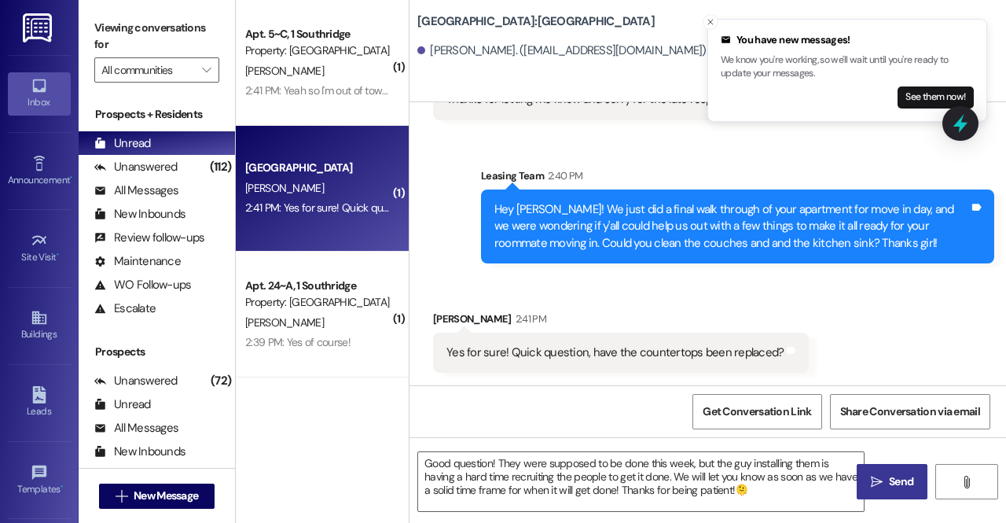
click at [880, 479] on icon "" at bounding box center [877, 481] width 12 height 13
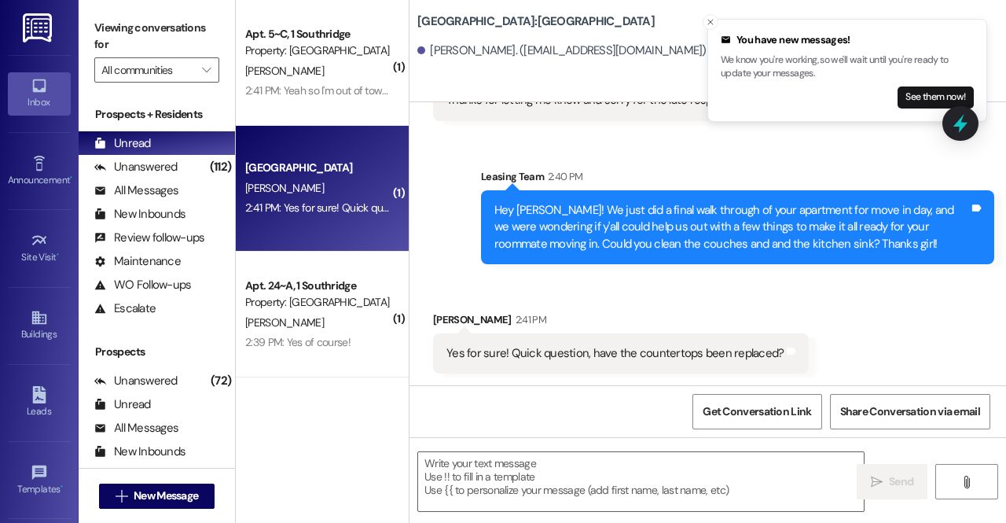
scroll to position [857, 0]
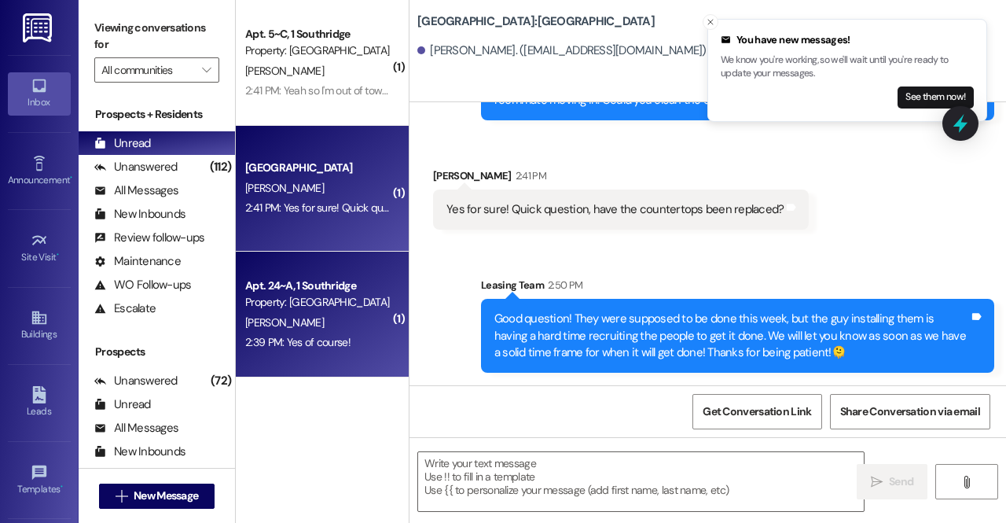
click at [303, 306] on div "Property: [GEOGRAPHIC_DATA]" at bounding box center [317, 302] width 145 height 17
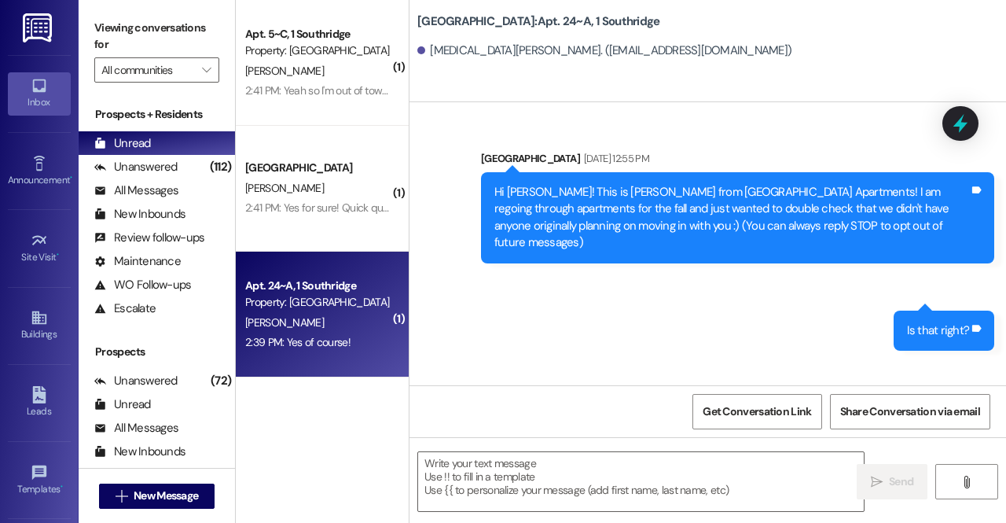
scroll to position [44611, 0]
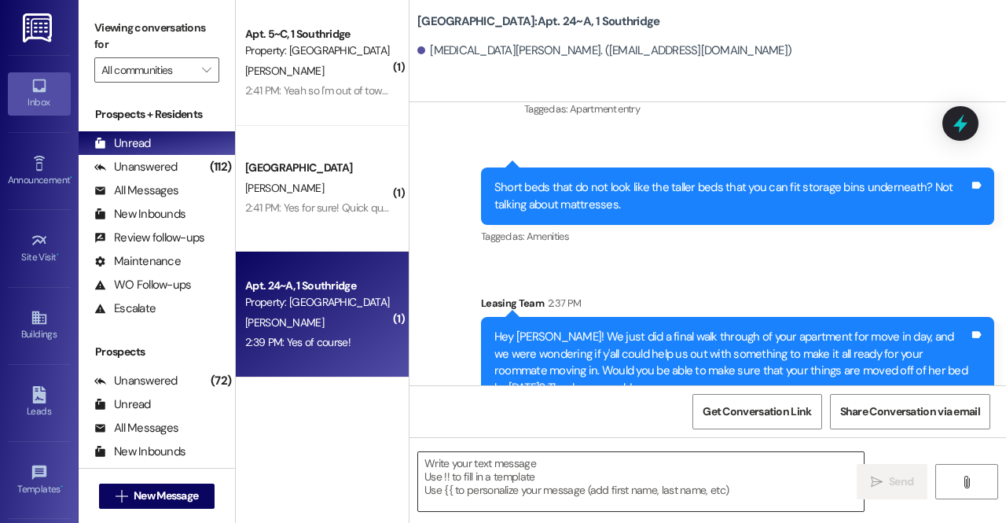
click at [470, 486] on textarea at bounding box center [641, 481] width 446 height 59
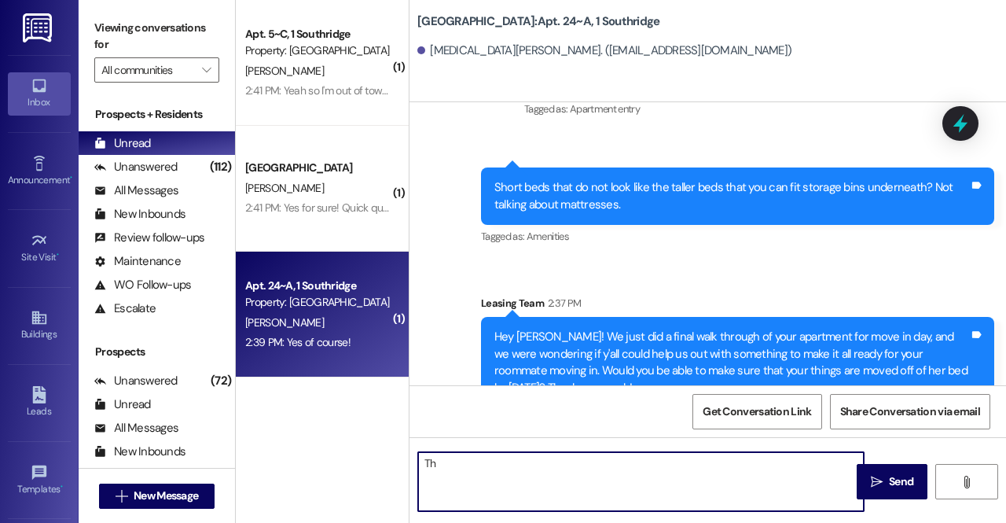
type textarea "T"
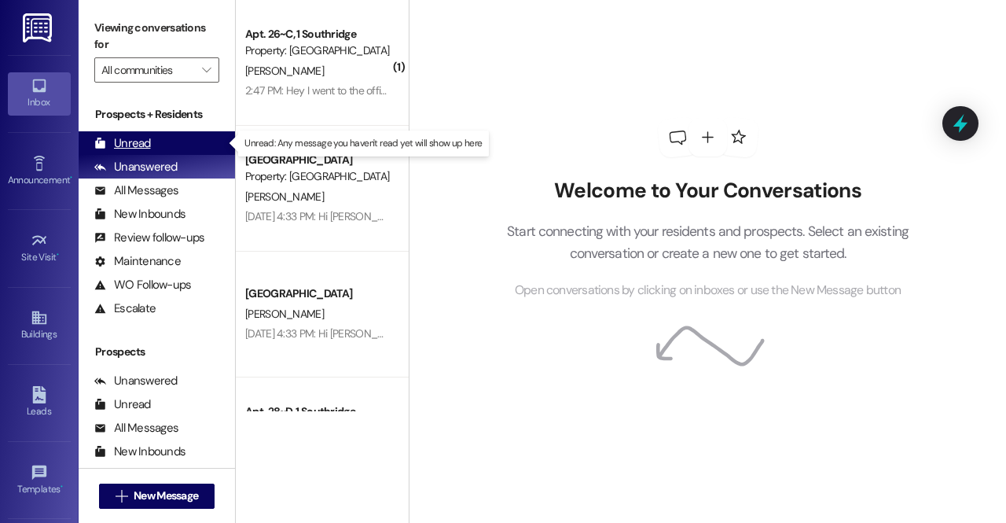
click at [163, 138] on div "Unread (0)" at bounding box center [157, 143] width 156 height 24
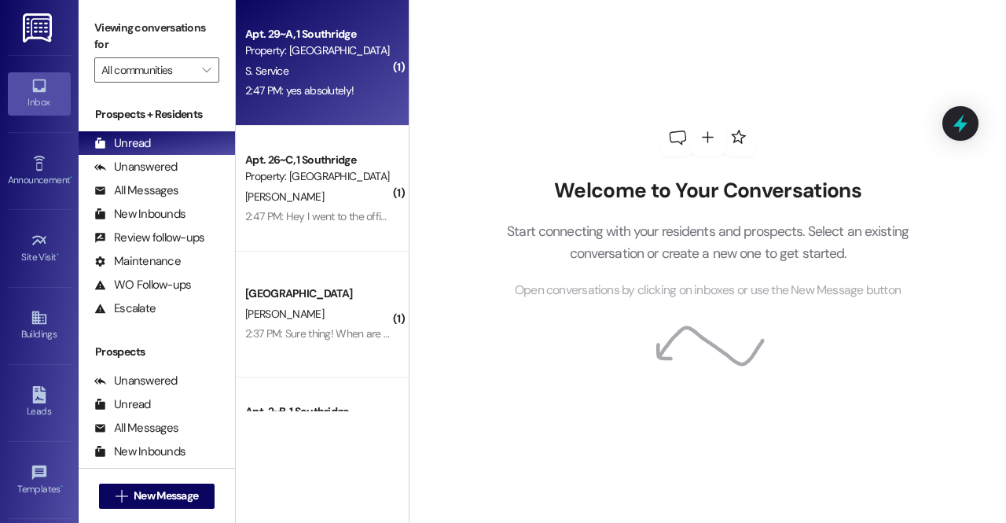
click at [329, 69] on div "S. Service" at bounding box center [318, 71] width 149 height 20
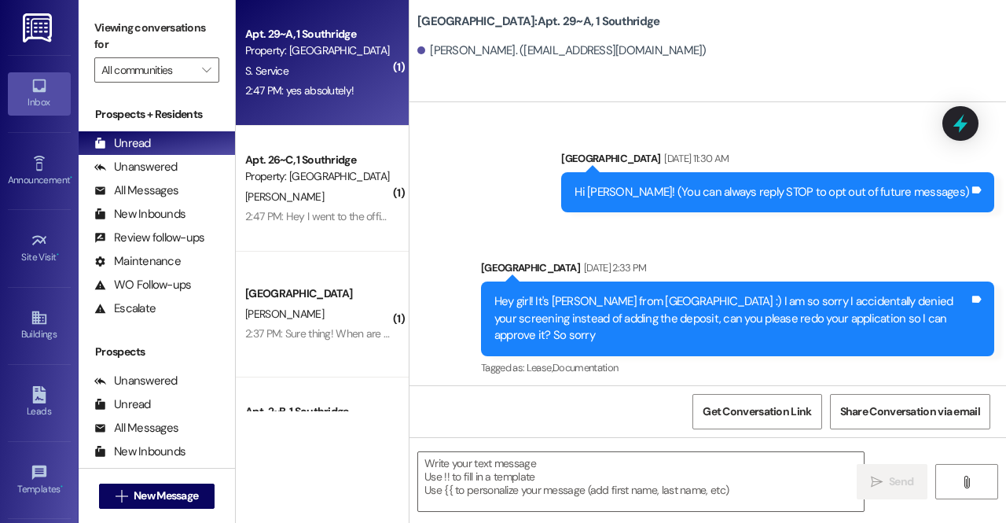
scroll to position [16726, 0]
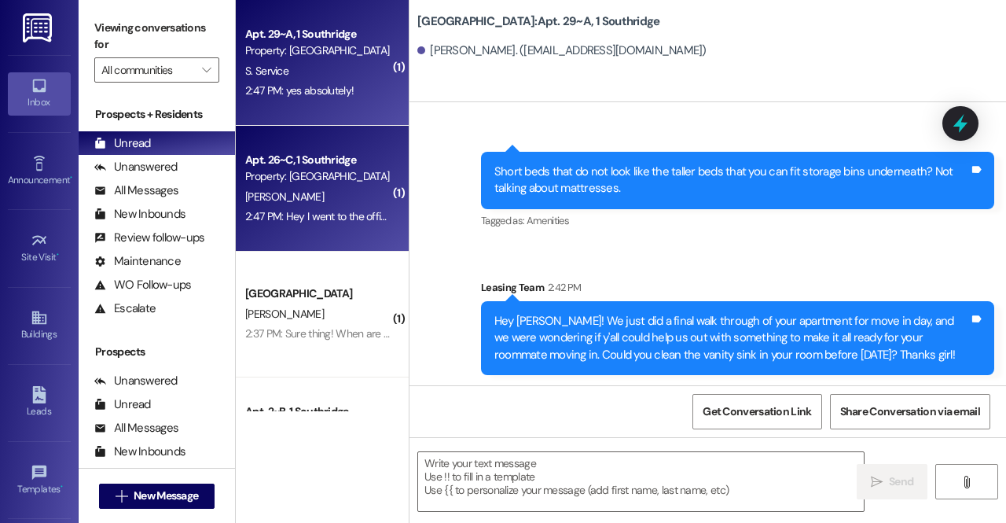
click at [327, 200] on div "J. Cummings" at bounding box center [318, 197] width 149 height 20
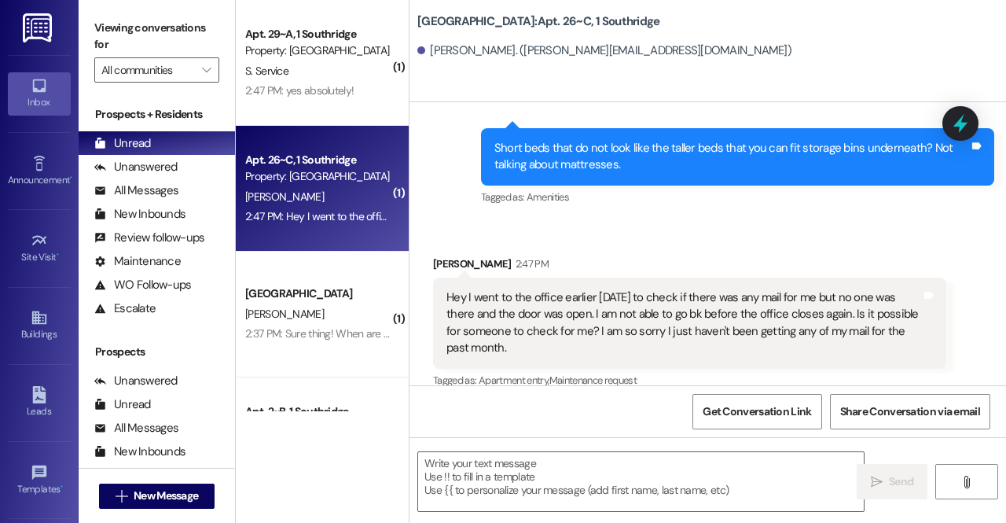
scroll to position [15150, 0]
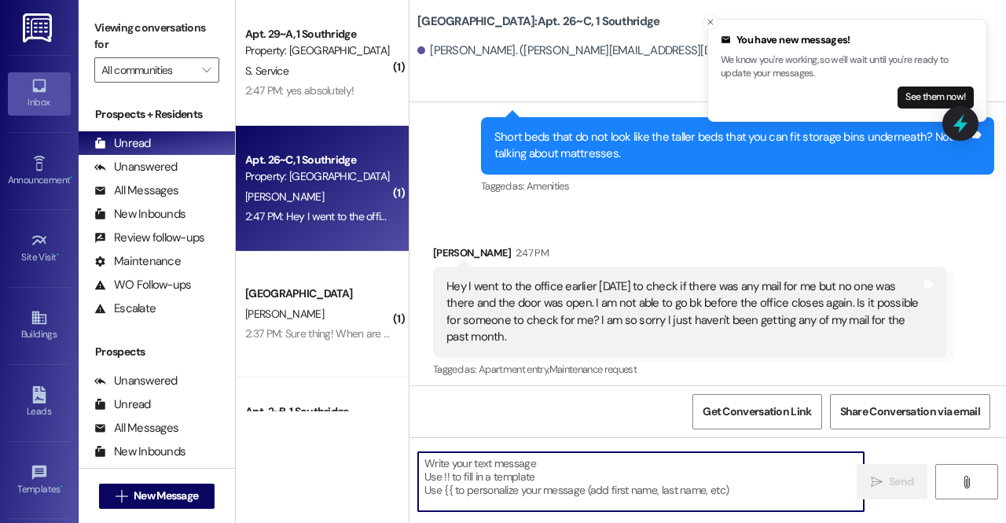
click at [527, 474] on textarea at bounding box center [641, 481] width 446 height 59
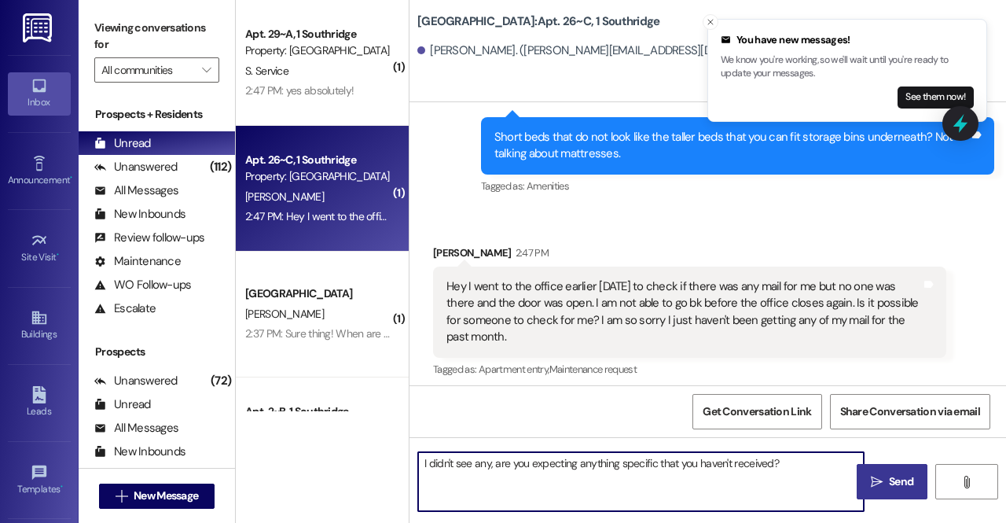
type textarea "I didn't see any, are you expecting anything specific that you haven't received?"
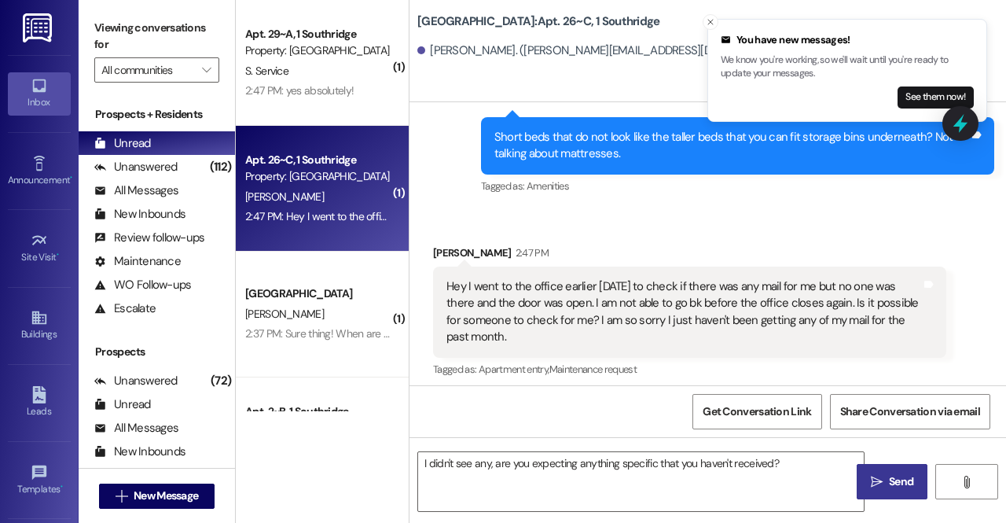
click at [890, 478] on span "Send" at bounding box center [901, 481] width 24 height 17
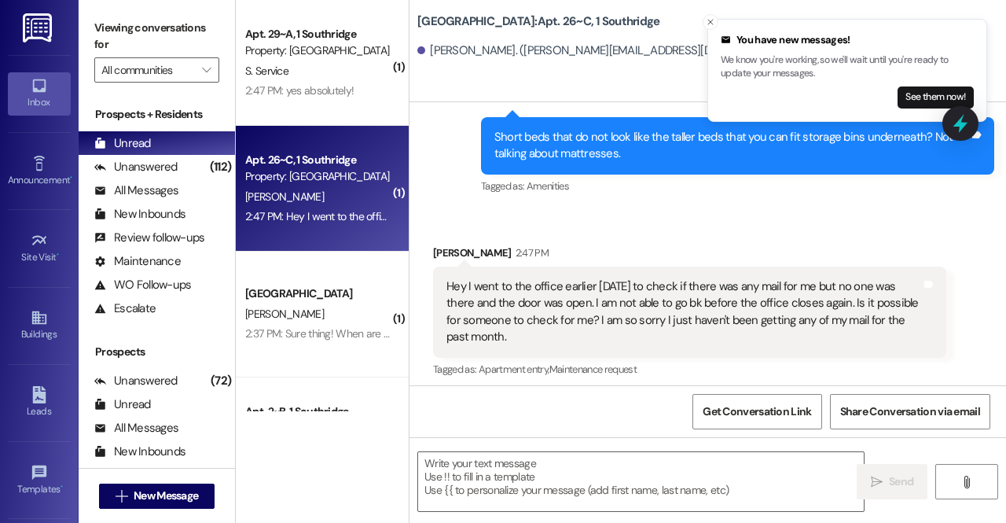
scroll to position [15259, 0]
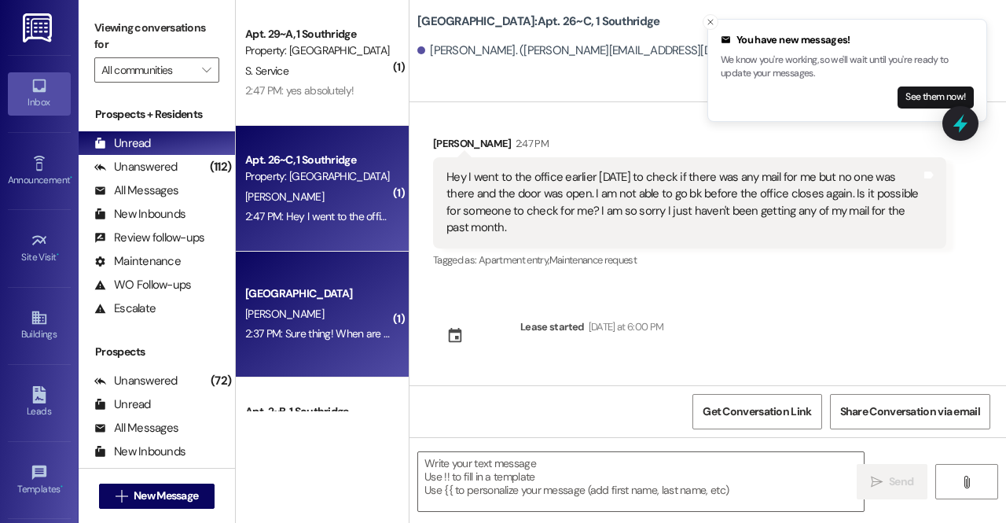
click at [382, 311] on div "K. Myers" at bounding box center [318, 314] width 149 height 20
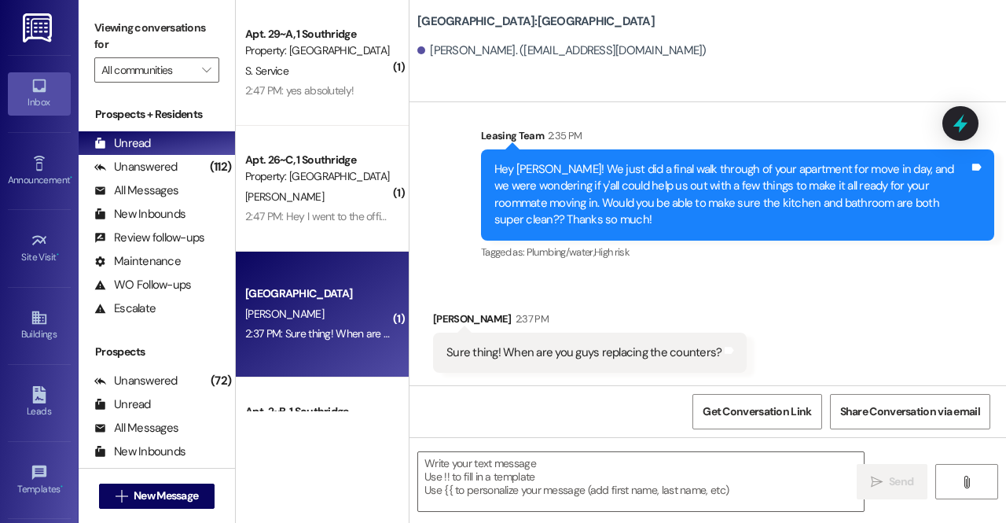
scroll to position [919, 0]
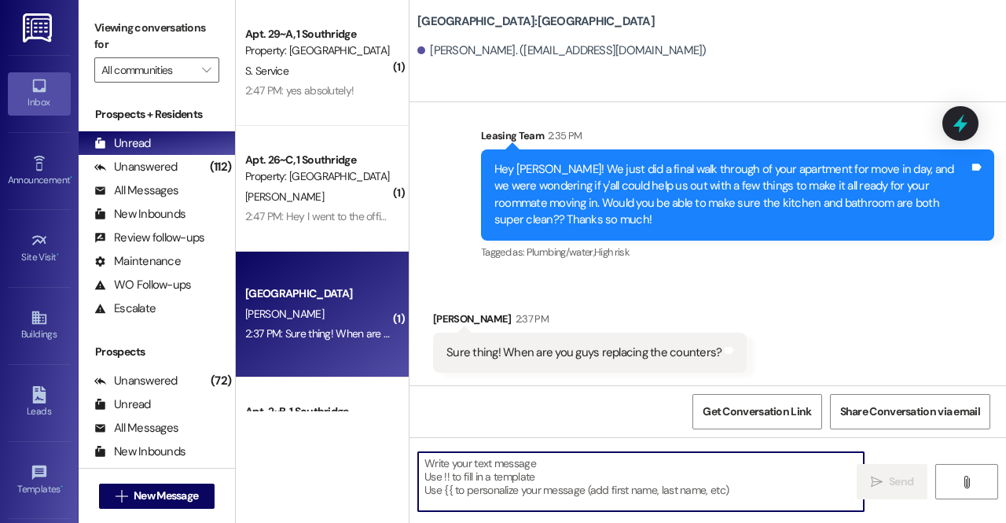
click at [551, 472] on textarea at bounding box center [641, 481] width 446 height 59
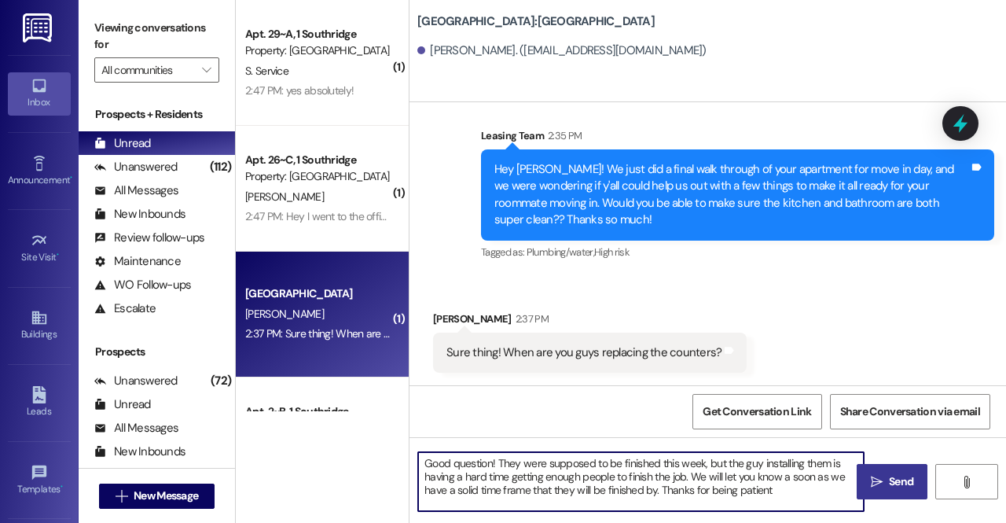
paste textarea "(🫠)"
click at [775, 494] on textarea "Good question! They were supposed to be finished this week, but the guy install…" at bounding box center [641, 481] width 446 height 59
type textarea "Good question! They were supposed to be finished this week, but the guy install…"
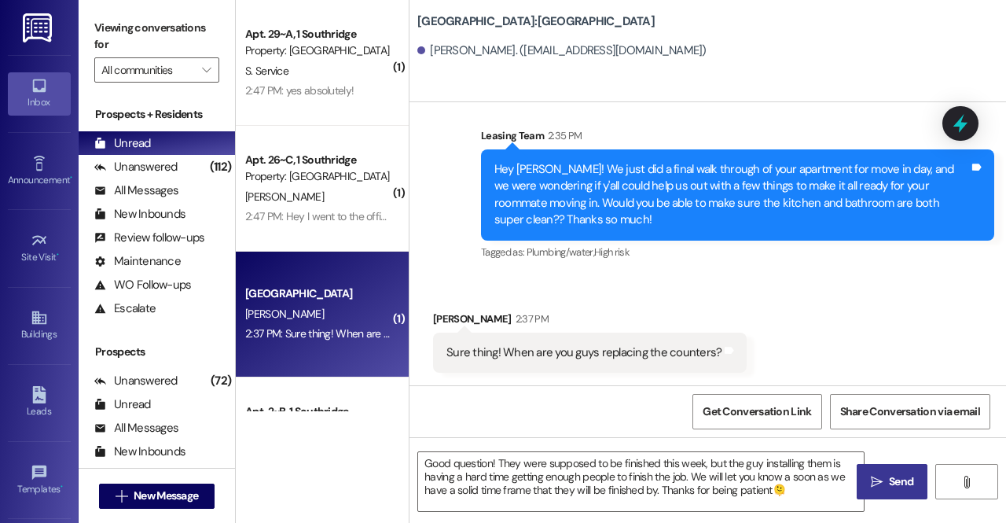
click at [902, 475] on span "Send" at bounding box center [901, 481] width 24 height 17
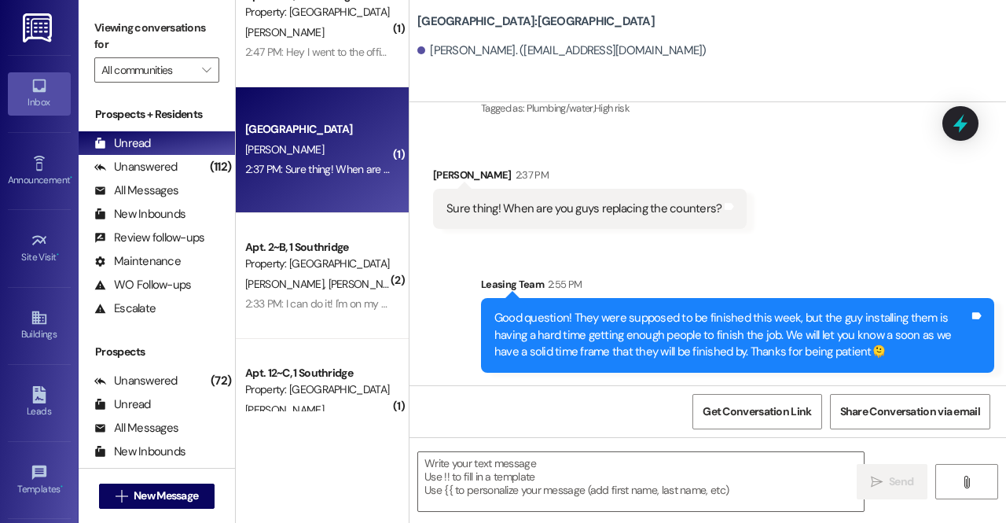
scroll to position [168, 0]
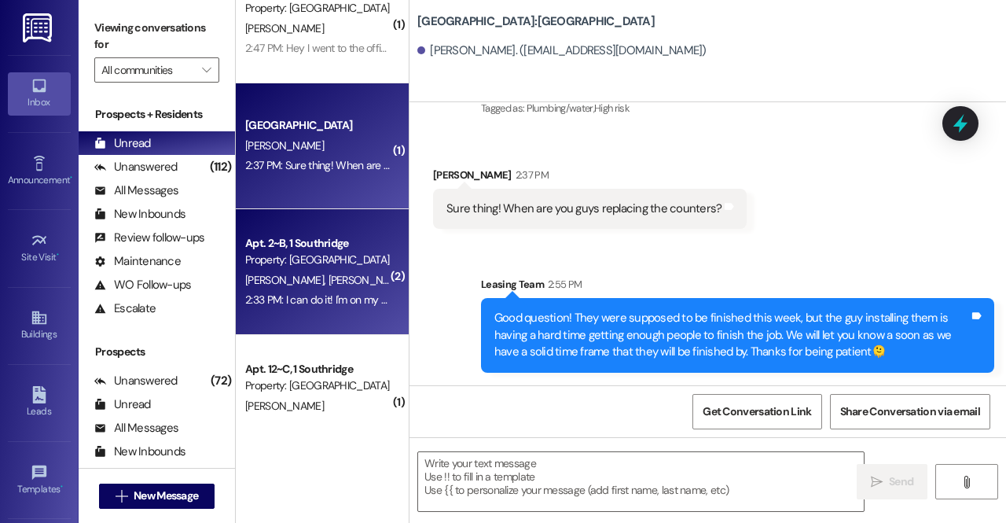
click at [328, 285] on span "A. Milne" at bounding box center [369, 280] width 83 height 14
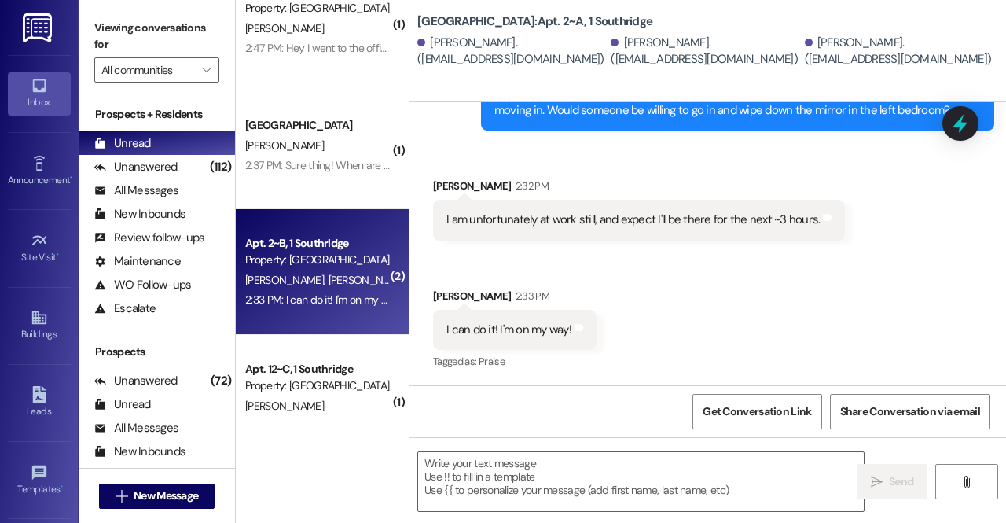
scroll to position [2350, 0]
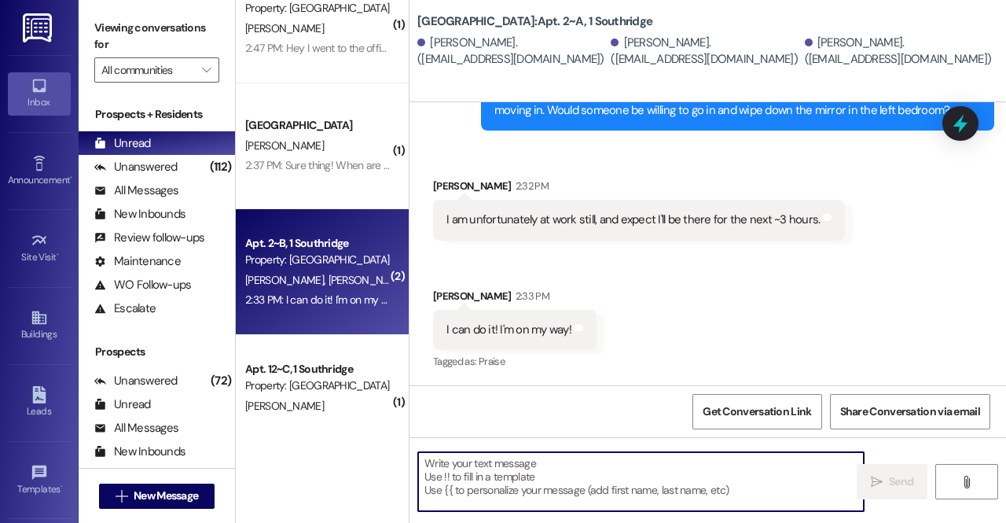
click at [477, 480] on textarea at bounding box center [641, 481] width 446 height 59
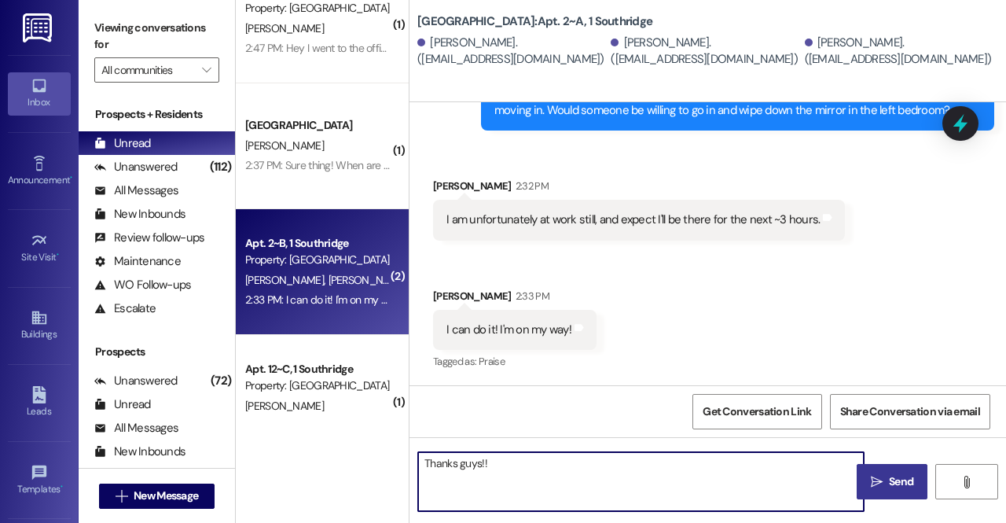
type textarea "Thanks guys!!"
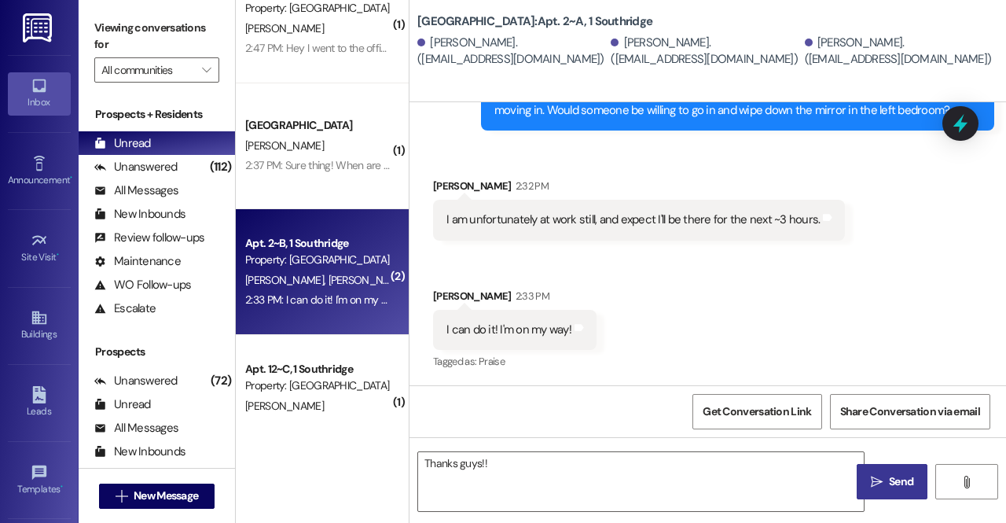
click at [902, 487] on span "Send" at bounding box center [901, 481] width 24 height 17
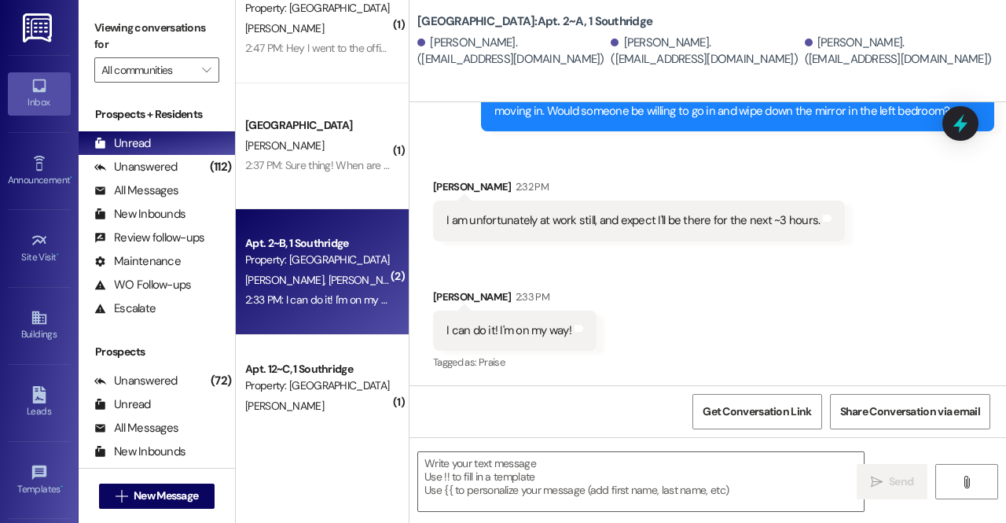
scroll to position [2460, 0]
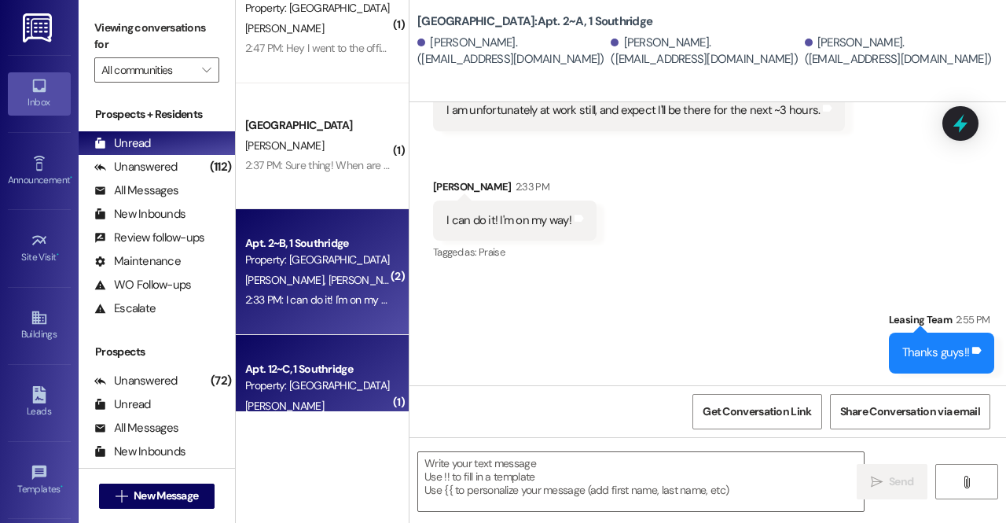
click at [305, 394] on div "Apt. 12~C, 1 Southridge Property: Southridge" at bounding box center [318, 377] width 149 height 37
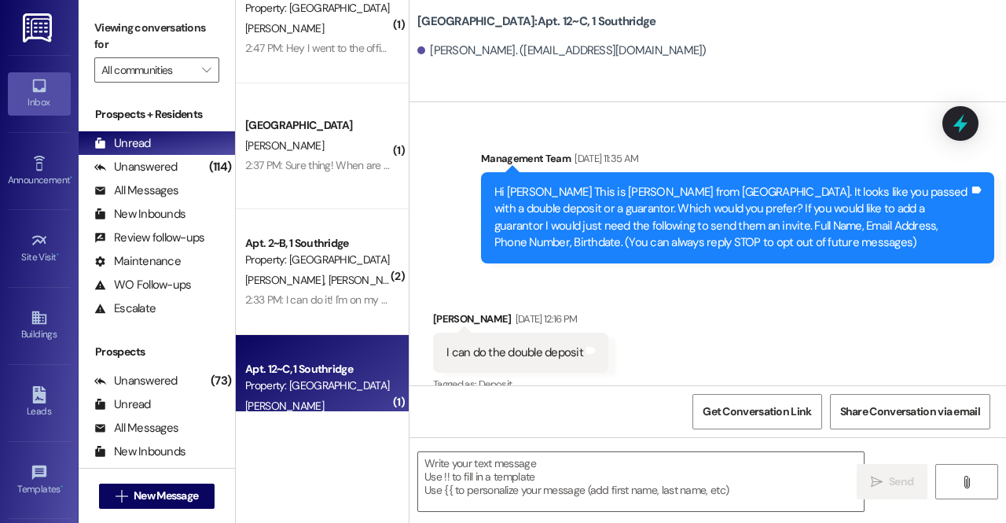
scroll to position [38799, 0]
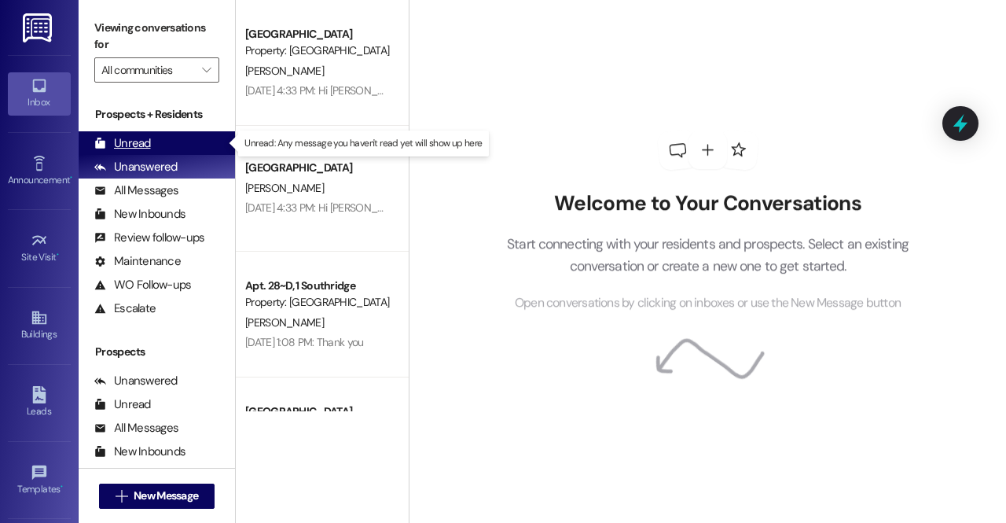
click at [144, 142] on div "Unread" at bounding box center [122, 143] width 57 height 17
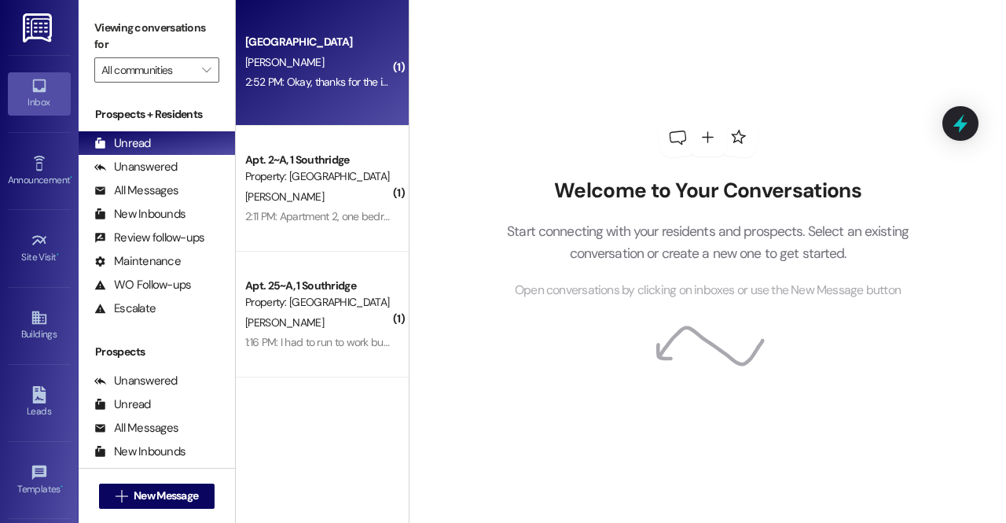
click at [282, 100] on div "Southridge Prospect [PERSON_NAME] 2:52 PM: Okay, thanks for the info 2:52 PM: O…" at bounding box center [322, 63] width 173 height 126
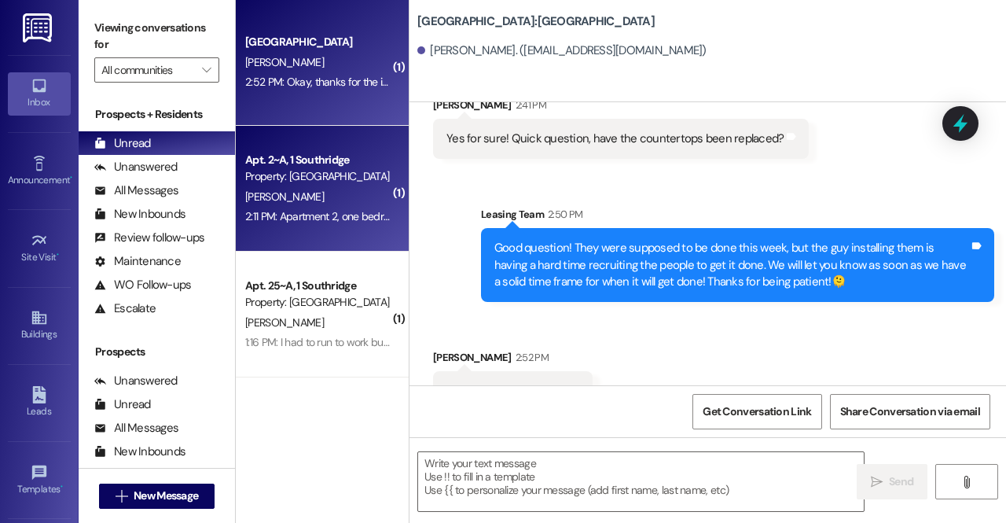
scroll to position [965, 0]
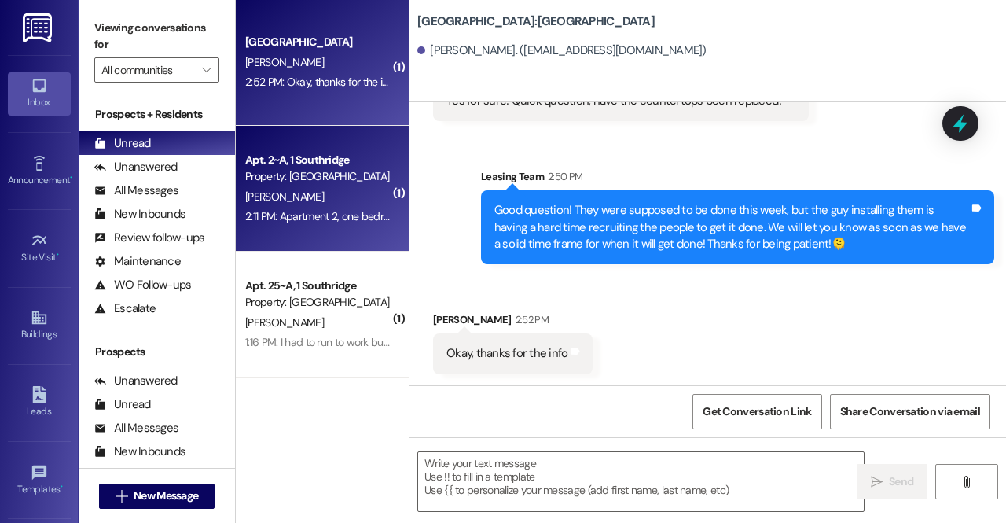
click at [298, 204] on div "[PERSON_NAME]" at bounding box center [318, 197] width 149 height 20
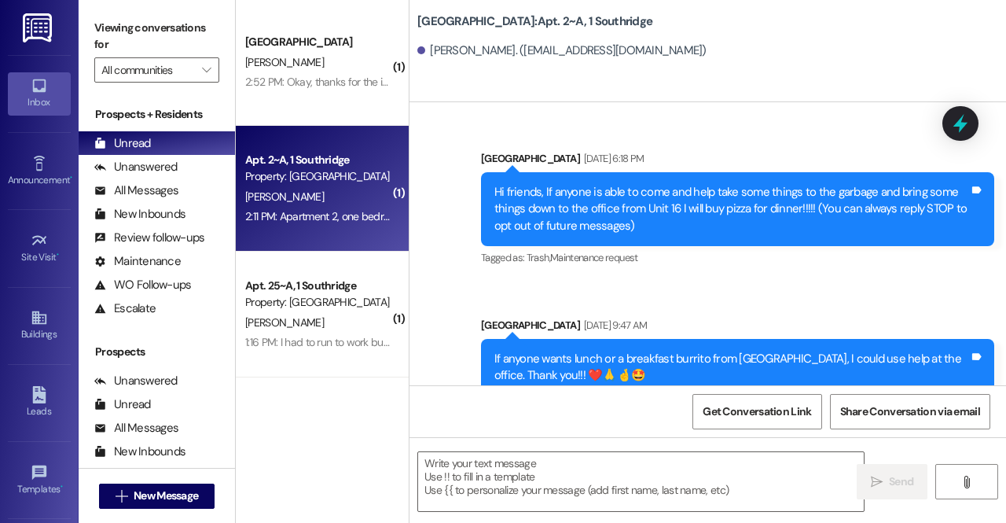
scroll to position [82376, 0]
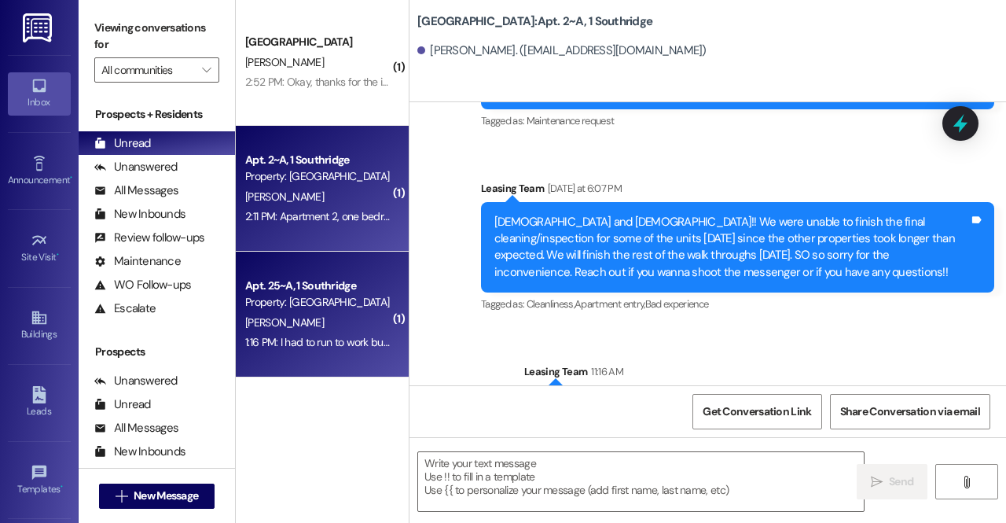
click at [343, 284] on div "Apt. 25~A, 1 Southridge" at bounding box center [317, 285] width 145 height 17
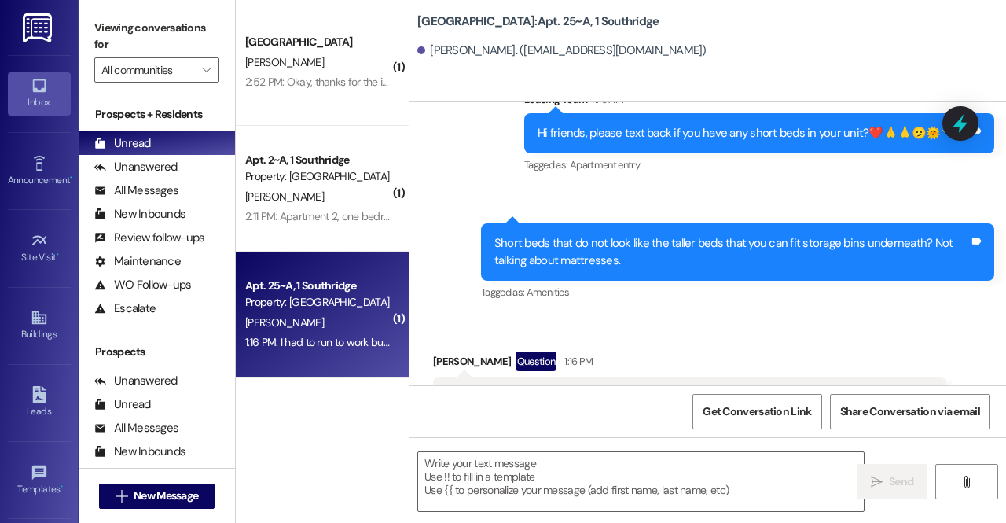
scroll to position [24482, 0]
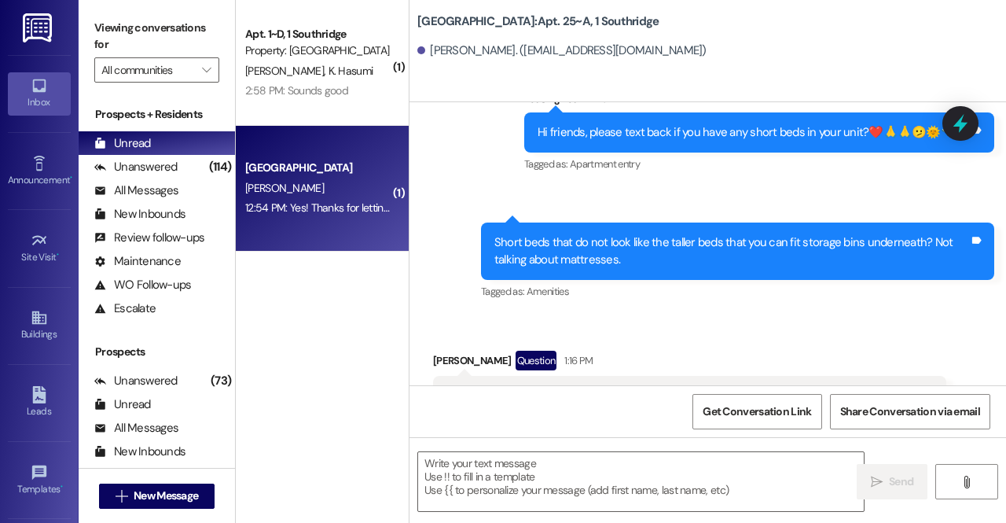
click at [348, 191] on div "[PERSON_NAME]" at bounding box center [318, 188] width 149 height 20
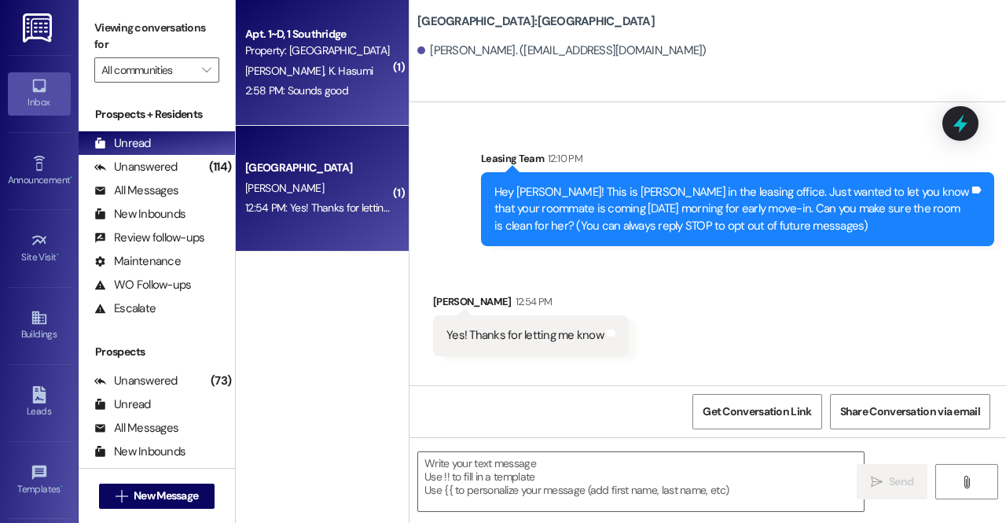
click at [294, 79] on div "[PERSON_NAME] K. Hasumi" at bounding box center [318, 71] width 149 height 20
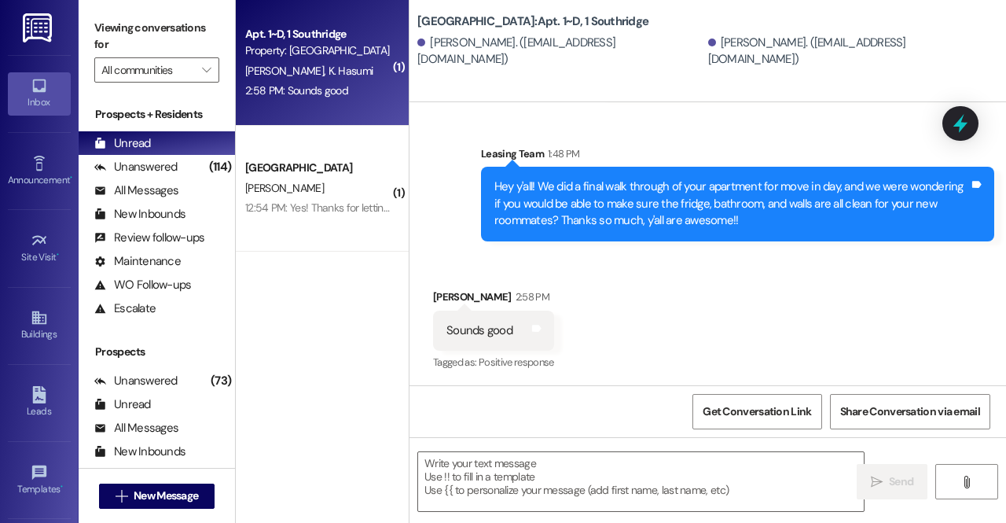
scroll to position [970, 0]
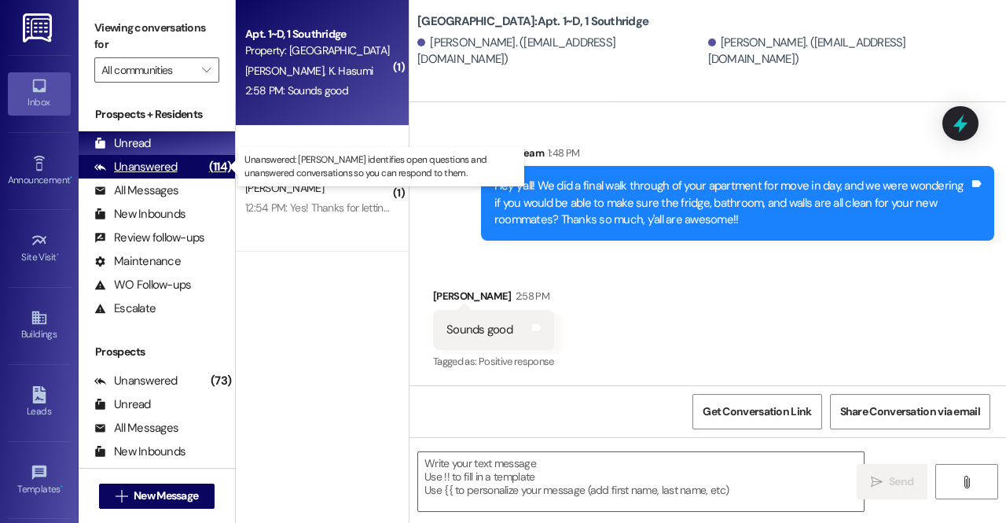
click at [194, 167] on div "Unanswered (114)" at bounding box center [157, 167] width 156 height 24
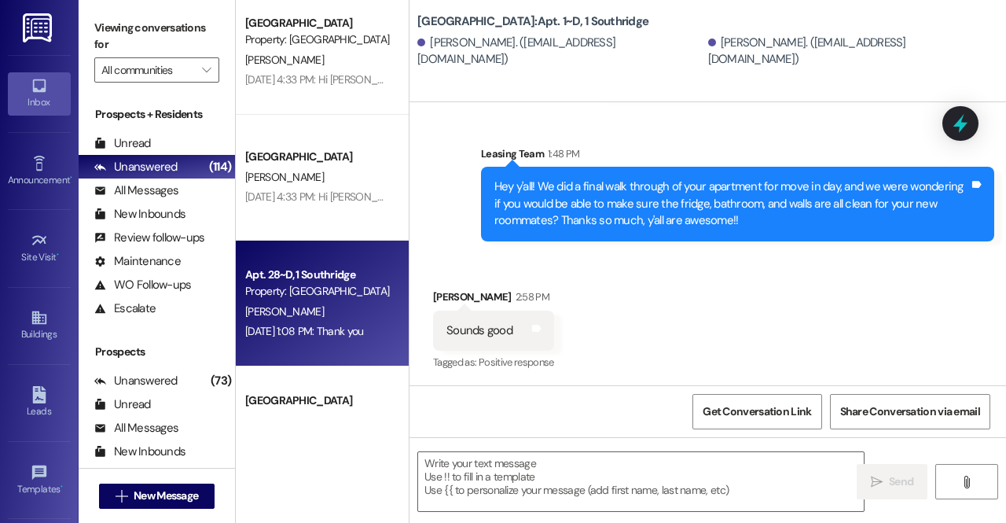
scroll to position [0, 0]
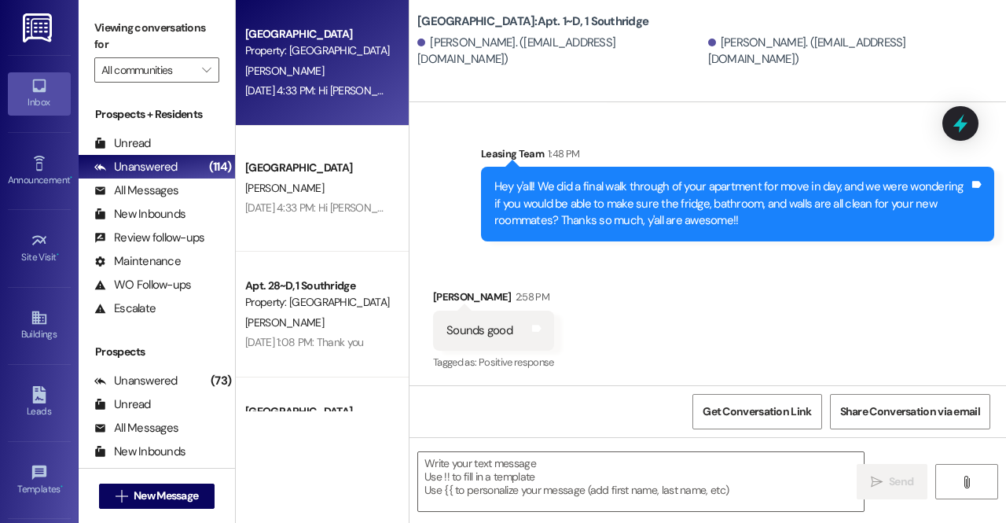
click at [312, 64] on div "[PERSON_NAME]" at bounding box center [318, 71] width 149 height 20
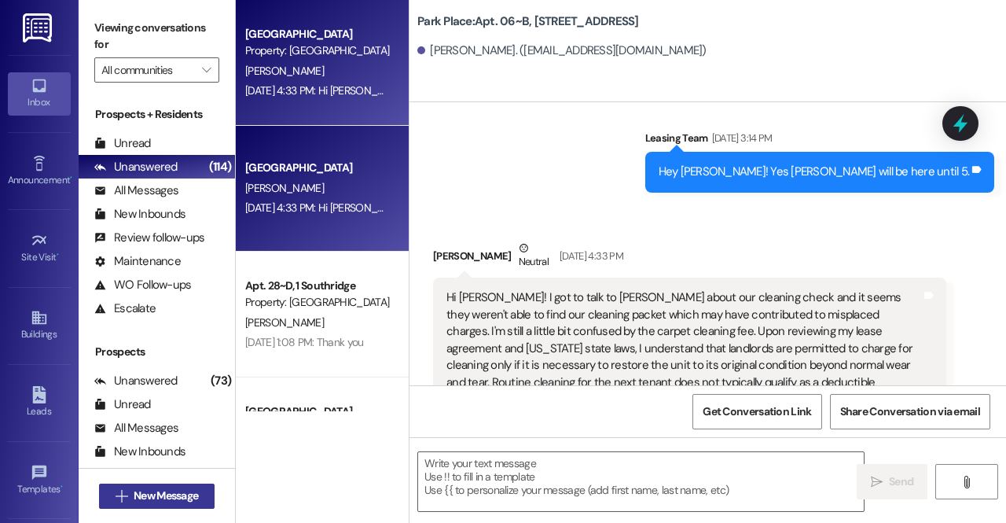
click at [182, 493] on span "New Message" at bounding box center [166, 495] width 64 height 17
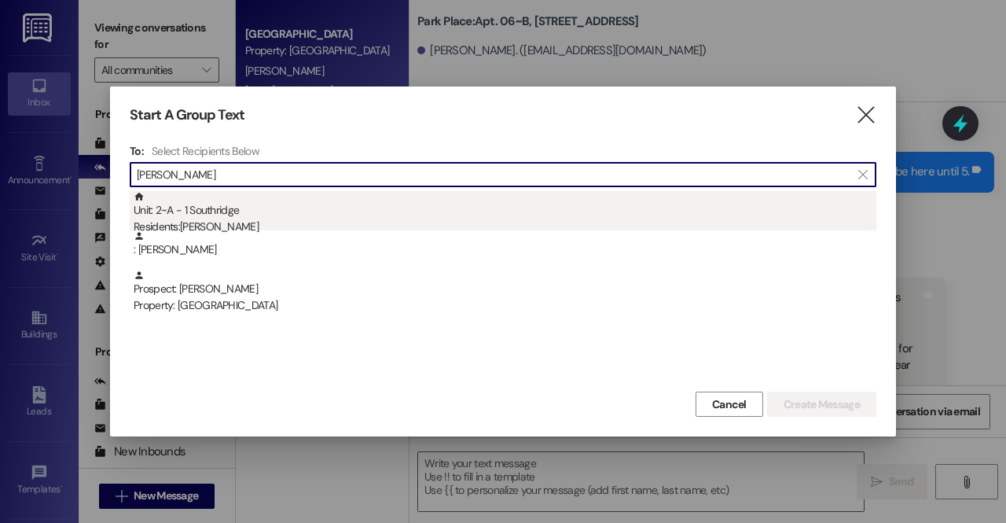
type input "[PERSON_NAME]"
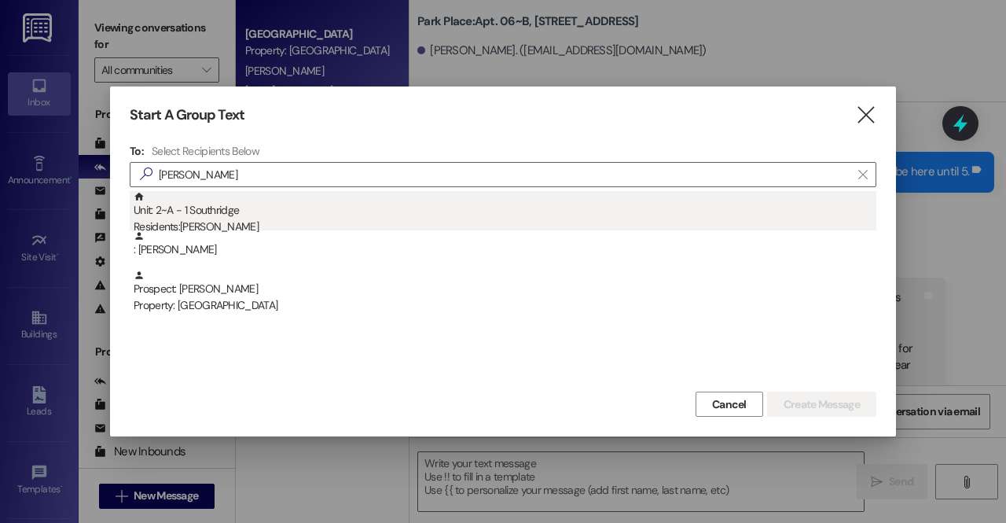
click at [314, 205] on div "Unit: 2~A - 1 Southridge Residents: [PERSON_NAME]" at bounding box center [505, 213] width 743 height 45
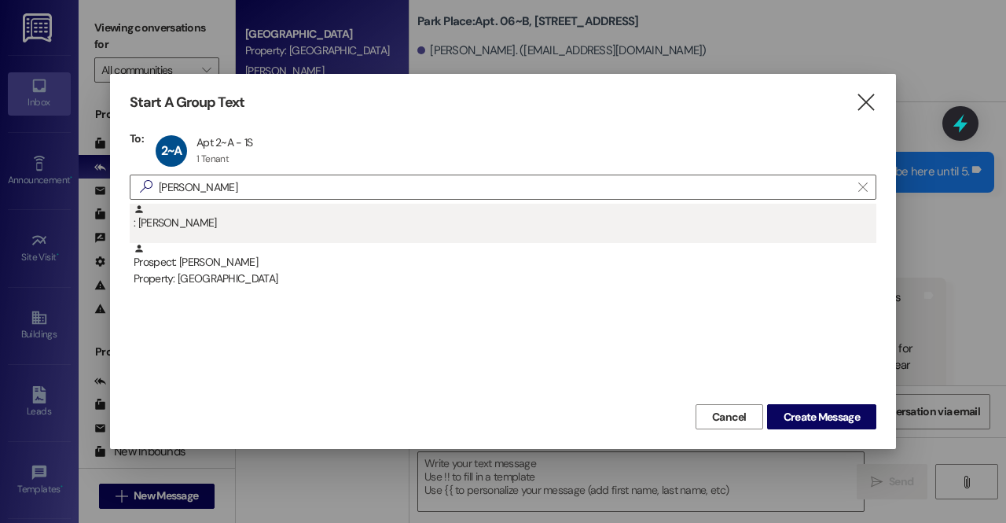
click at [312, 230] on div ": [PERSON_NAME]" at bounding box center [505, 218] width 743 height 28
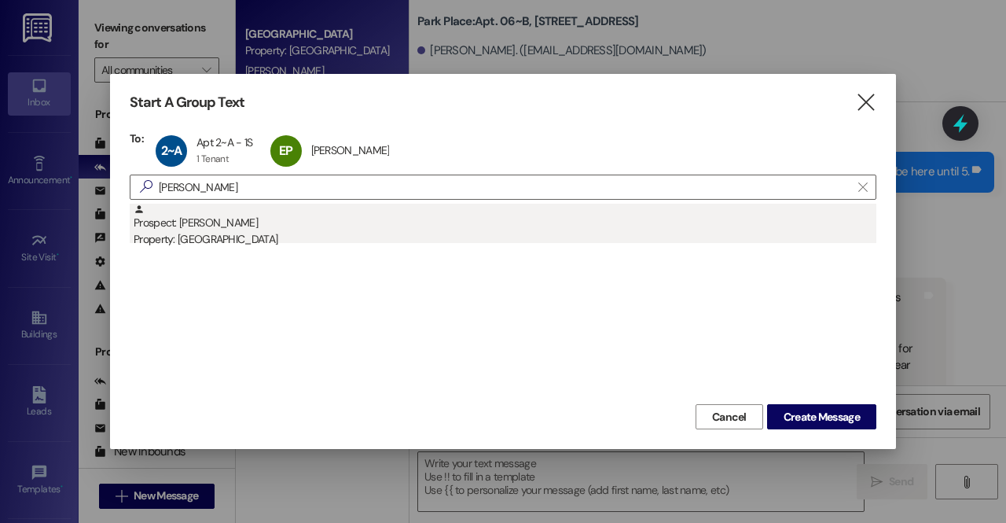
click at [457, 224] on div "Prospect: [PERSON_NAME] Property: [GEOGRAPHIC_DATA]" at bounding box center [505, 226] width 743 height 45
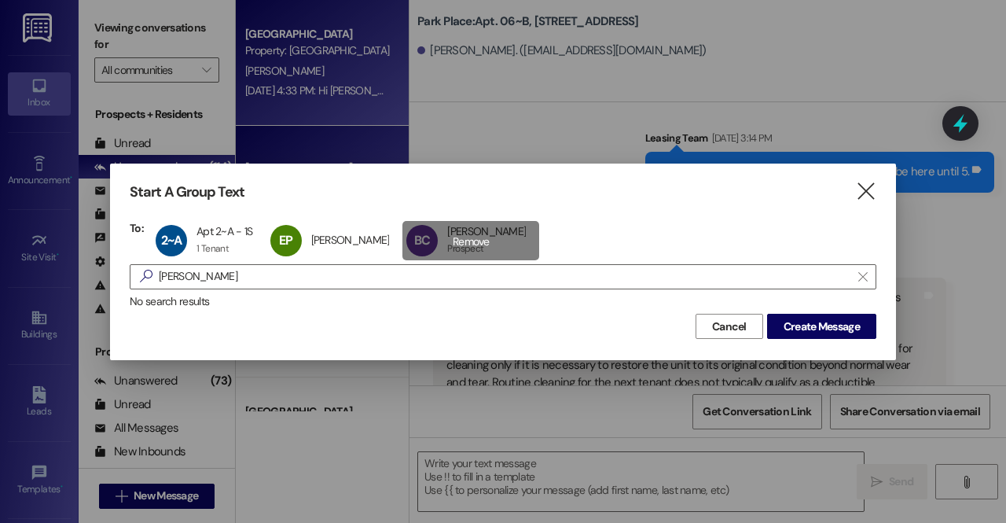
click at [450, 240] on div "BC [PERSON_NAME] [PERSON_NAME] Prospect Prospect click to remove" at bounding box center [470, 240] width 137 height 39
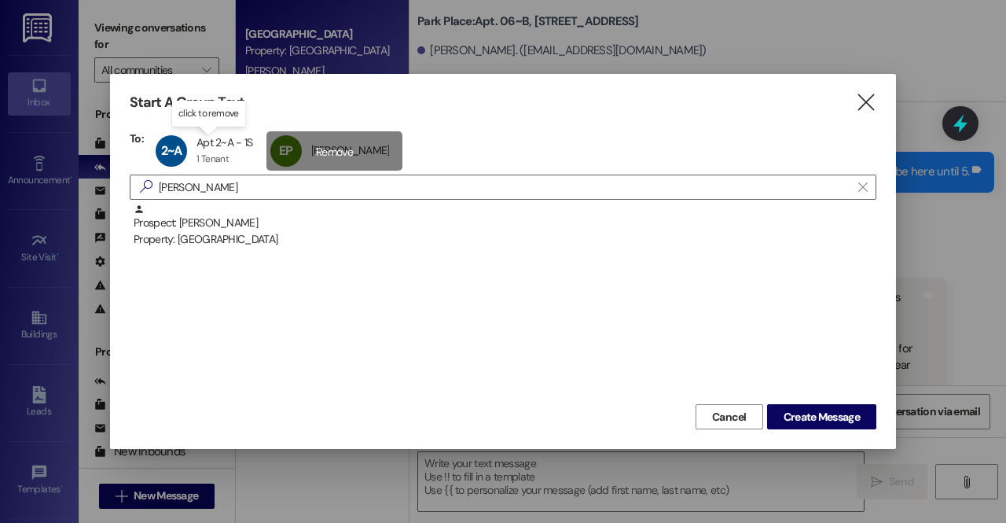
click at [299, 152] on div "EP [PERSON_NAME] [PERSON_NAME] click to remove" at bounding box center [334, 150] width 137 height 39
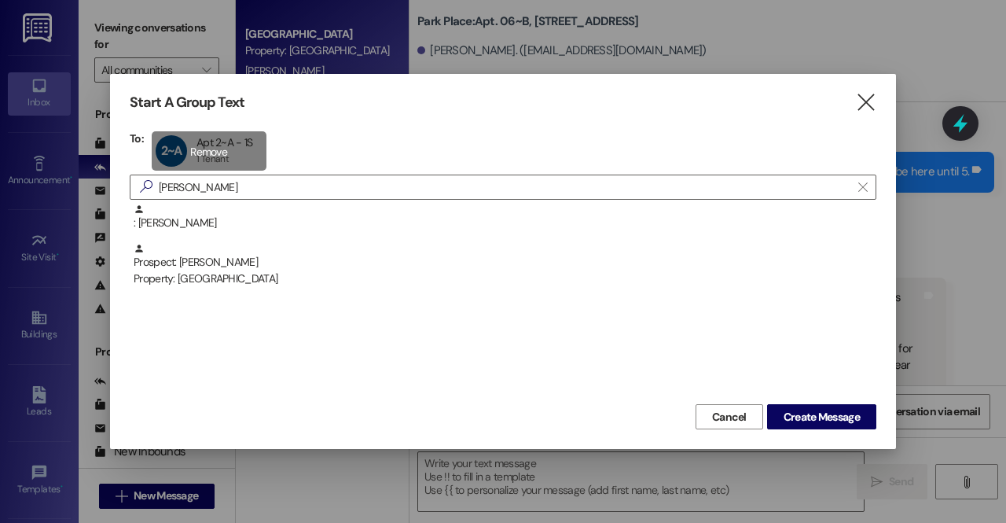
click at [198, 158] on div "2~A Apt 2~A - 1S Apt 2~A - 1S 1 Tenant 1 Tenant click to remove" at bounding box center [209, 150] width 115 height 39
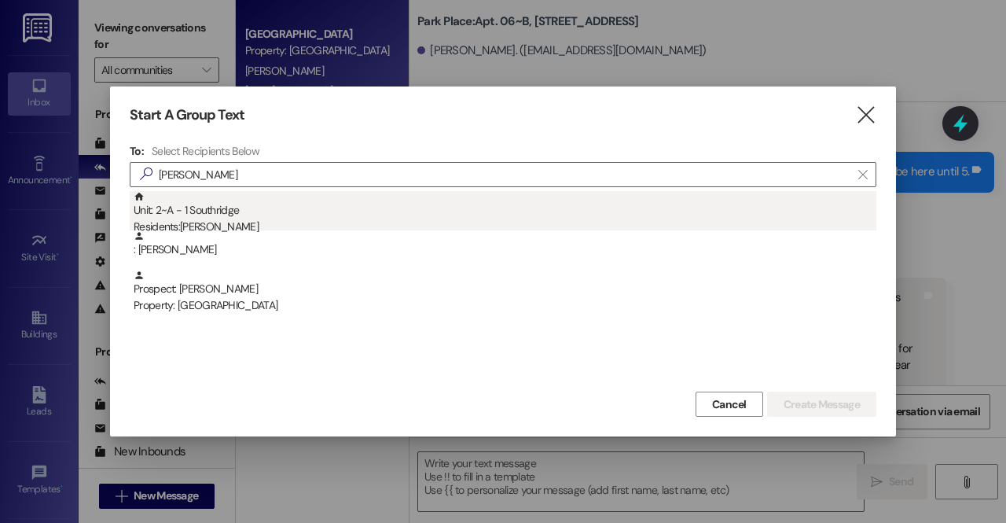
click at [211, 222] on div "Residents: [PERSON_NAME]" at bounding box center [505, 226] width 743 height 17
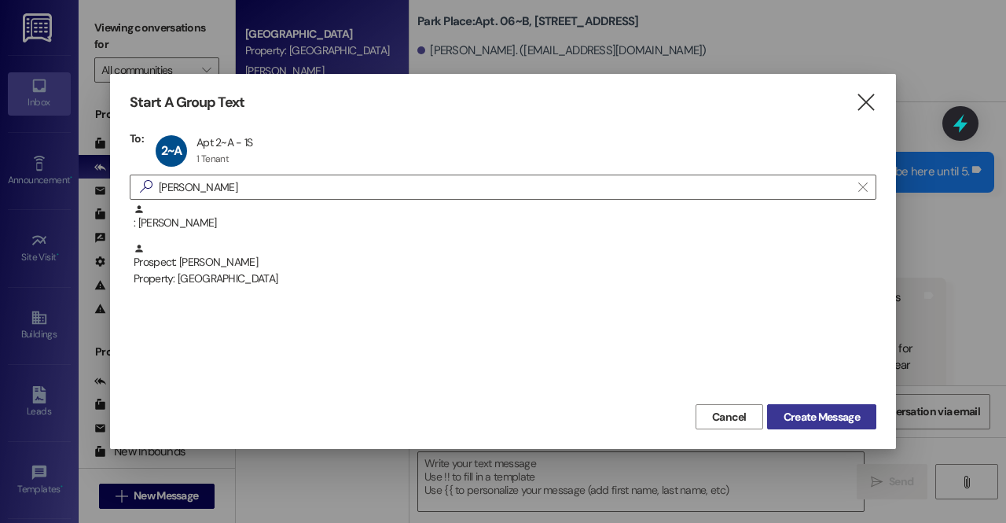
click at [820, 416] on span "Create Message" at bounding box center [821, 417] width 76 height 17
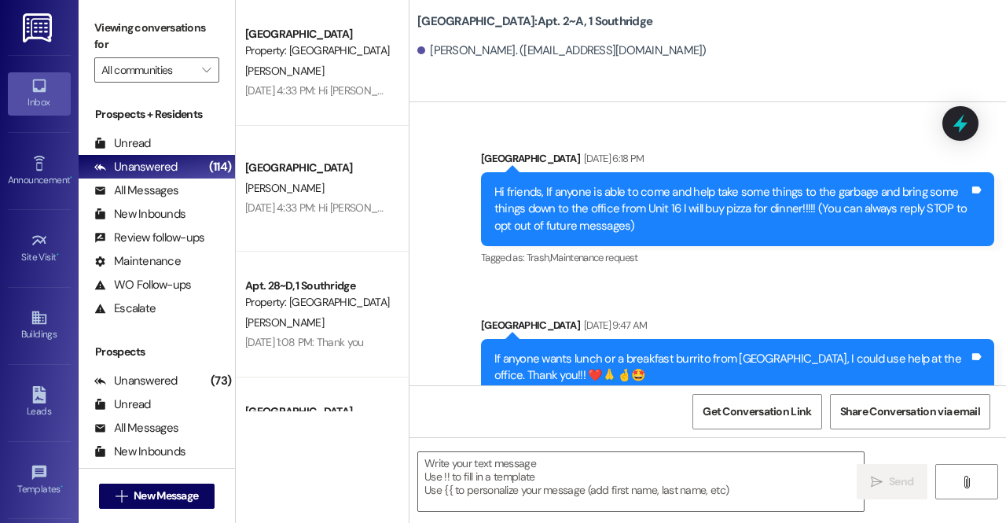
scroll to position [82376, 0]
